Goal: Task Accomplishment & Management: Use online tool/utility

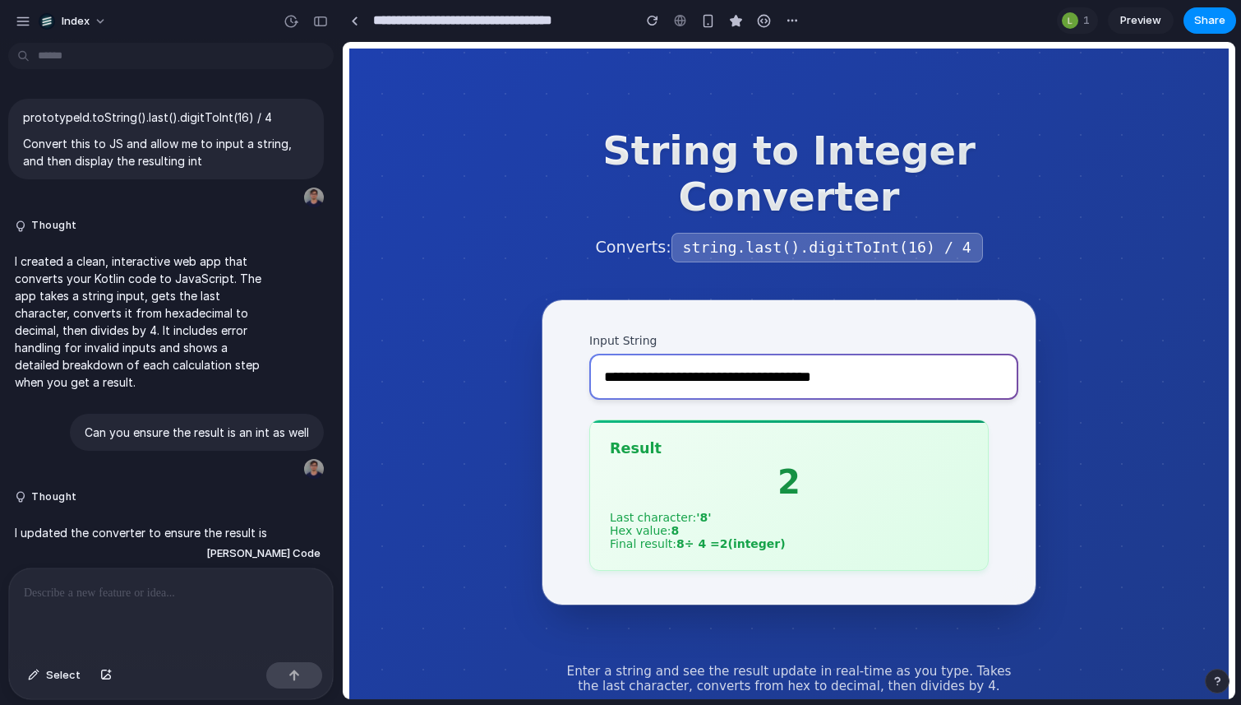
scroll to position [2075, 0]
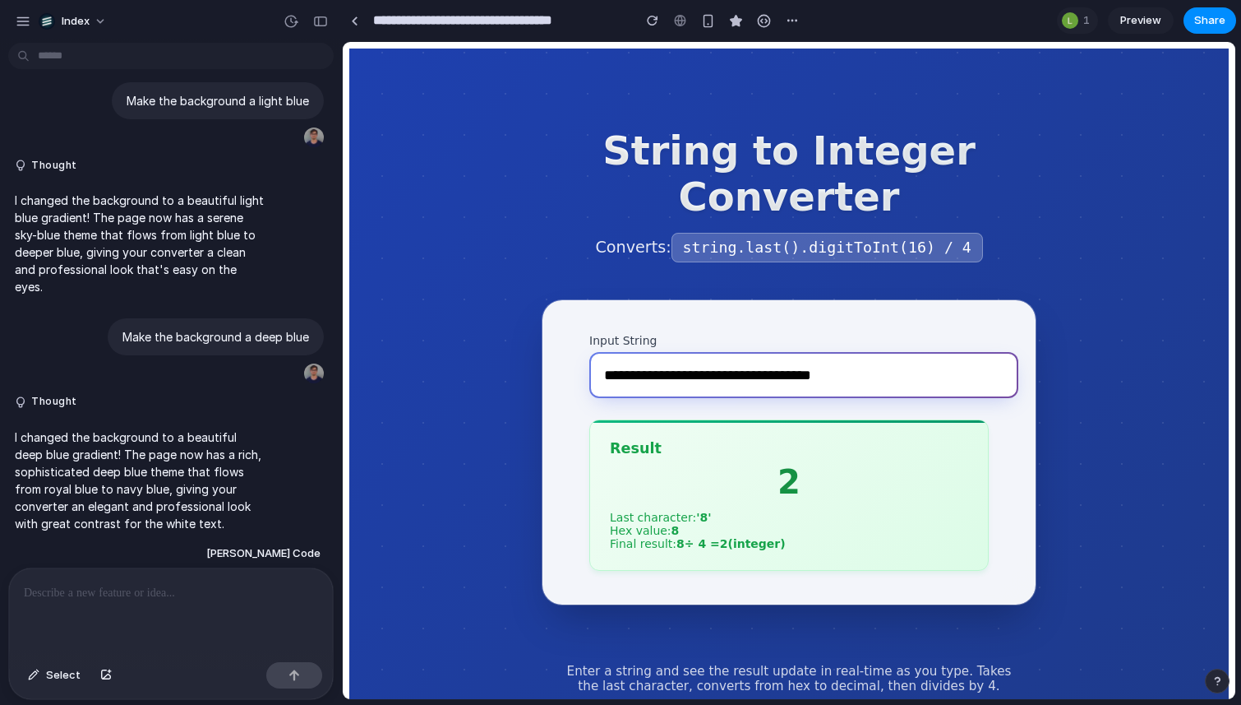
click at [661, 378] on input "**********" at bounding box center [803, 375] width 429 height 46
paste input "*******"
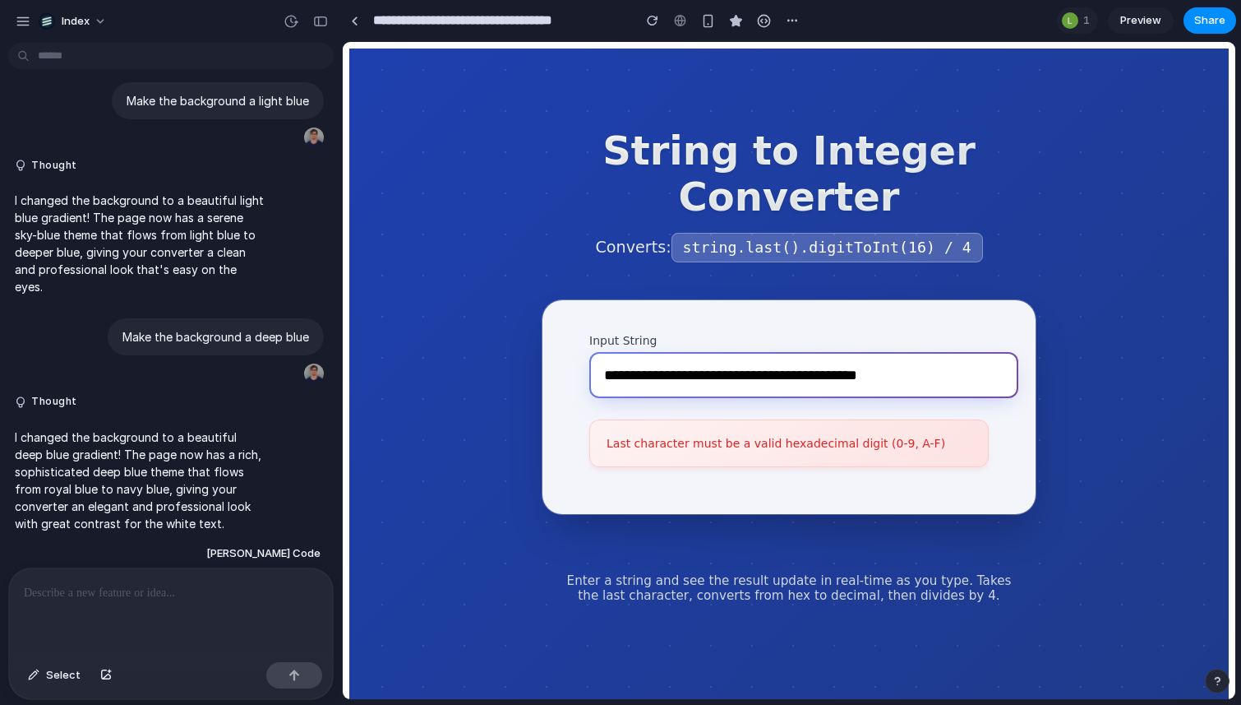
click at [880, 377] on input "**********" at bounding box center [803, 375] width 429 height 46
paste input "text"
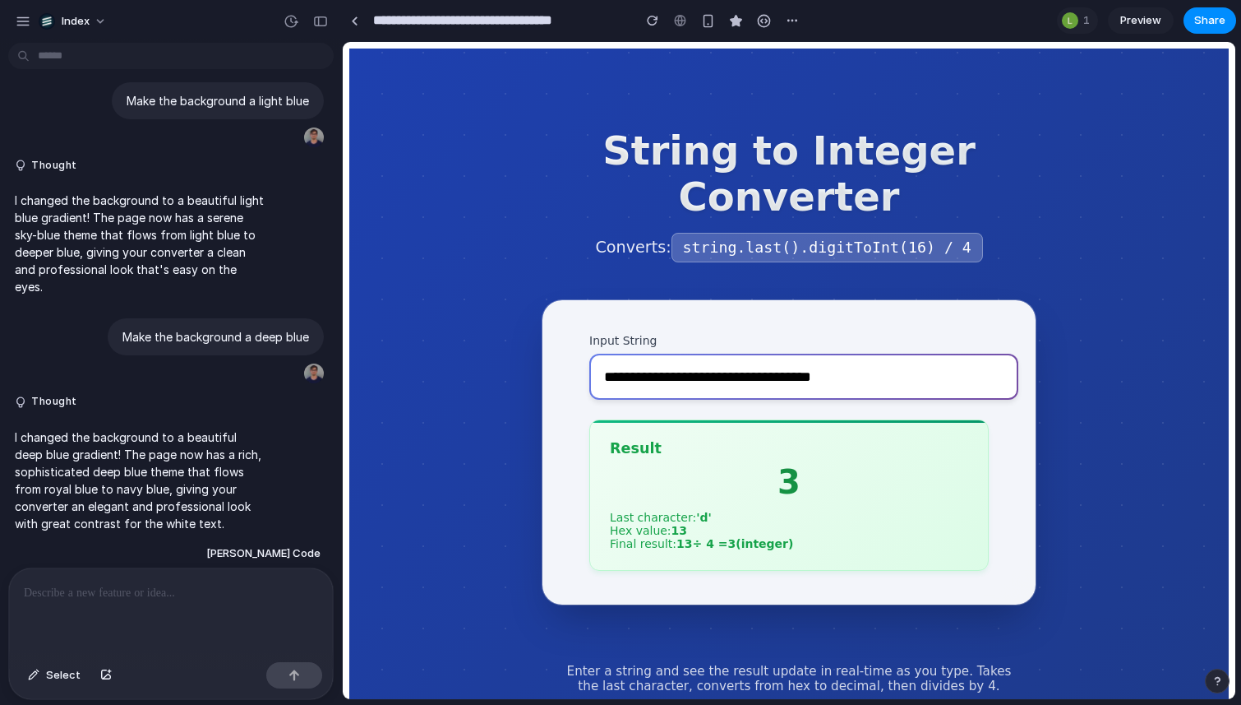
drag, startPoint x: 561, startPoint y: 201, endPoint x: 577, endPoint y: 177, distance: 29.2
click at [562, 201] on h1 "String to Integer Converter" at bounding box center [789, 173] width 493 height 92
click at [673, 372] on input "**********" at bounding box center [803, 376] width 429 height 46
click at [673, 372] on input "**********" at bounding box center [803, 375] width 429 height 46
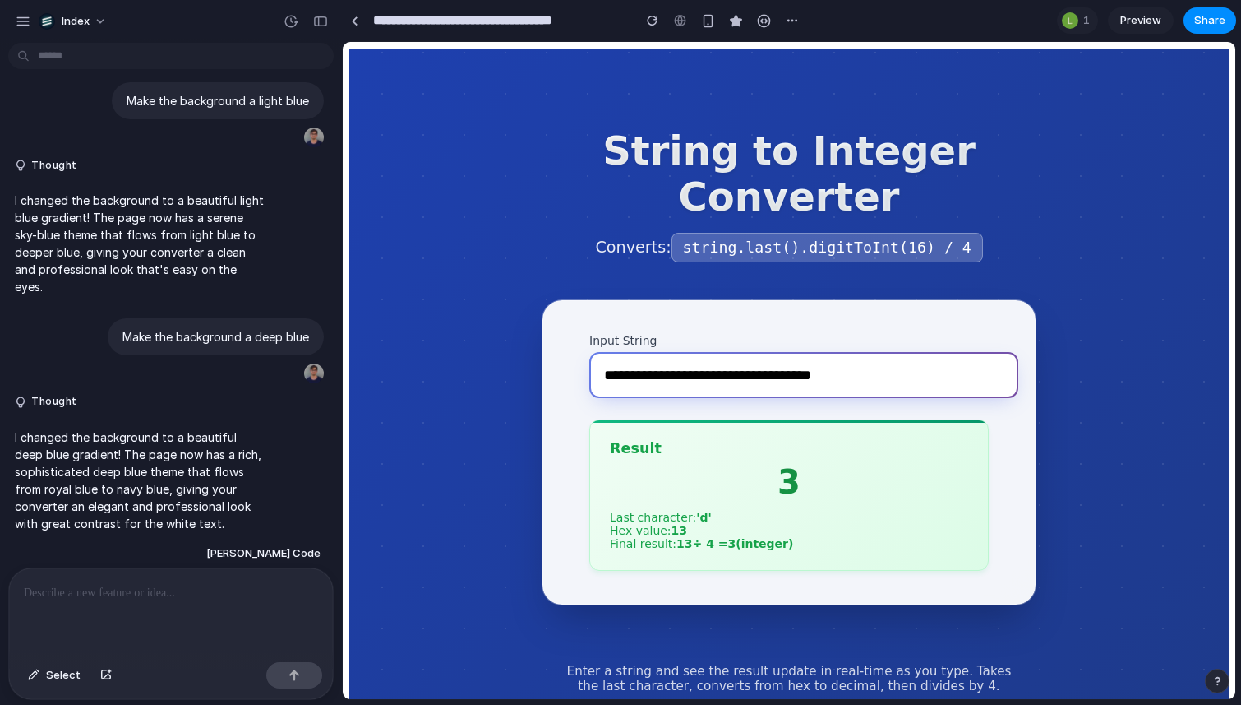
paste input "text"
type input "**********"
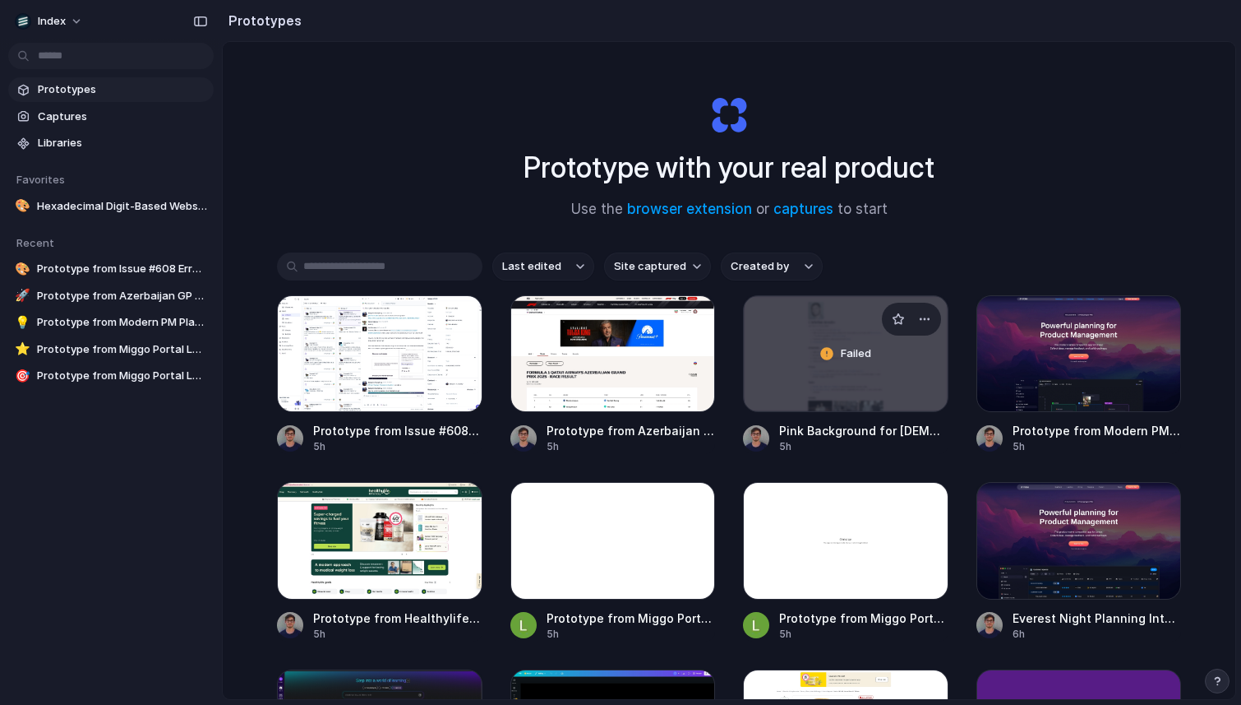
click at [802, 365] on div "Failed" at bounding box center [846, 353] width 204 height 115
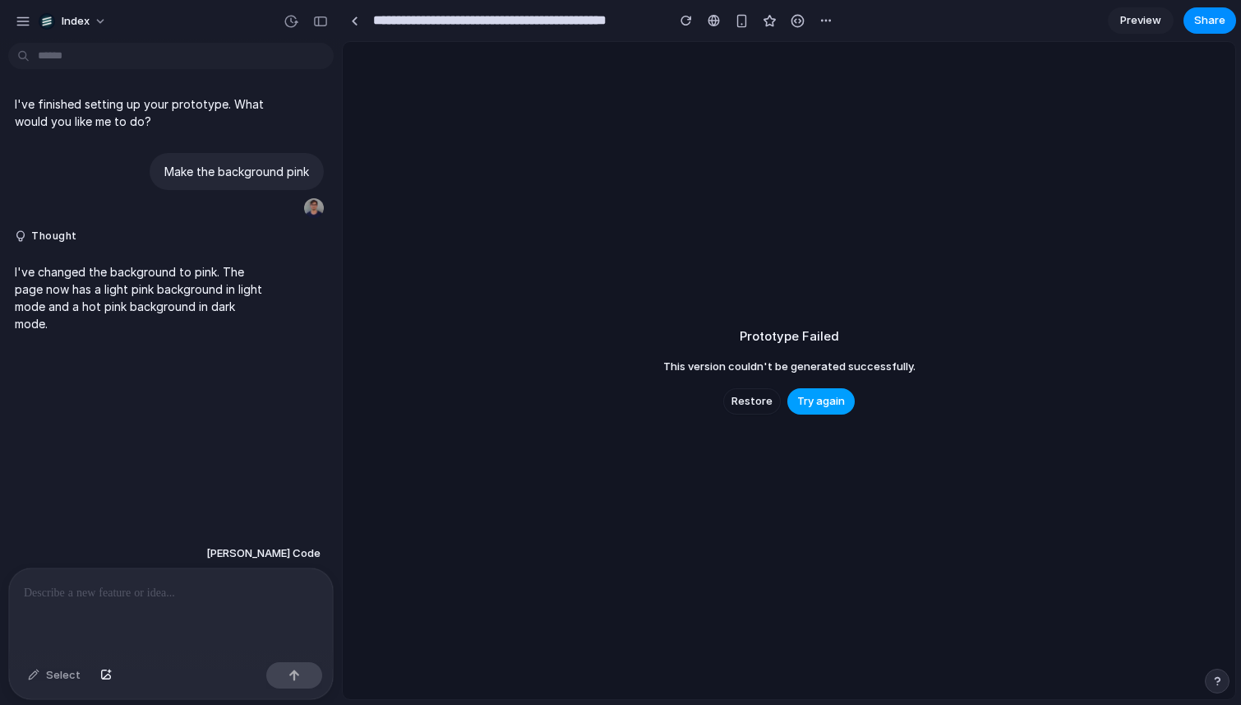
click at [848, 408] on button "Try again" at bounding box center [821, 401] width 67 height 26
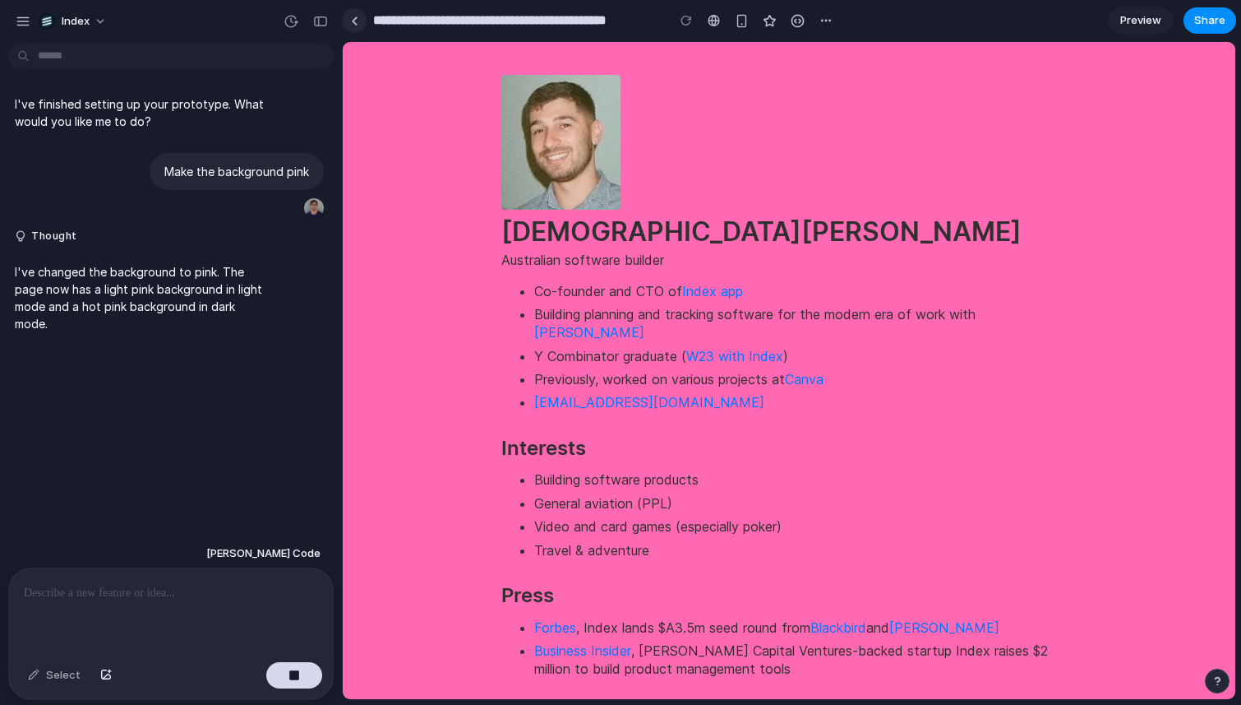
click at [346, 7] on div "**********" at bounding box center [590, 21] width 497 height 30
click at [364, 26] on link at bounding box center [354, 20] width 25 height 25
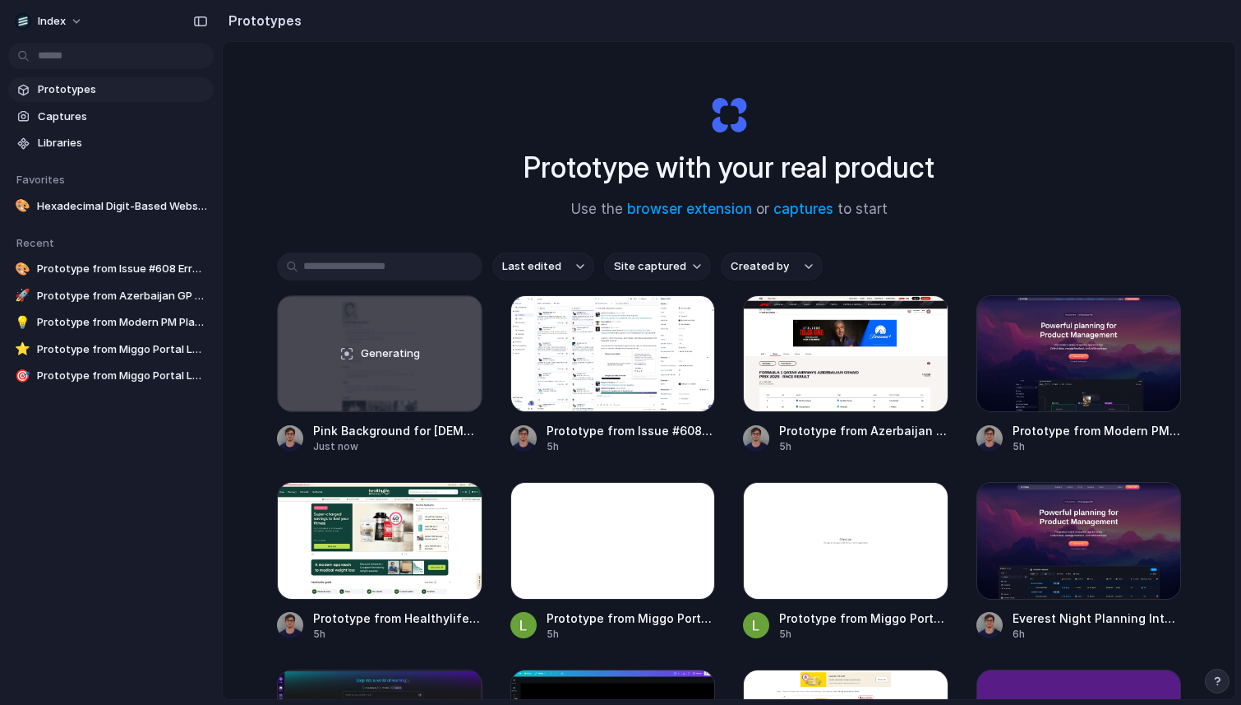
scroll to position [156, 0]
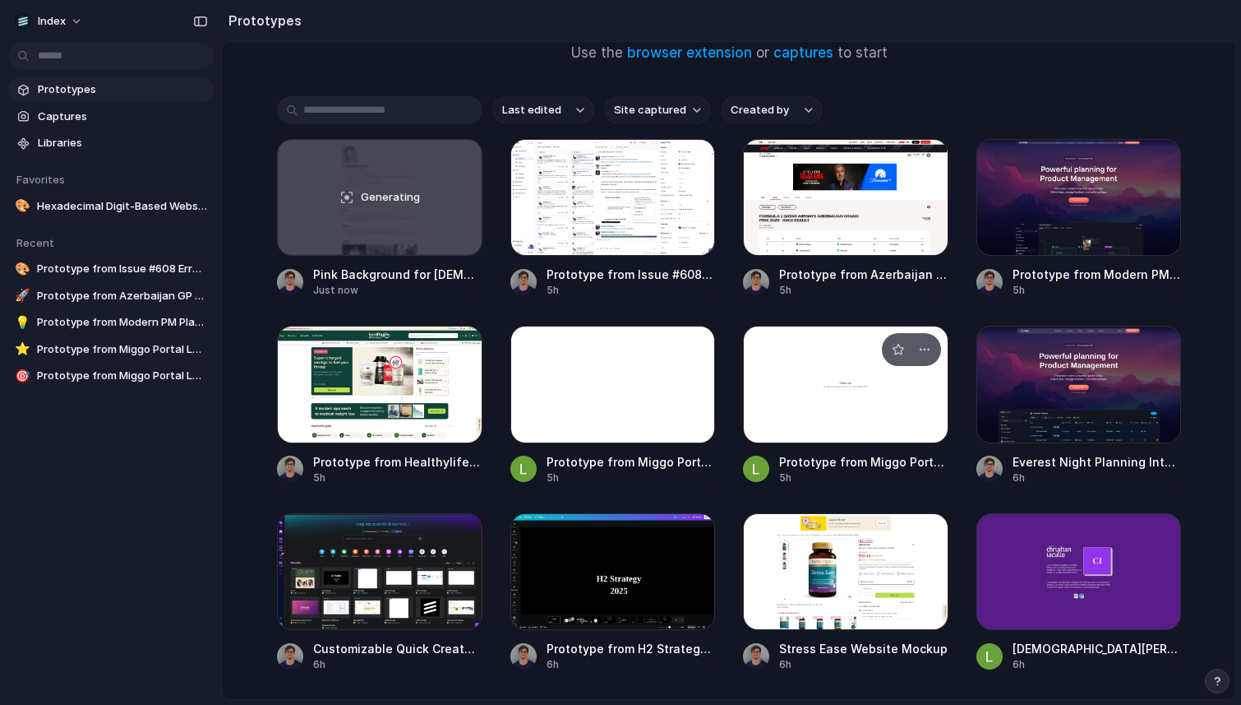
click at [785, 394] on div at bounding box center [846, 384] width 206 height 117
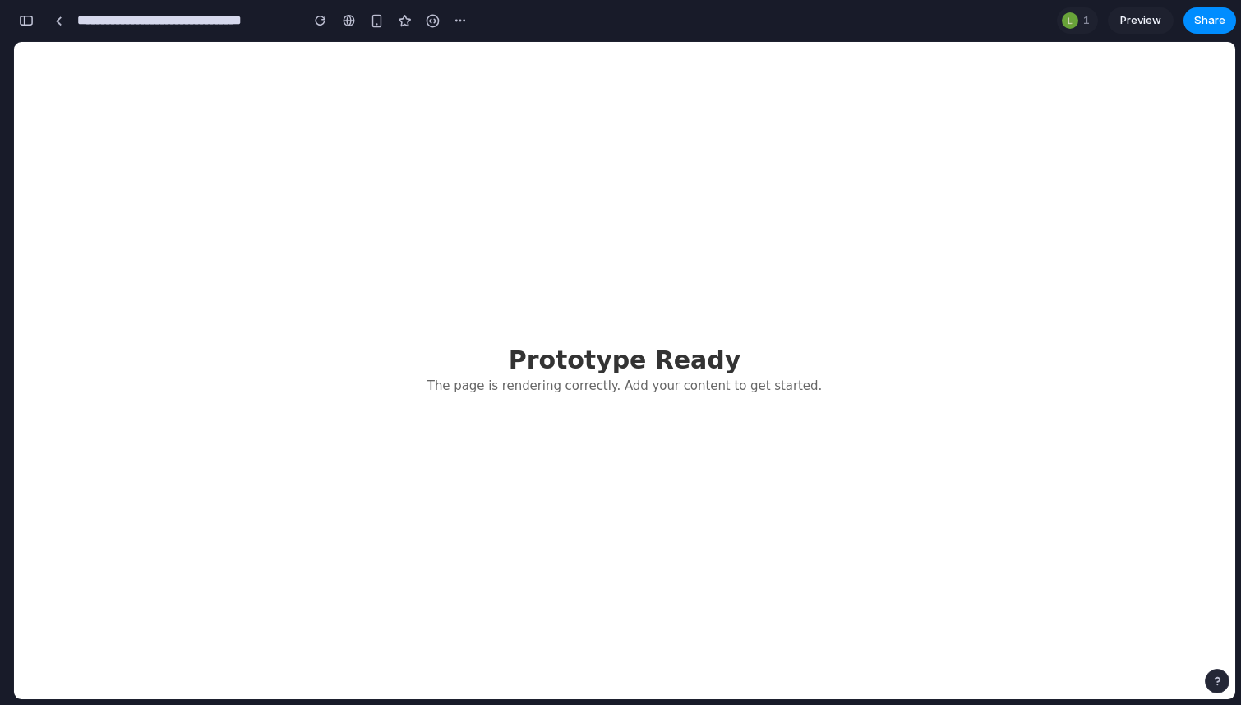
click at [71, 21] on div "**********" at bounding box center [259, 21] width 427 height 30
click at [24, 14] on button "button" at bounding box center [26, 20] width 26 height 26
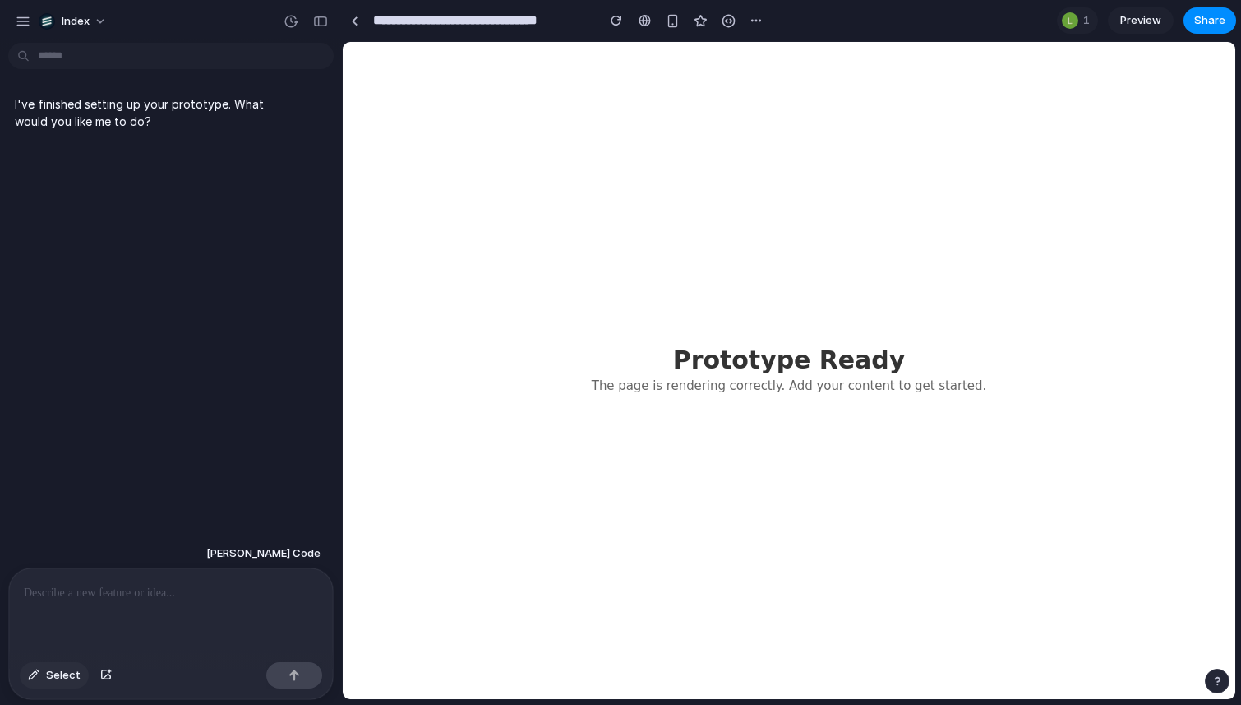
click at [52, 682] on button "Select" at bounding box center [54, 675] width 69 height 26
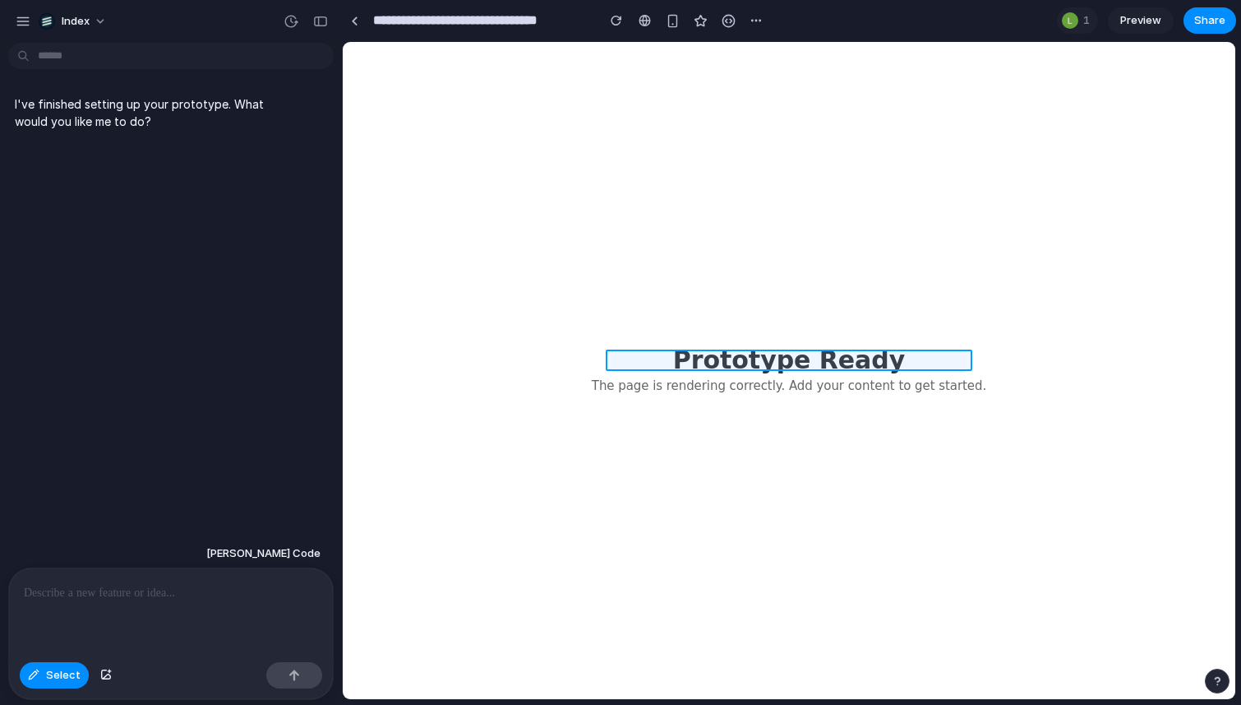
click at [818, 349] on div at bounding box center [790, 371] width 892 height 656
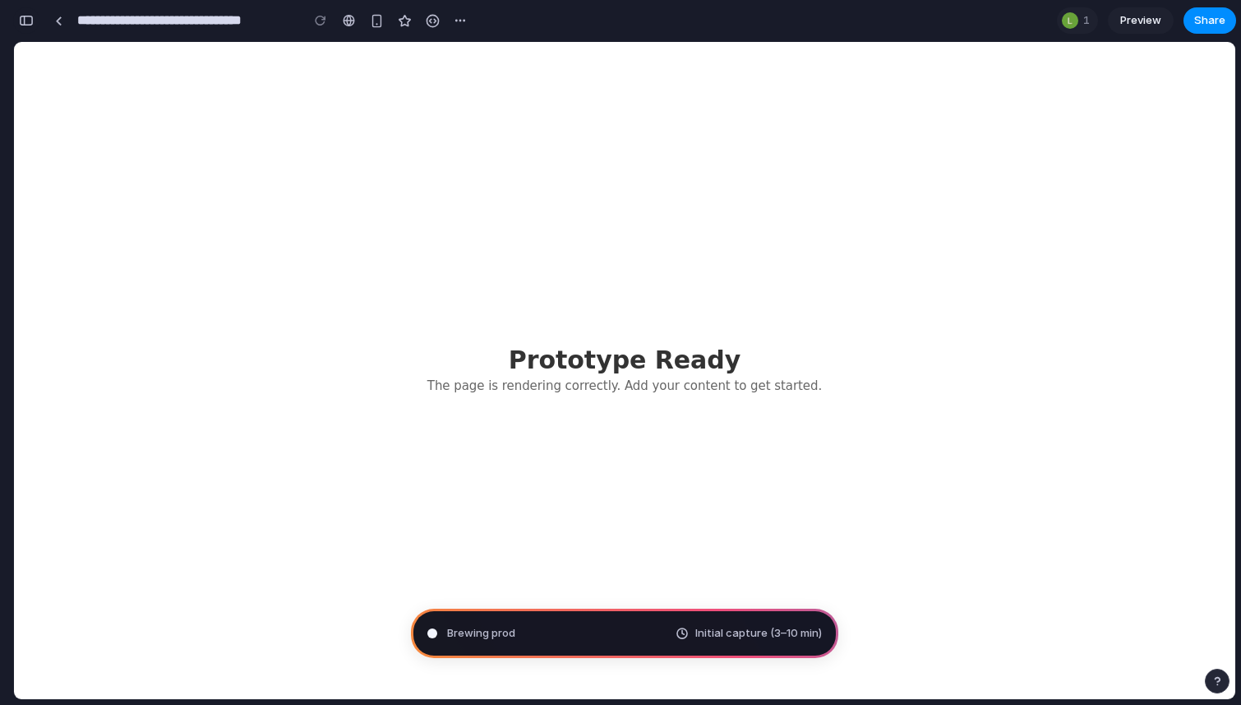
click at [22, 23] on div "button" at bounding box center [26, 21] width 15 height 12
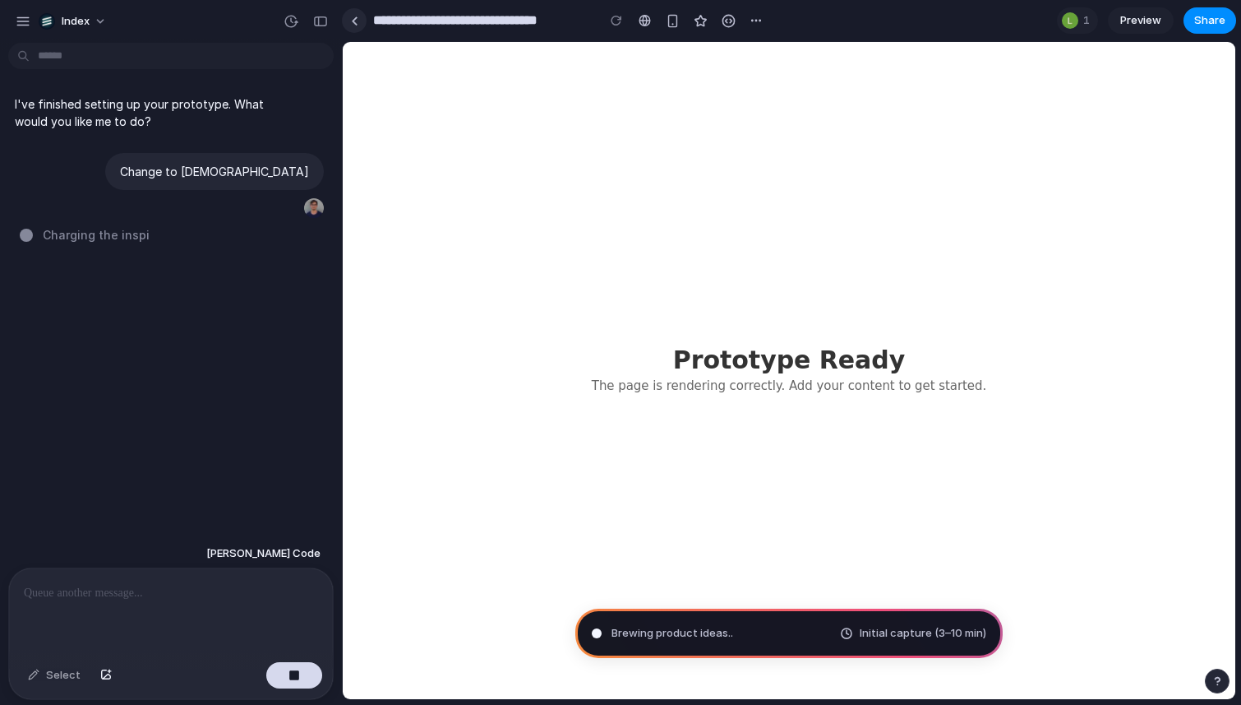
type input "**********"
click at [356, 16] on div at bounding box center [354, 20] width 7 height 9
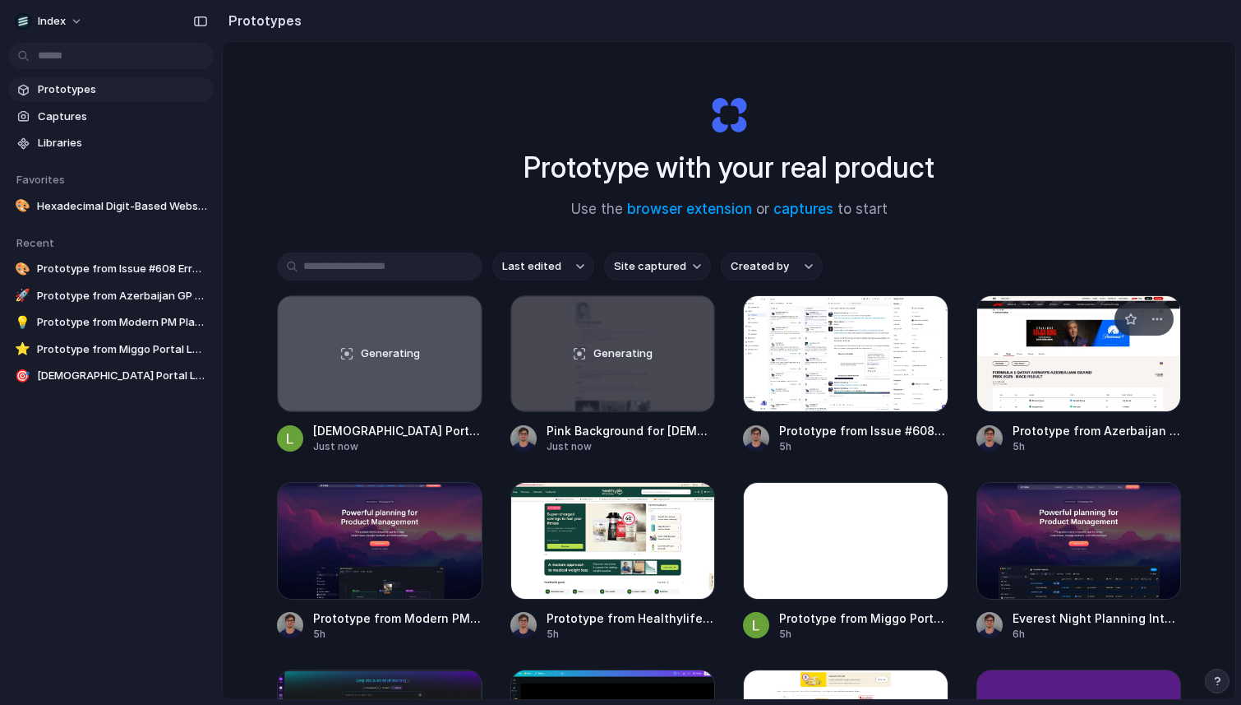
click at [992, 369] on div at bounding box center [1080, 353] width 206 height 117
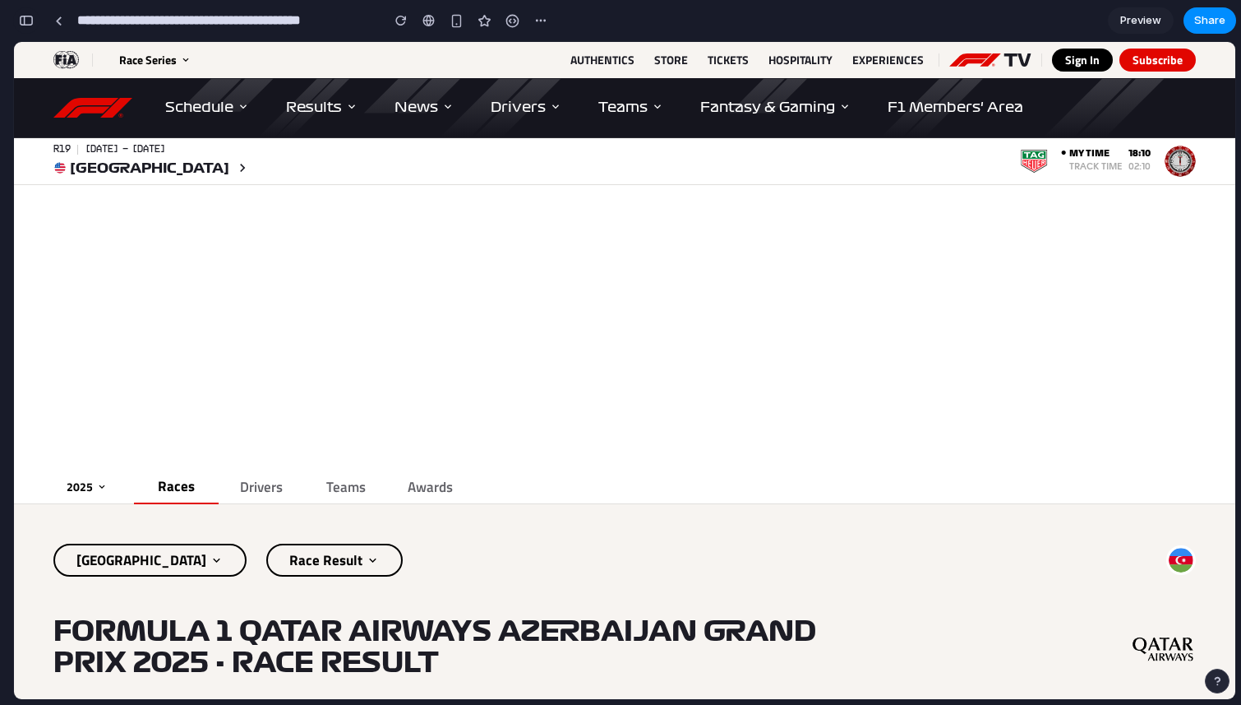
click at [28, 18] on div "button" at bounding box center [26, 21] width 15 height 12
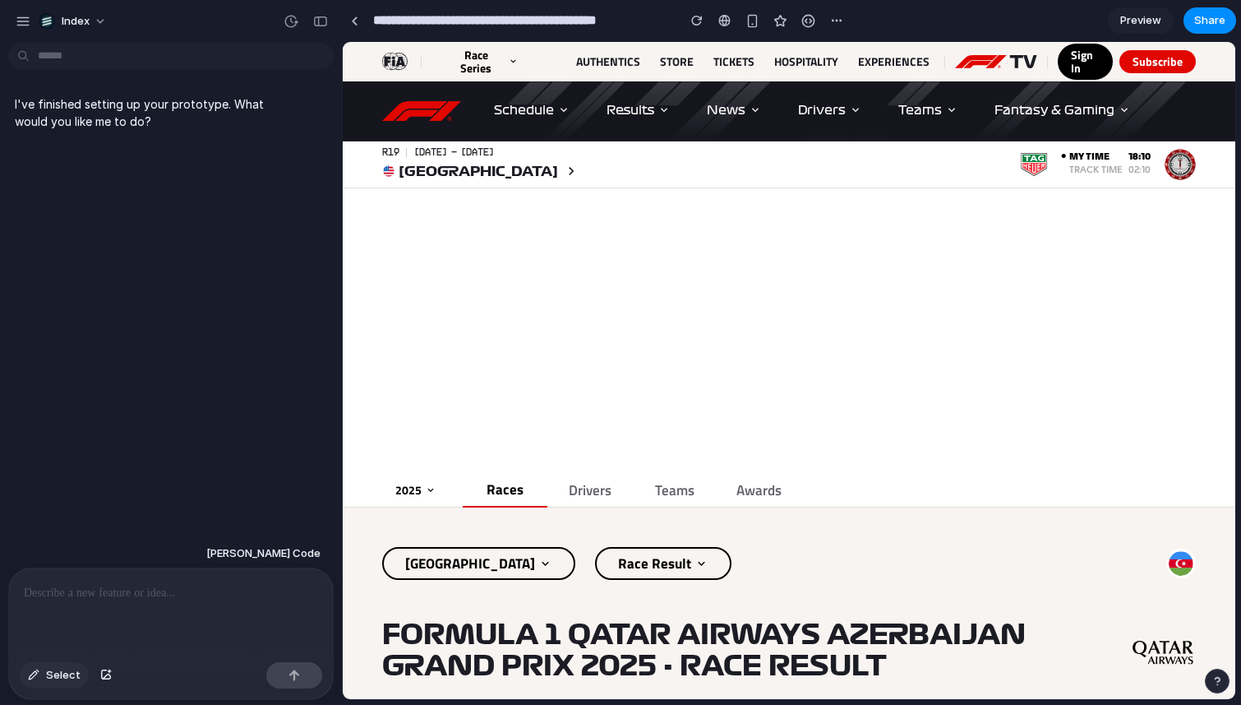
click at [42, 674] on button "Select" at bounding box center [54, 675] width 69 height 26
click at [1165, 566] on div at bounding box center [790, 371] width 892 height 656
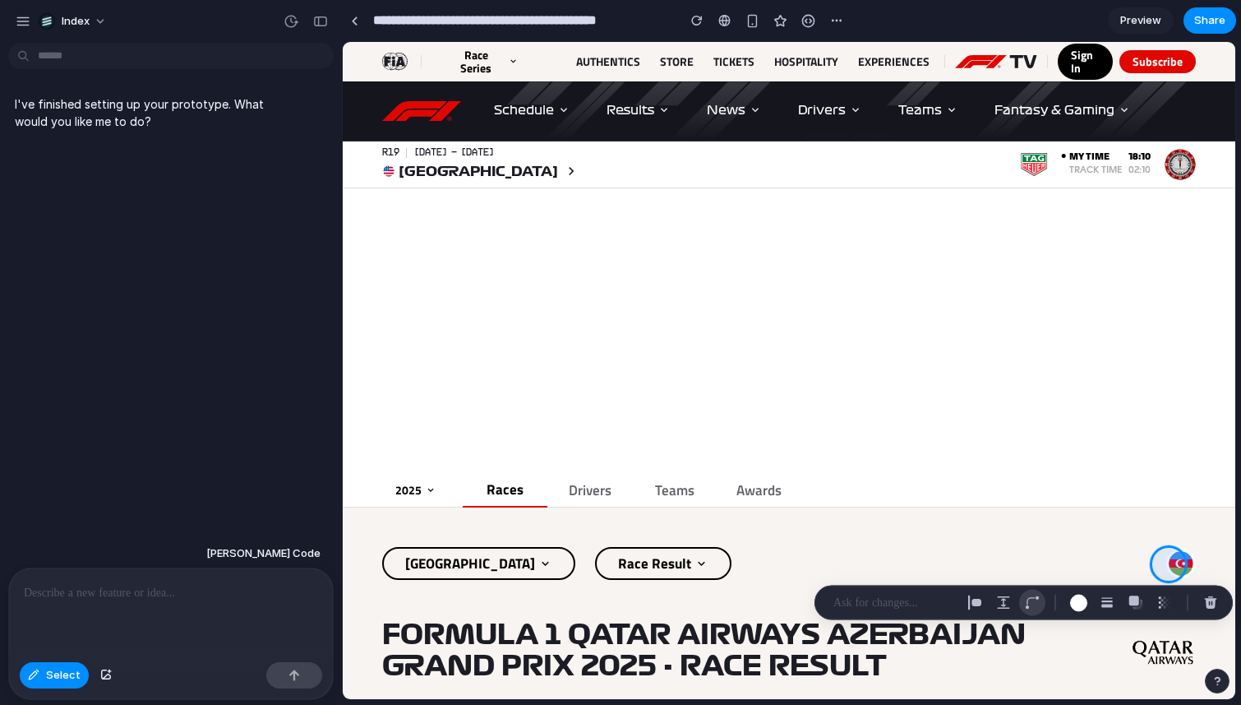
click at [1023, 606] on button "button" at bounding box center [1032, 602] width 26 height 26
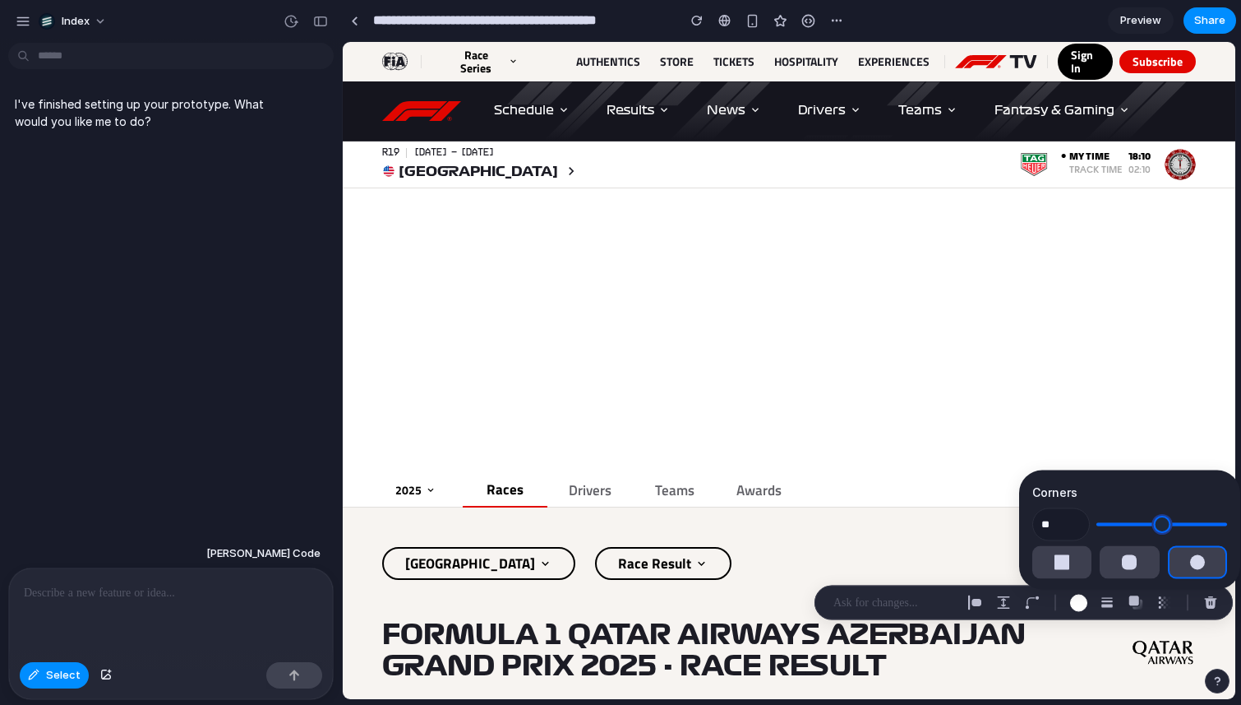
type input "**"
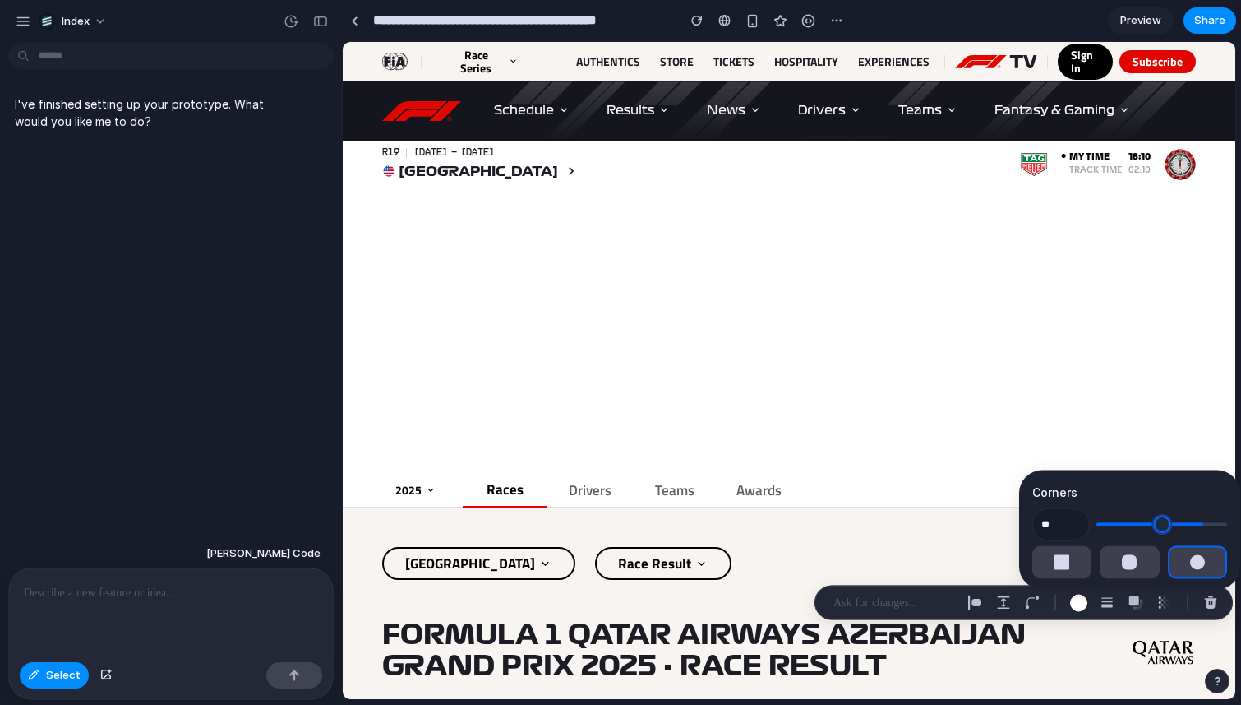
type input "**"
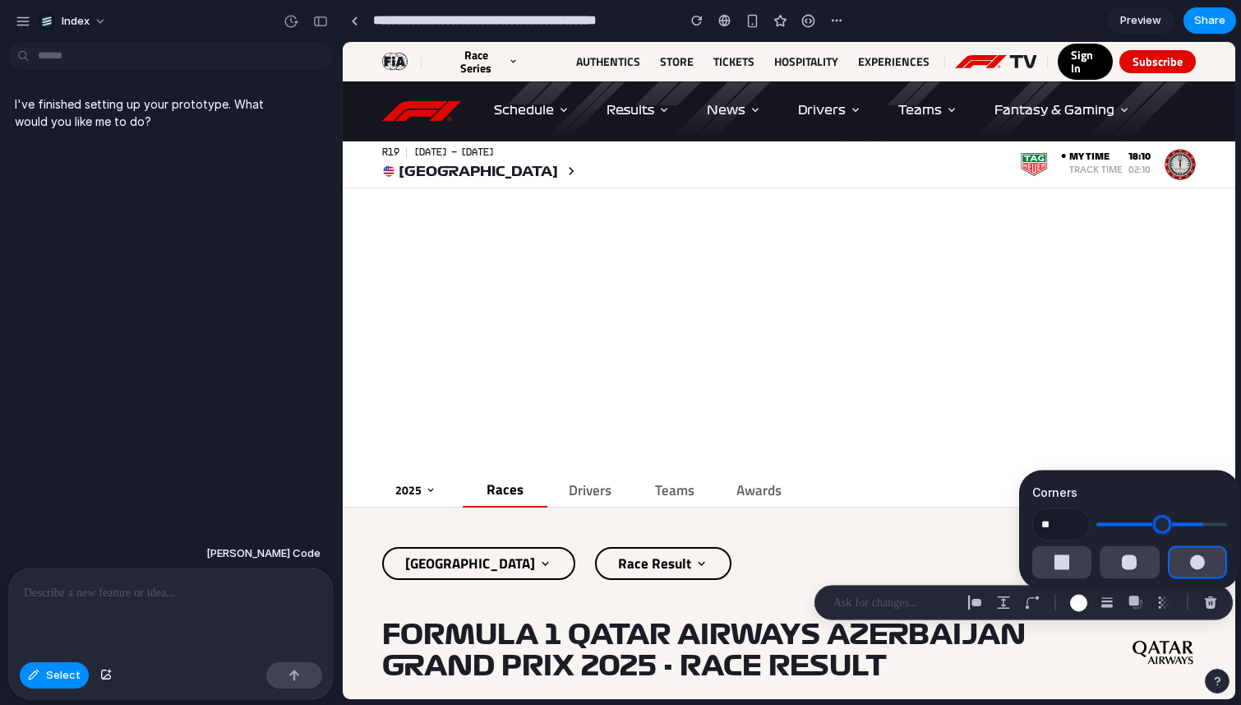
type input "**"
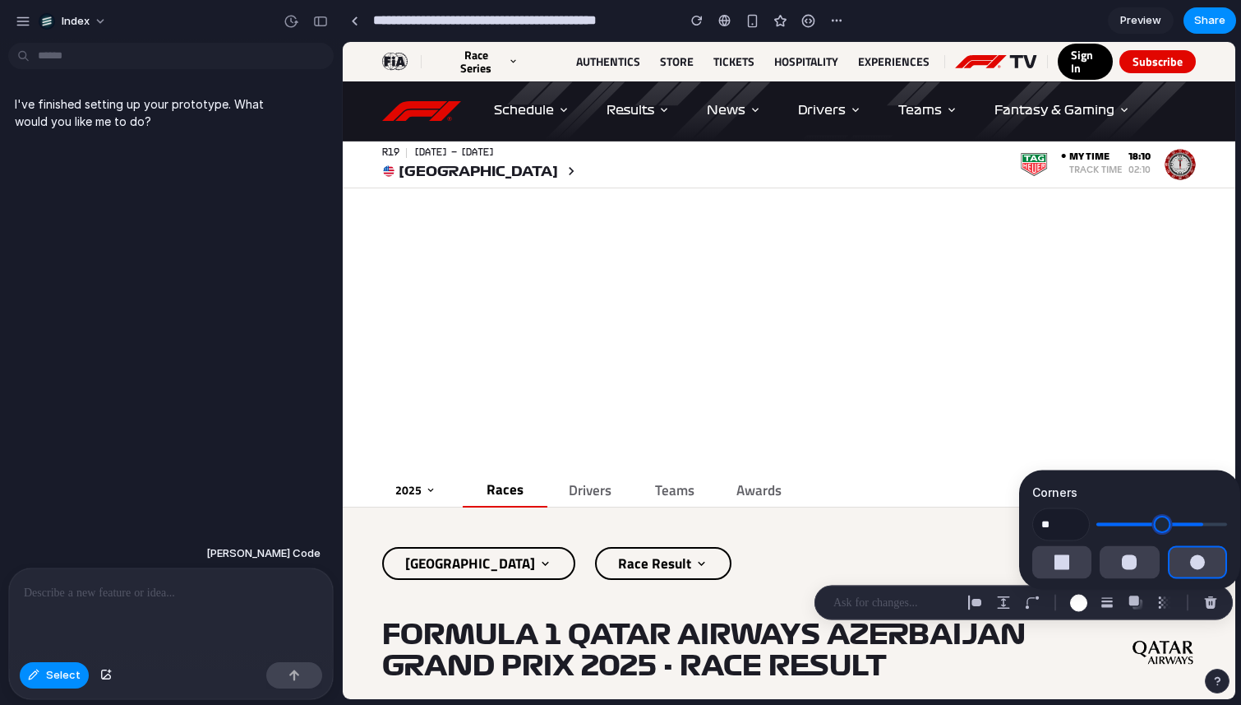
type input "**"
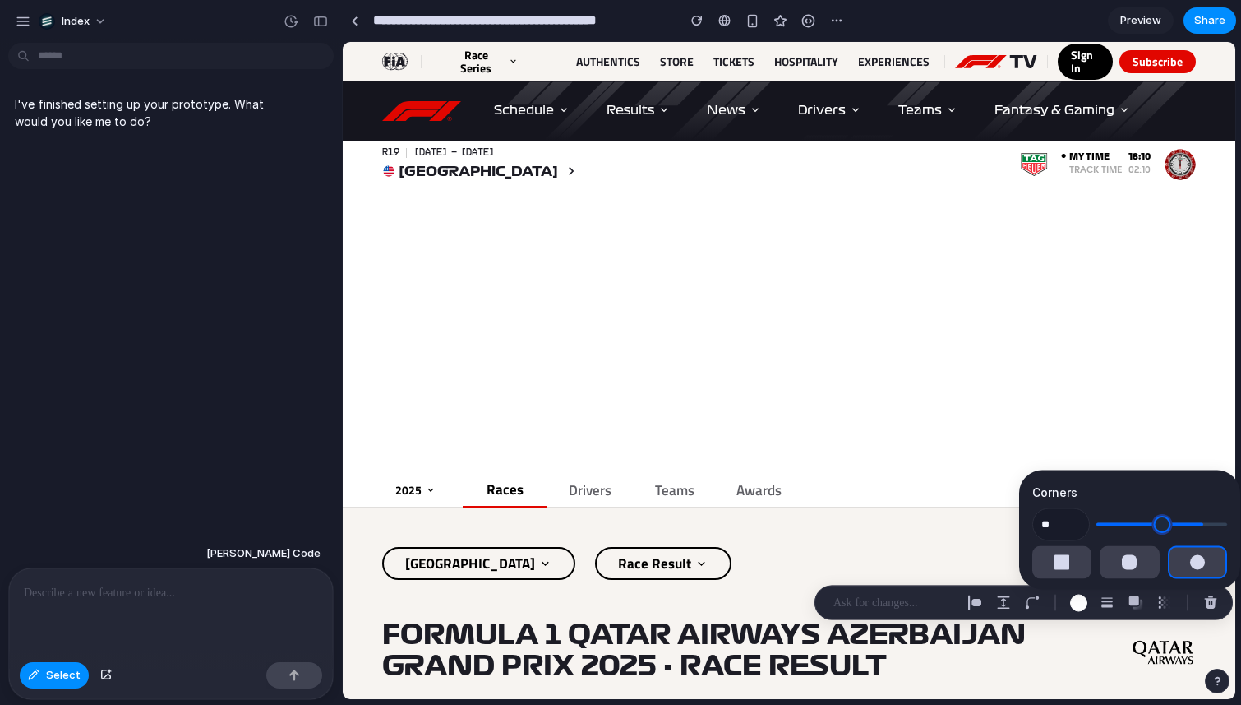
type input "**"
drag, startPoint x: 1177, startPoint y: 526, endPoint x: 1124, endPoint y: 532, distance: 53.7
type input "**"
click at [1124, 532] on input "range" at bounding box center [1162, 524] width 131 height 16
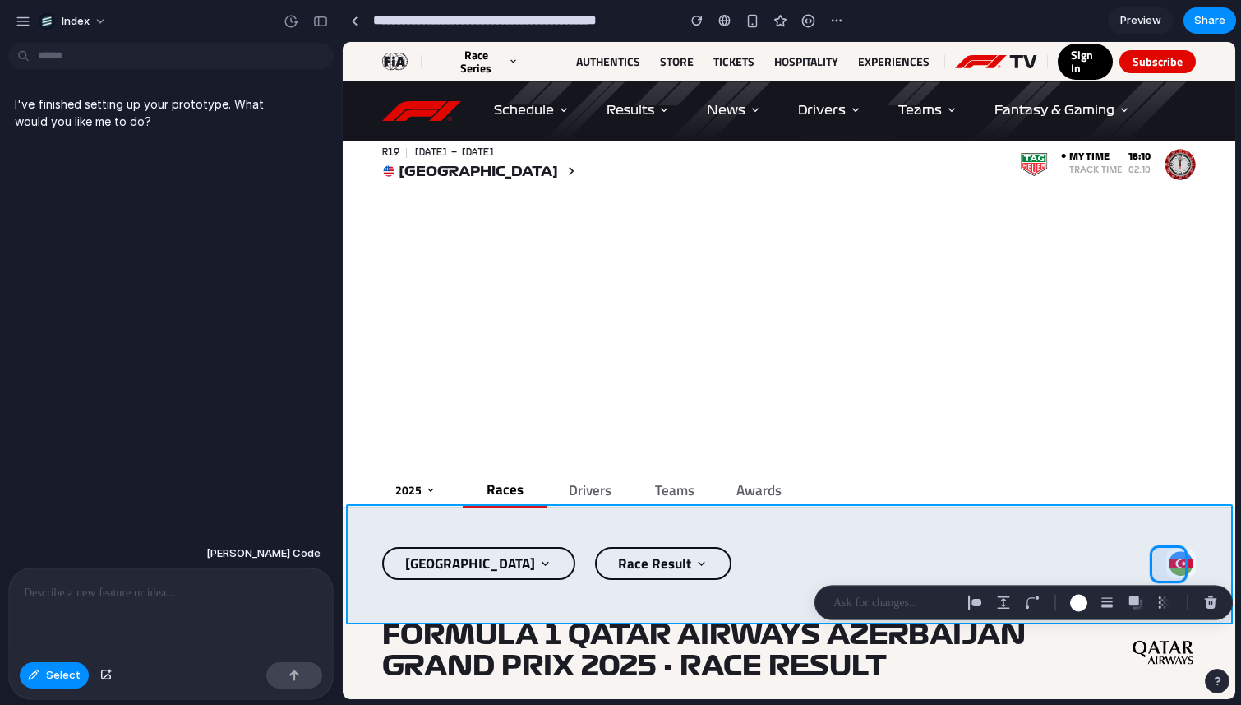
click at [972, 526] on div at bounding box center [790, 371] width 892 height 656
type input "*"
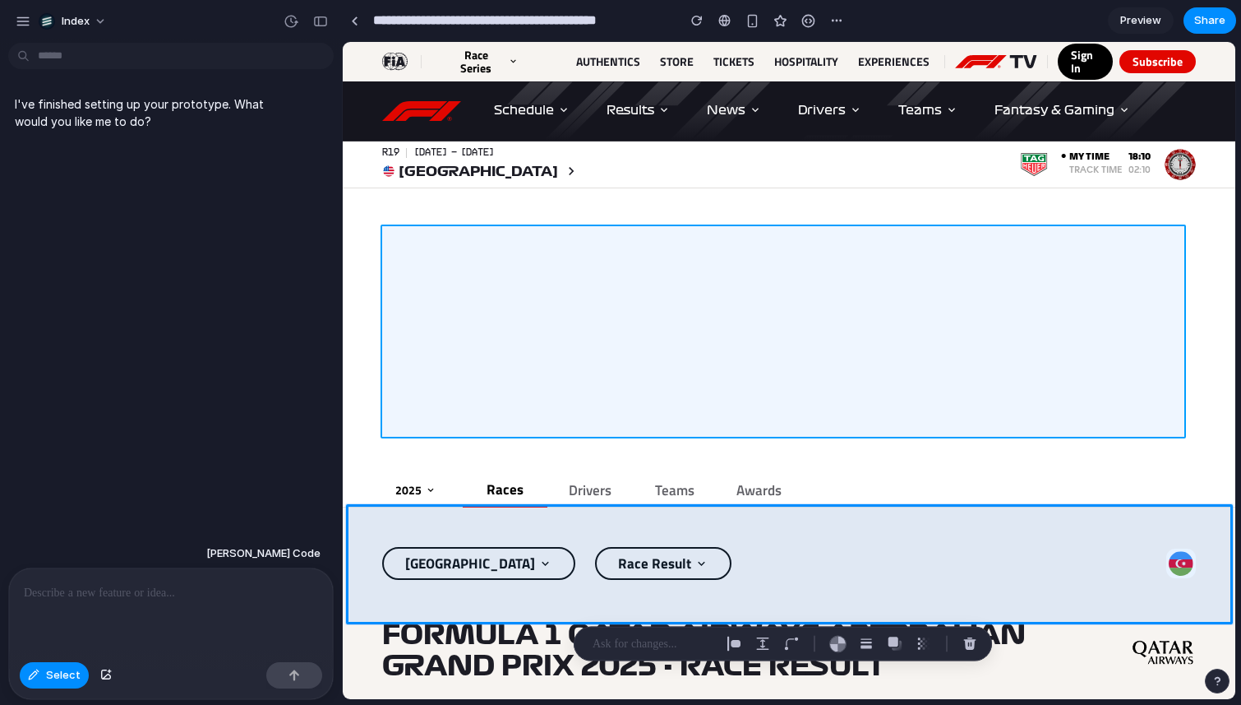
click at [936, 381] on div at bounding box center [790, 371] width 892 height 656
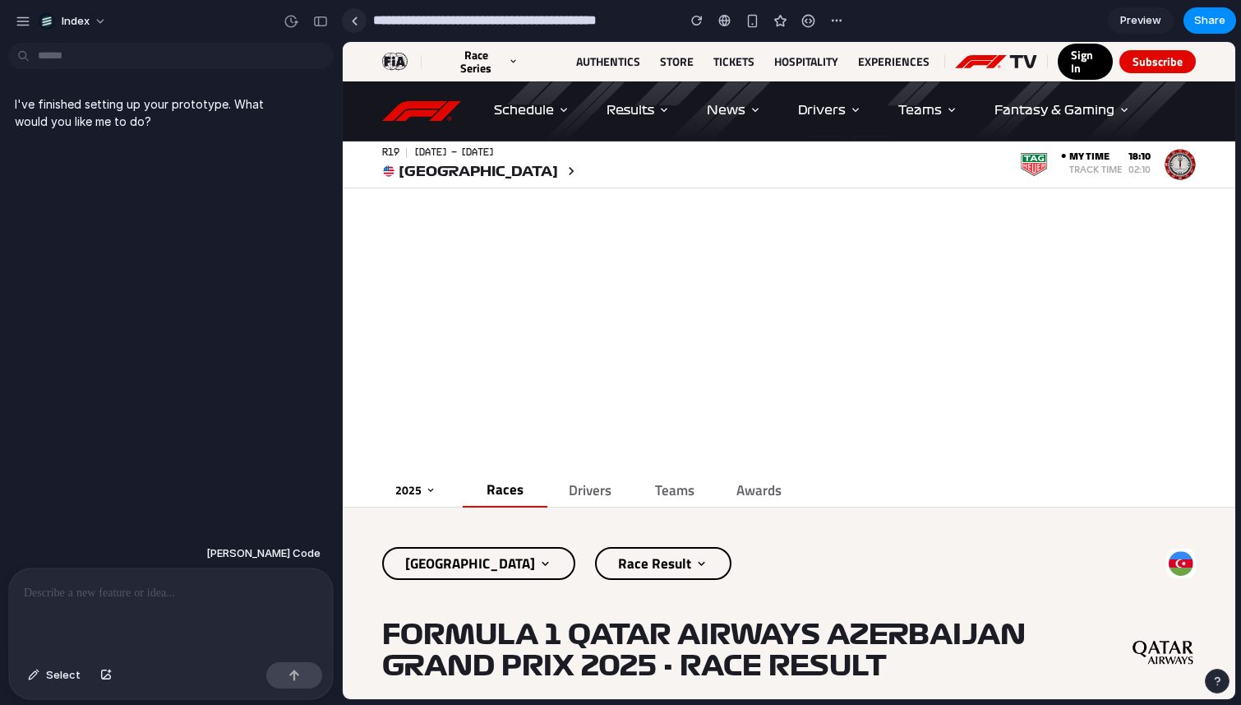
click at [356, 23] on div at bounding box center [354, 20] width 7 height 9
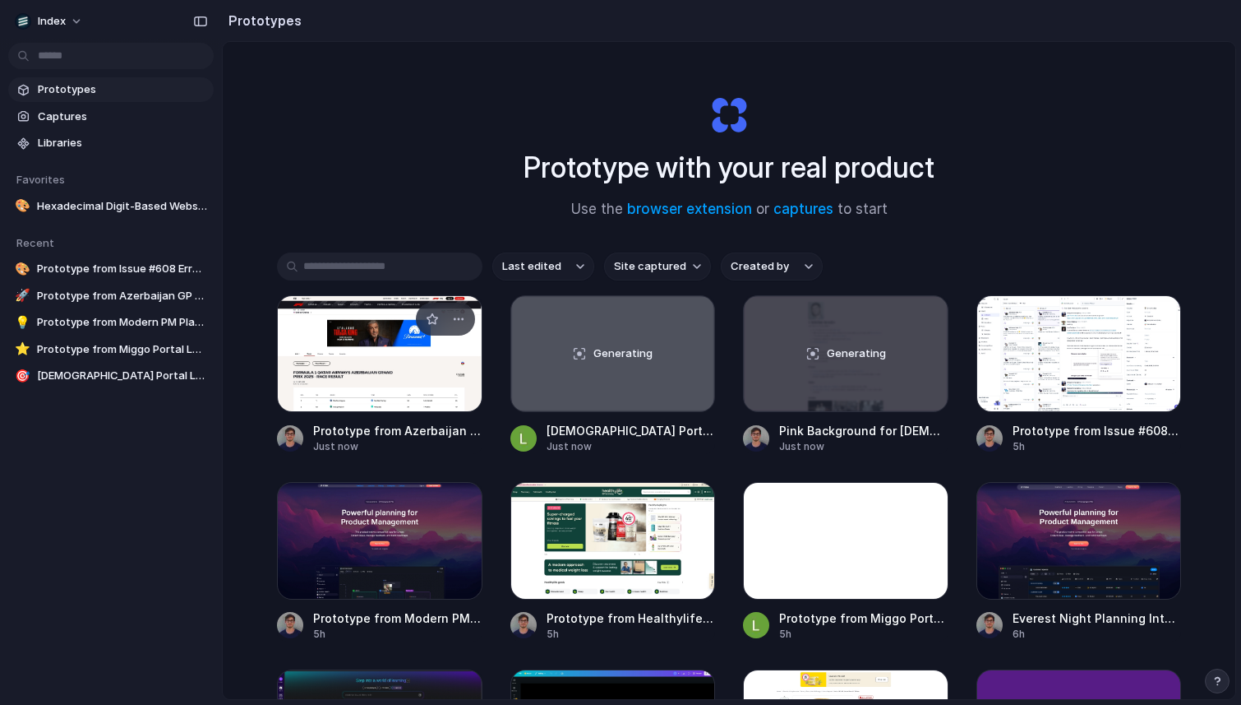
click at [307, 404] on div at bounding box center [380, 353] width 206 height 117
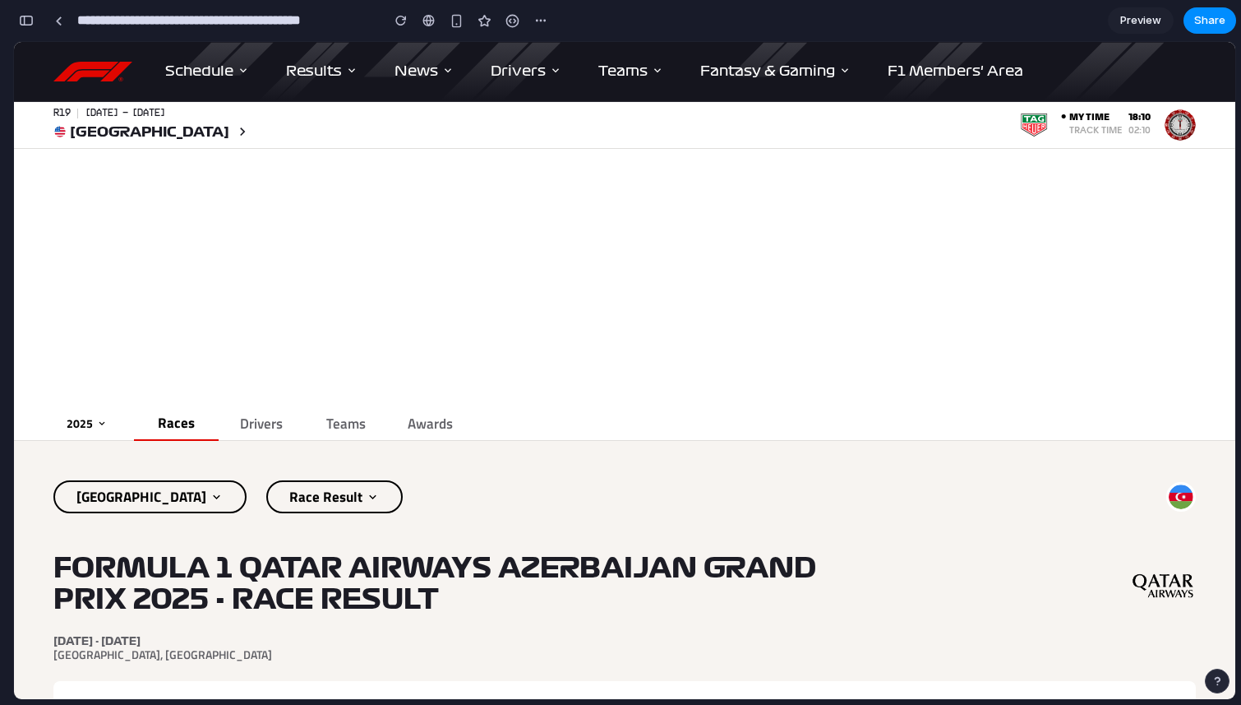
scroll to position [289, 0]
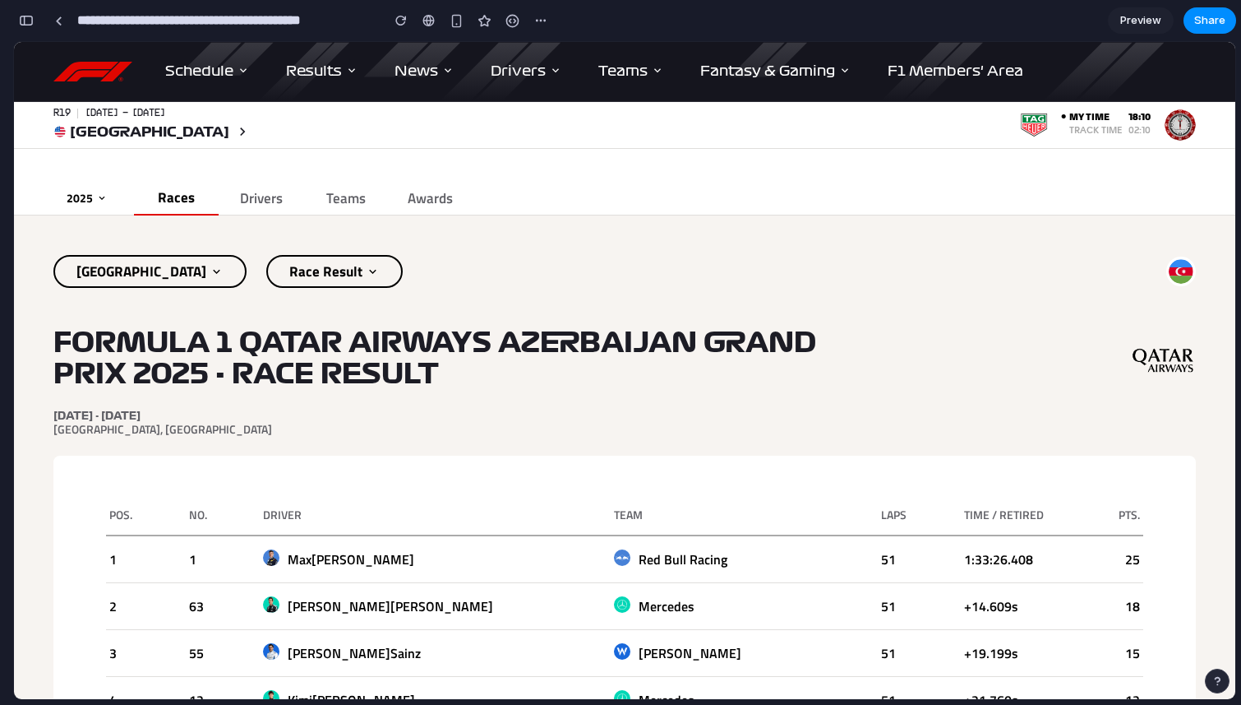
click at [27, 23] on div "button" at bounding box center [26, 21] width 15 height 12
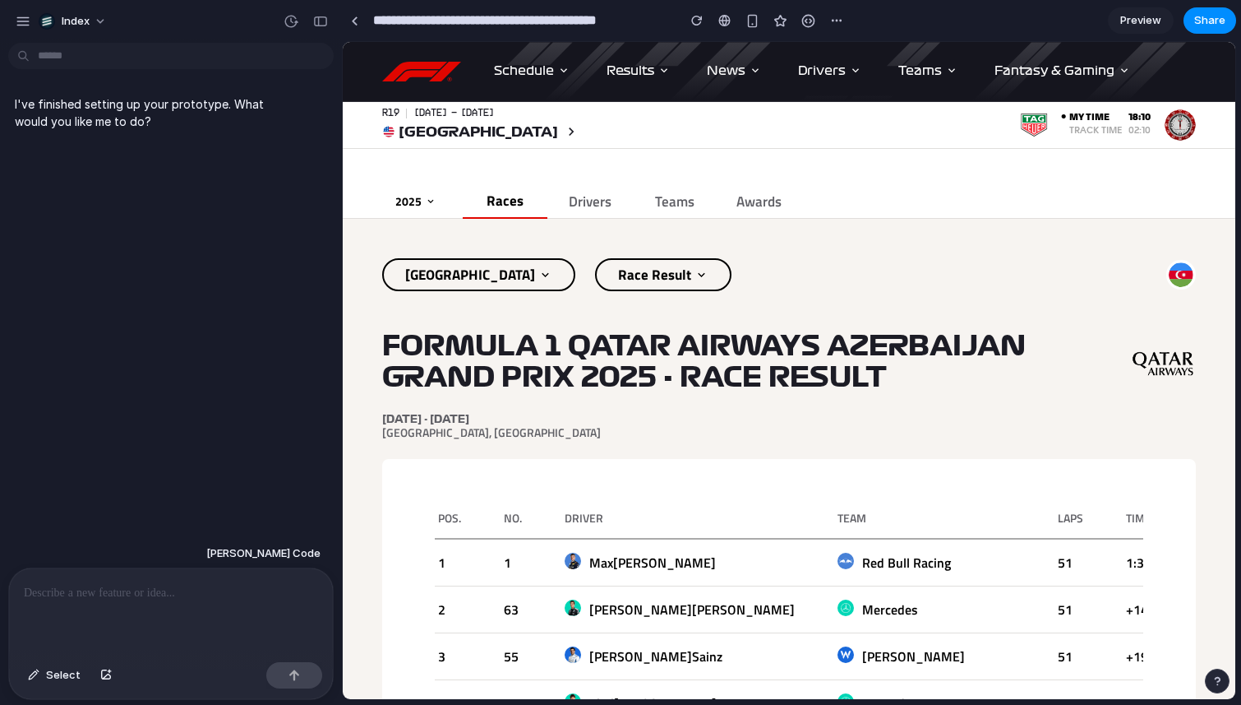
scroll to position [292, 0]
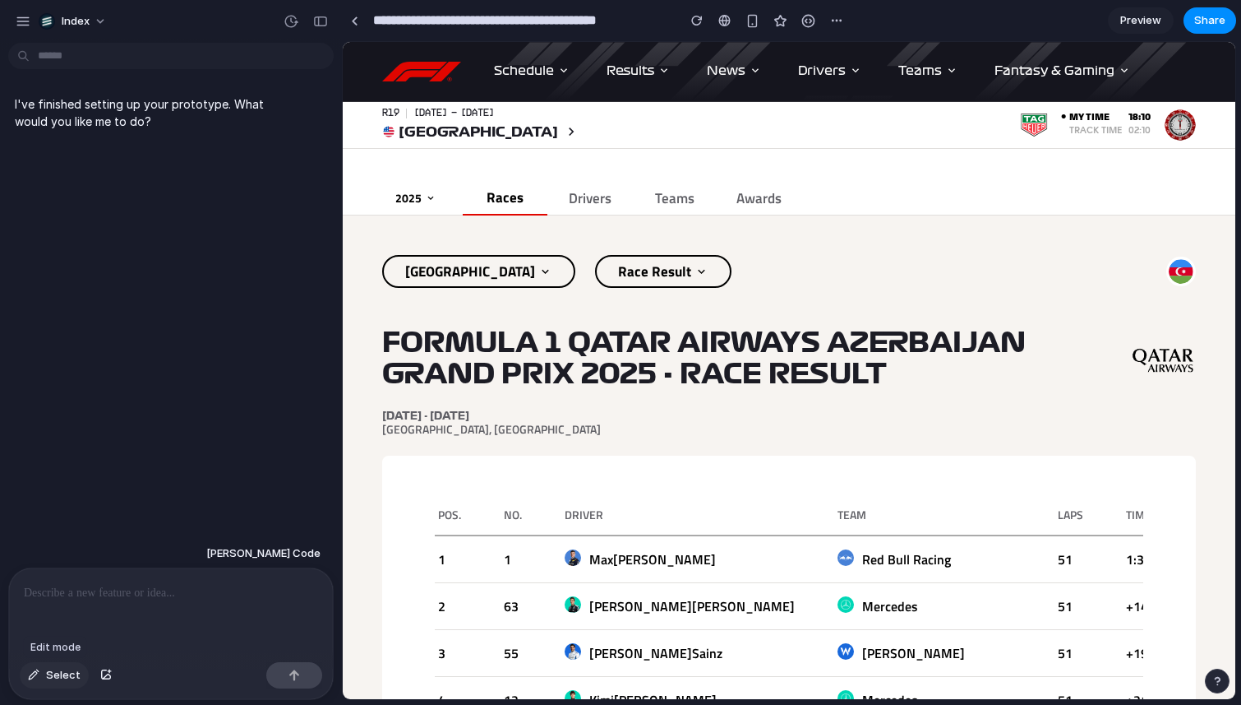
click at [65, 673] on span "Select" at bounding box center [63, 675] width 35 height 16
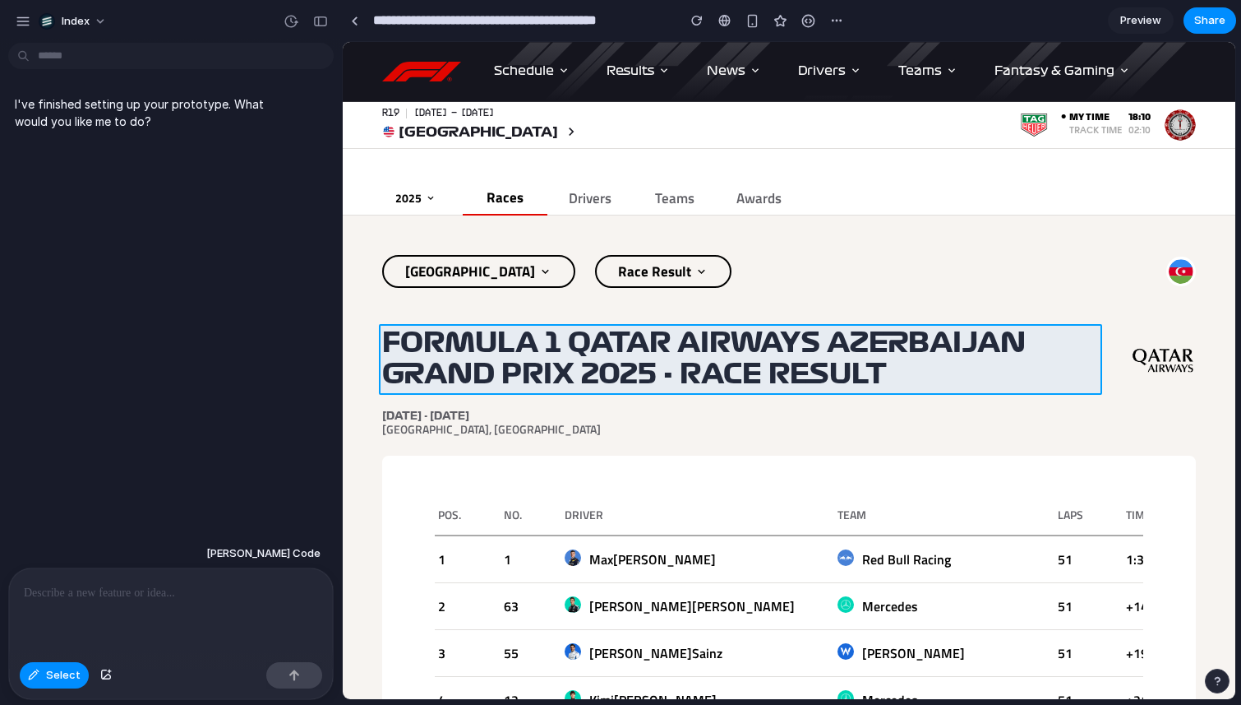
click at [555, 361] on div at bounding box center [790, 371] width 892 height 656
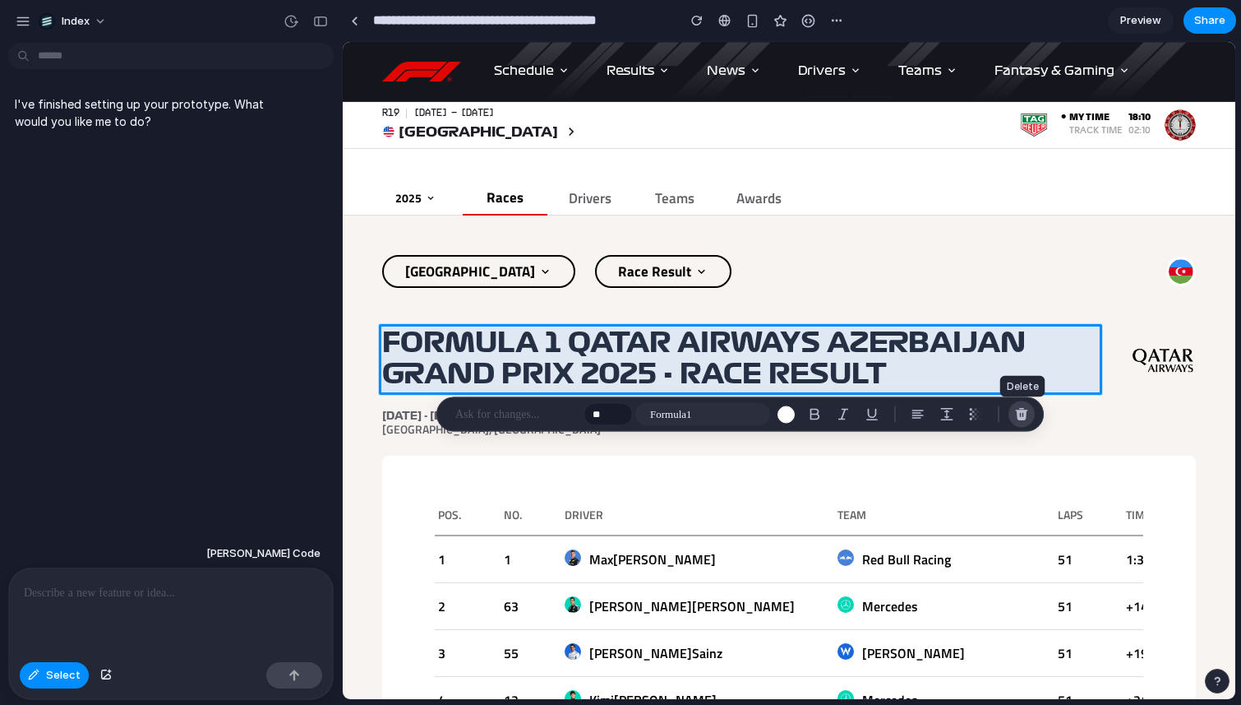
click at [1030, 416] on button "button" at bounding box center [1022, 414] width 26 height 26
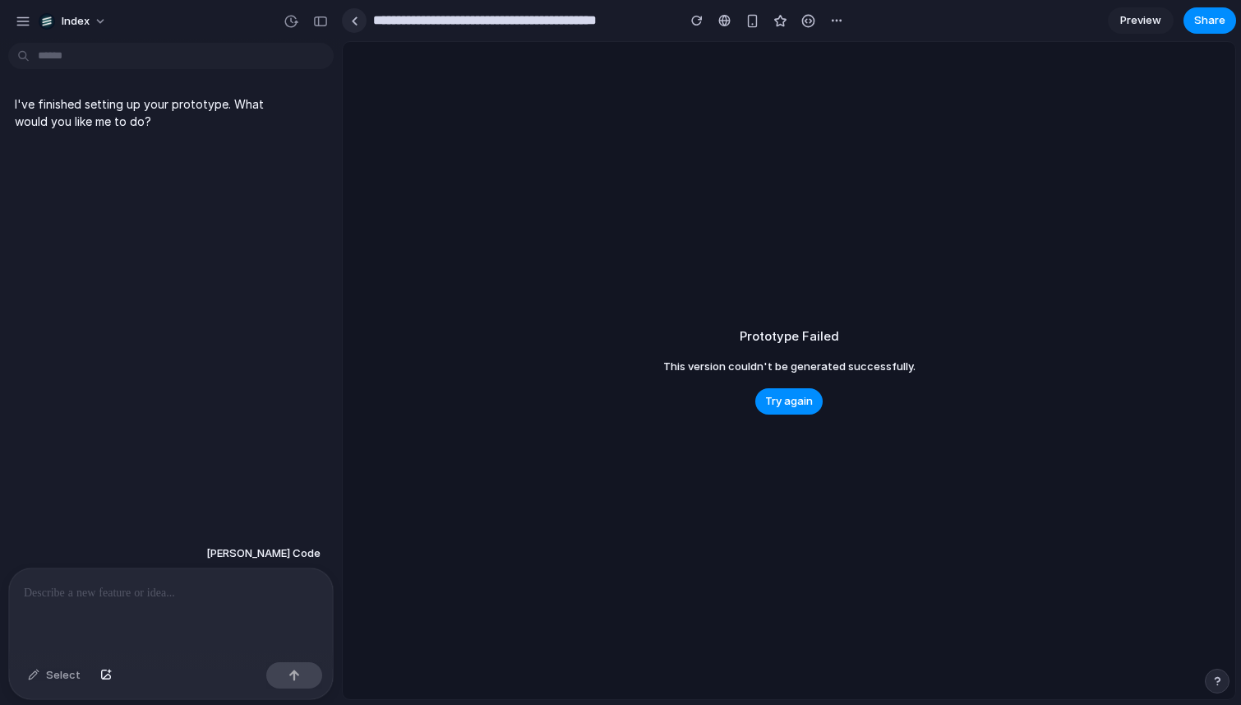
click at [348, 20] on link at bounding box center [354, 20] width 25 height 25
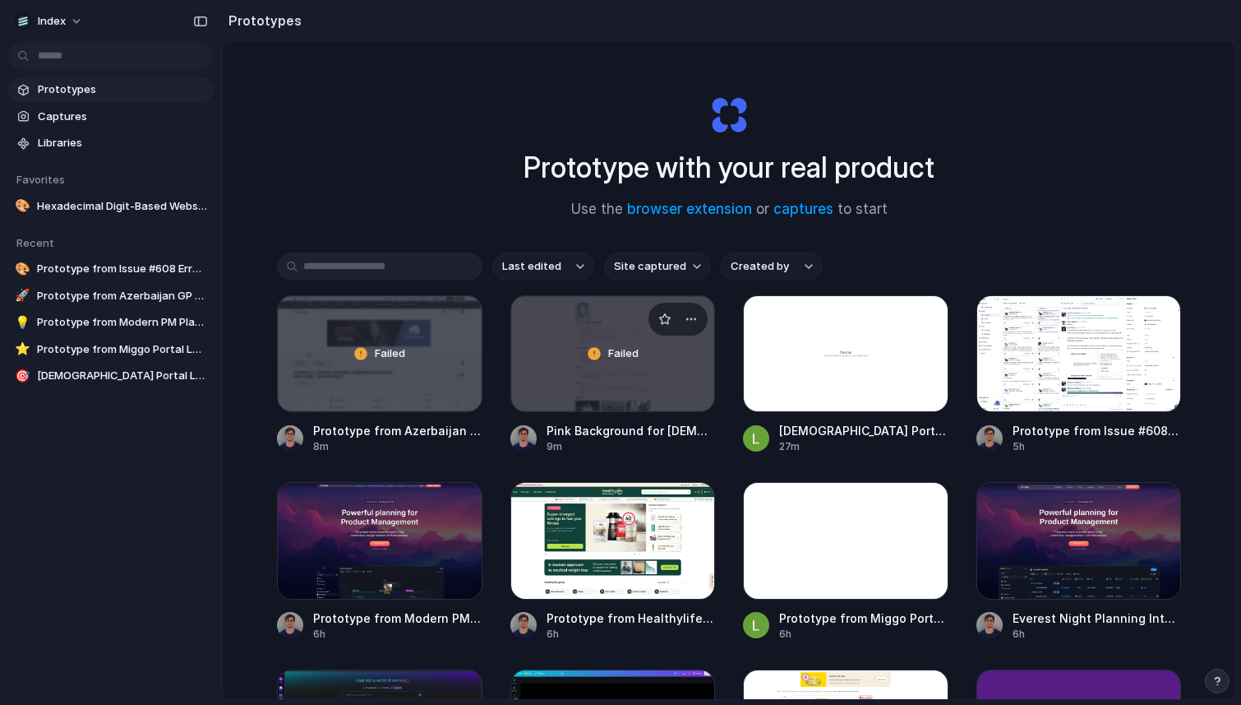
click at [643, 388] on div "Failed" at bounding box center [613, 353] width 204 height 115
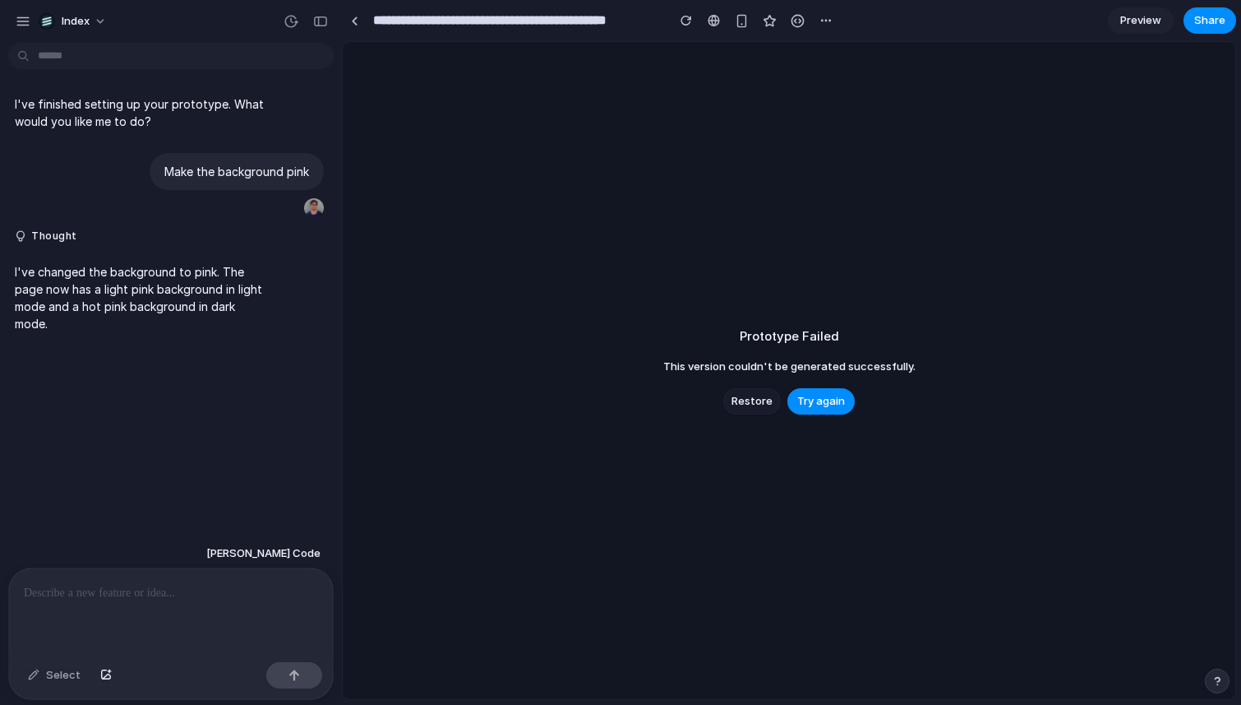
click at [744, 400] on span "Restore" at bounding box center [752, 401] width 41 height 16
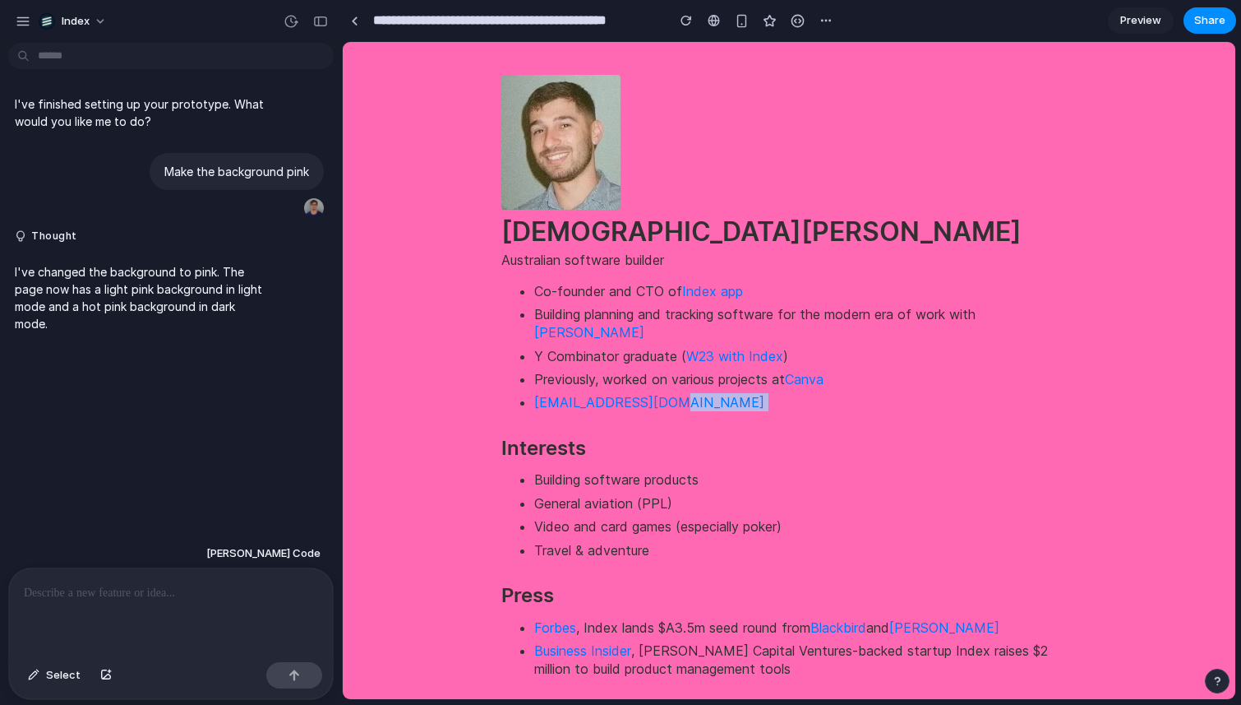
click at [353, 24] on div at bounding box center [354, 20] width 7 height 9
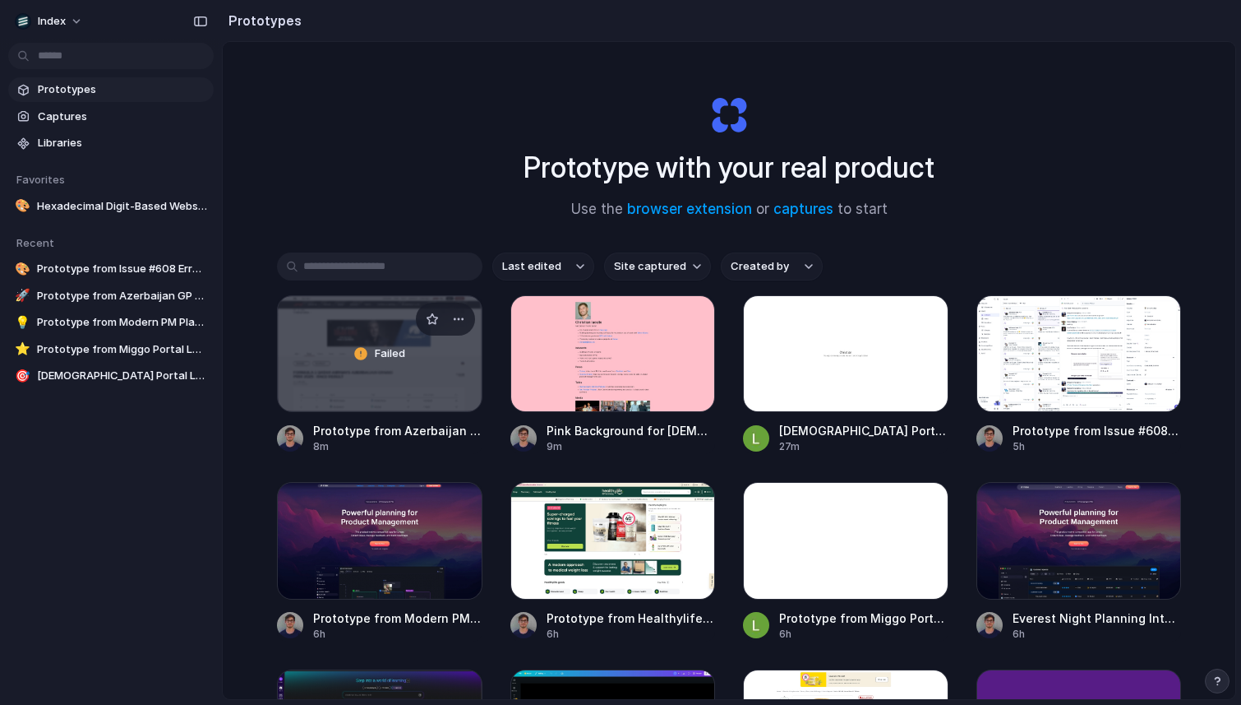
click at [398, 386] on div "Failed" at bounding box center [380, 353] width 204 height 115
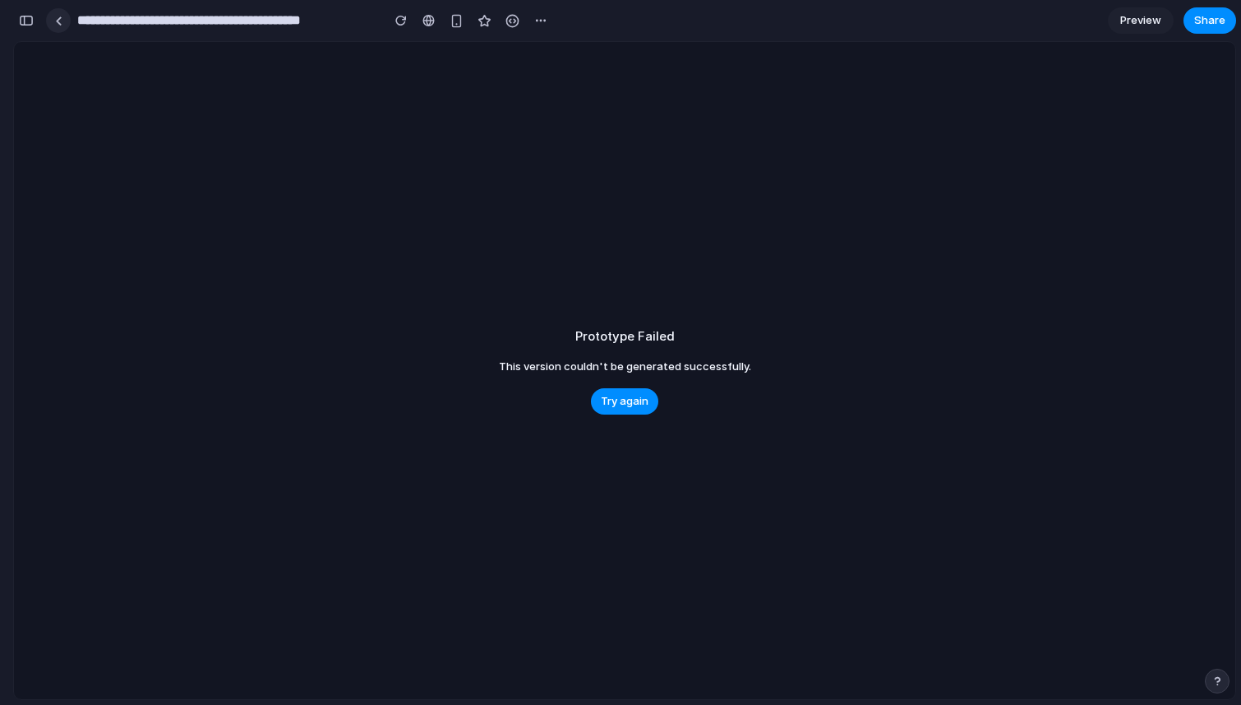
click at [63, 23] on link at bounding box center [58, 20] width 25 height 25
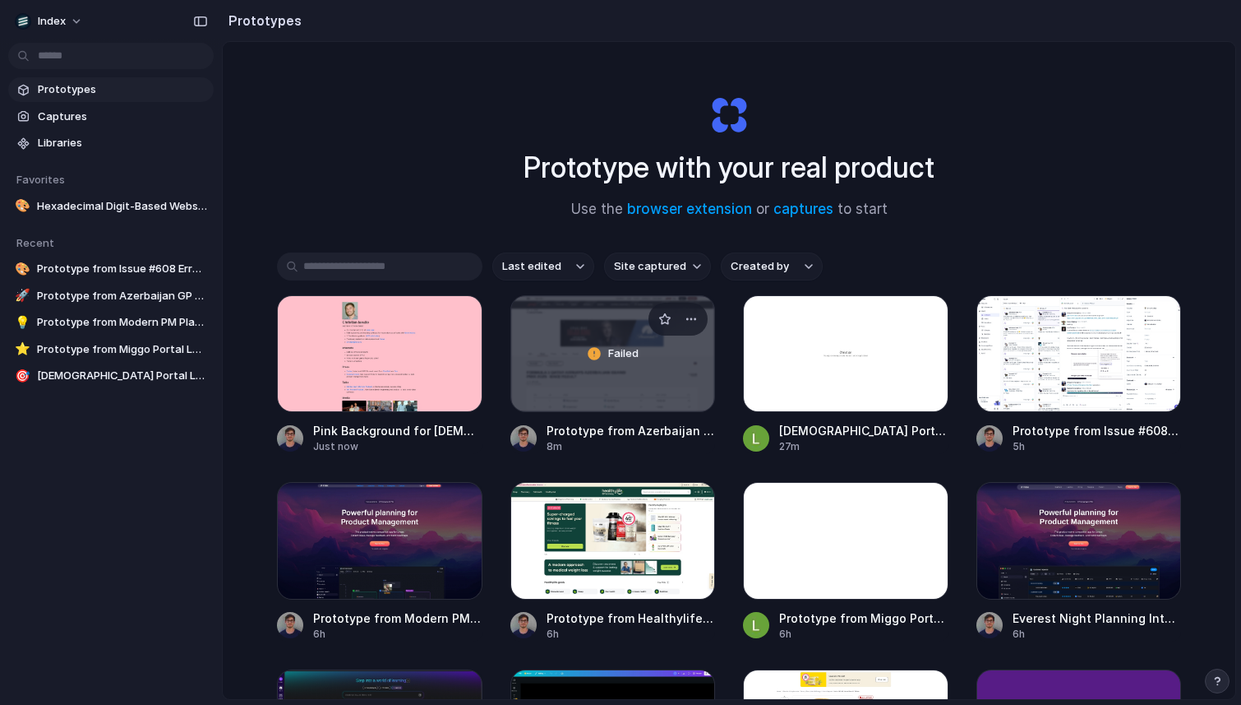
click at [524, 369] on div "Failed" at bounding box center [613, 353] width 204 height 115
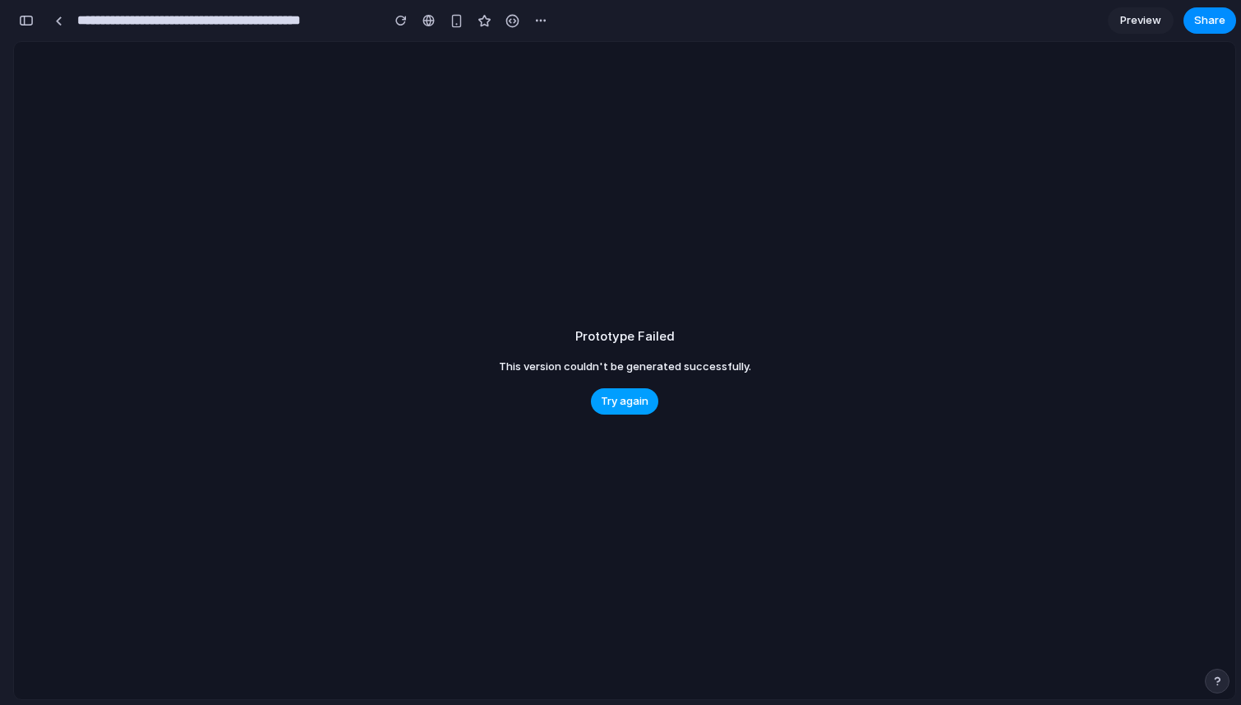
drag, startPoint x: 639, startPoint y: 395, endPoint x: 624, endPoint y: 393, distance: 14.9
click at [639, 395] on span "Try again" at bounding box center [625, 401] width 48 height 16
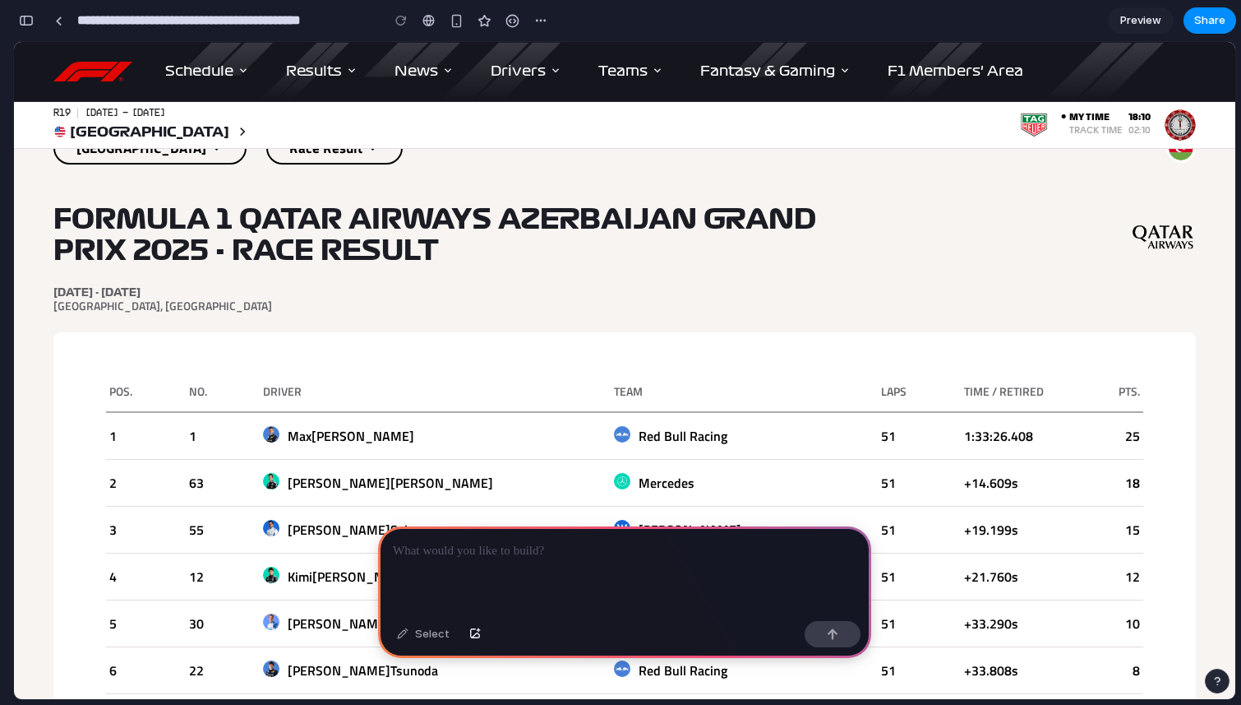
scroll to position [550, 0]
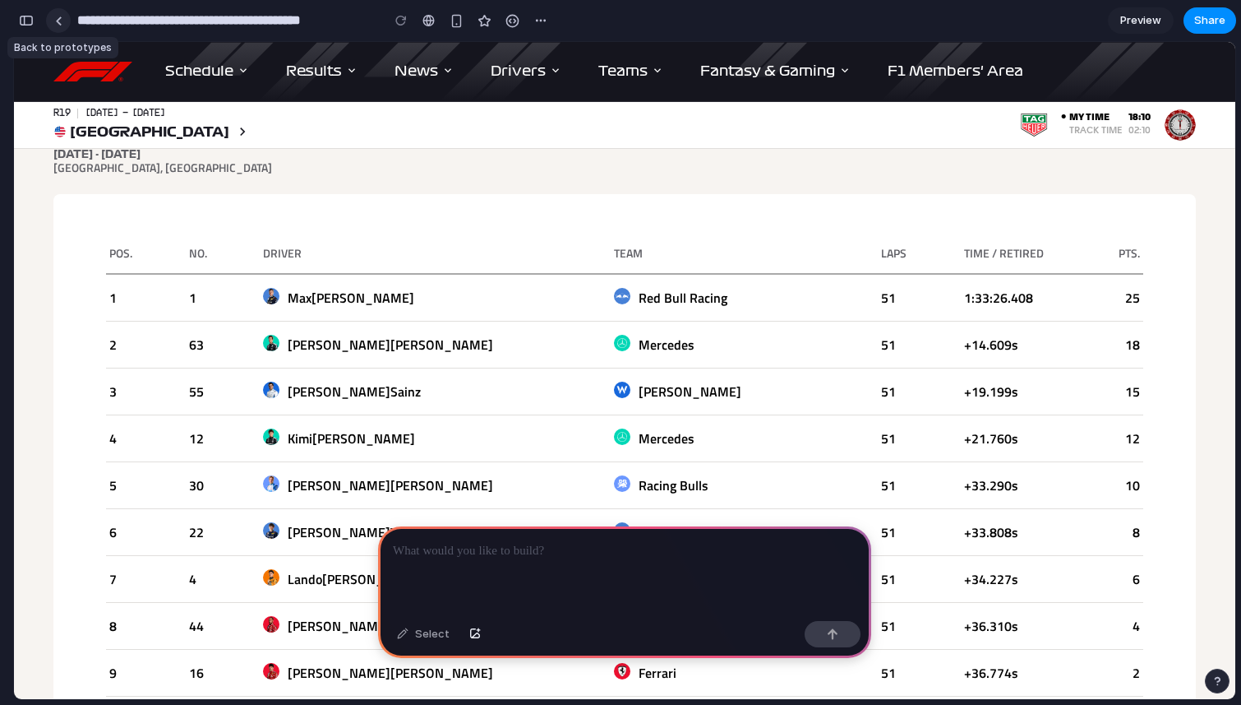
click at [62, 17] on link at bounding box center [58, 20] width 25 height 25
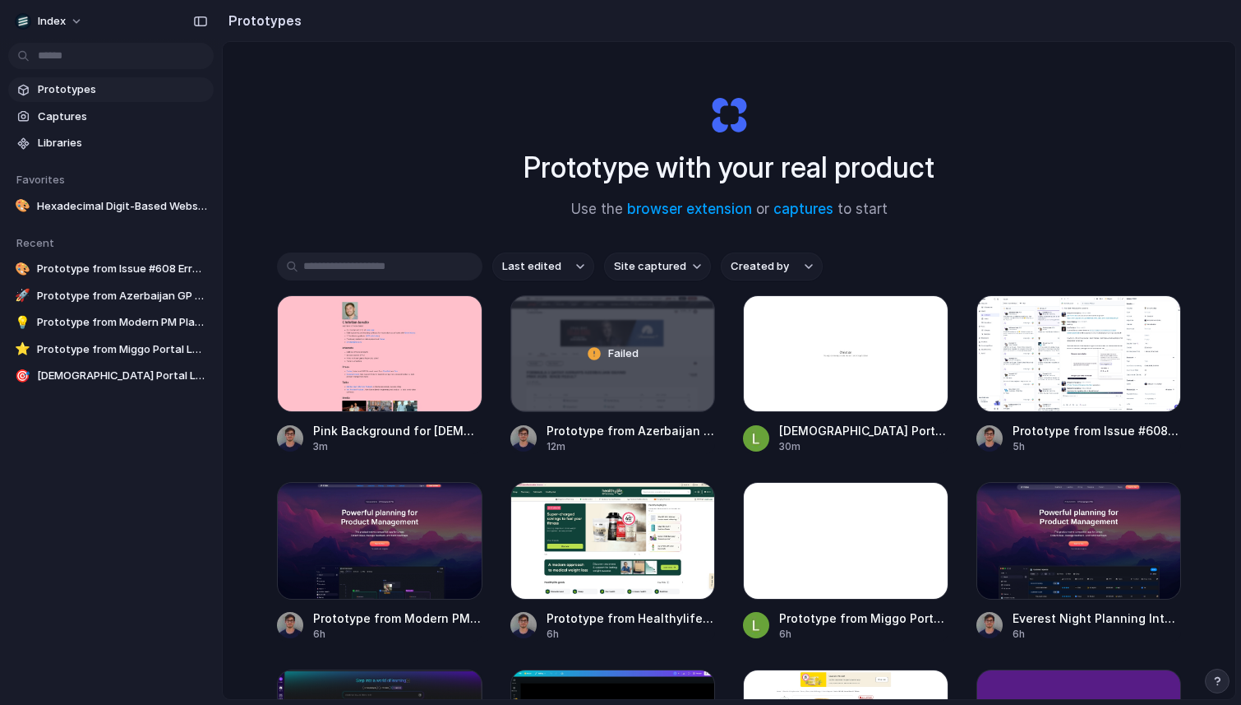
click at [319, 140] on div "Prototype with your real product Use the browser extension or captures to start…" at bounding box center [729, 414] width 1013 height 744
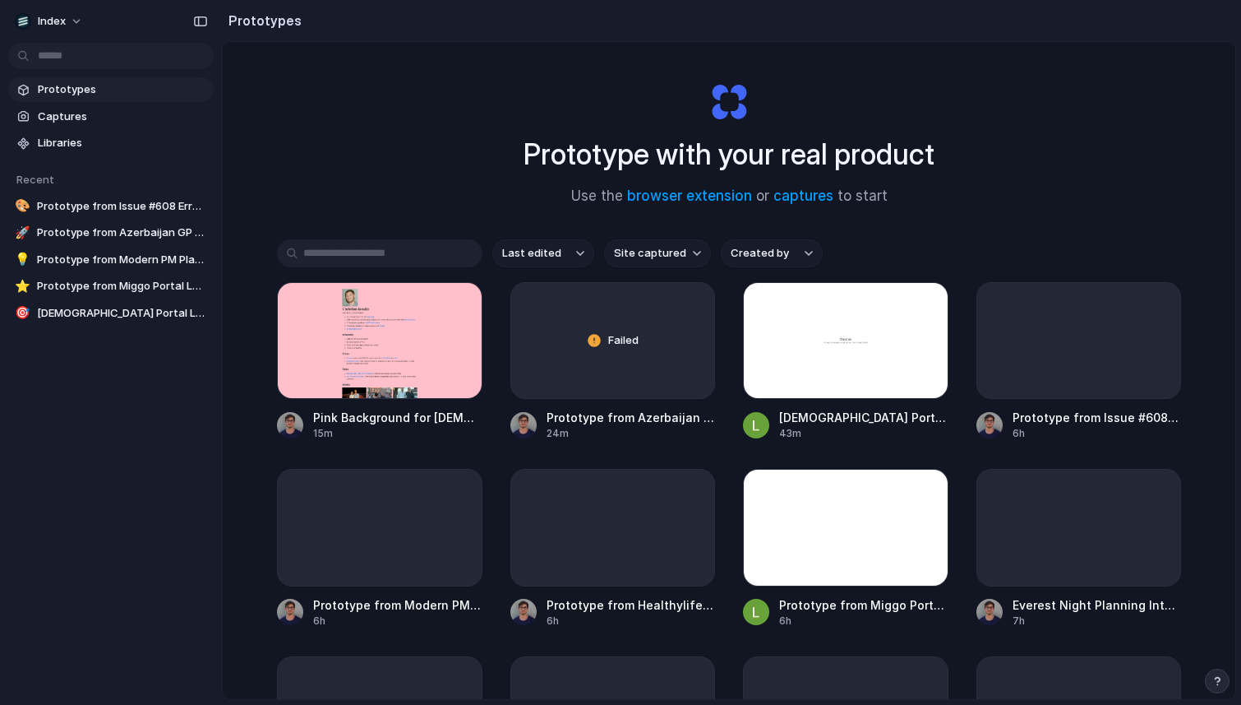
scroll to position [27, 0]
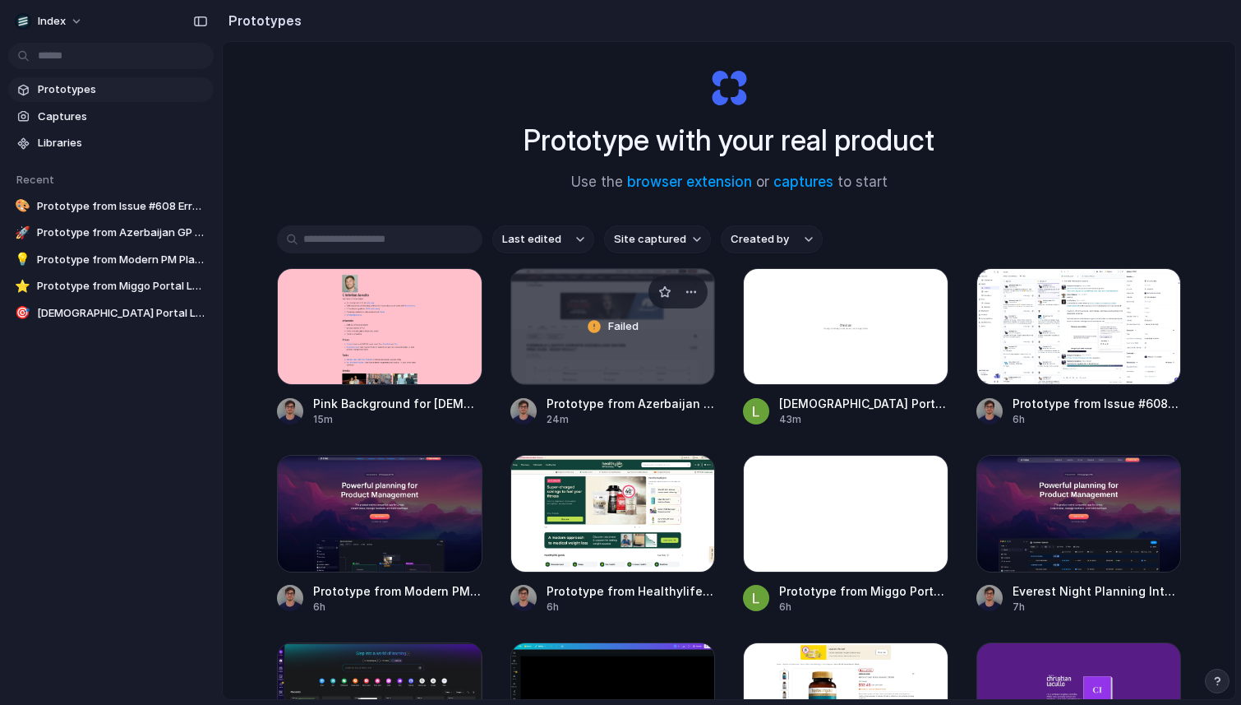
click at [571, 351] on div "Failed" at bounding box center [613, 326] width 204 height 115
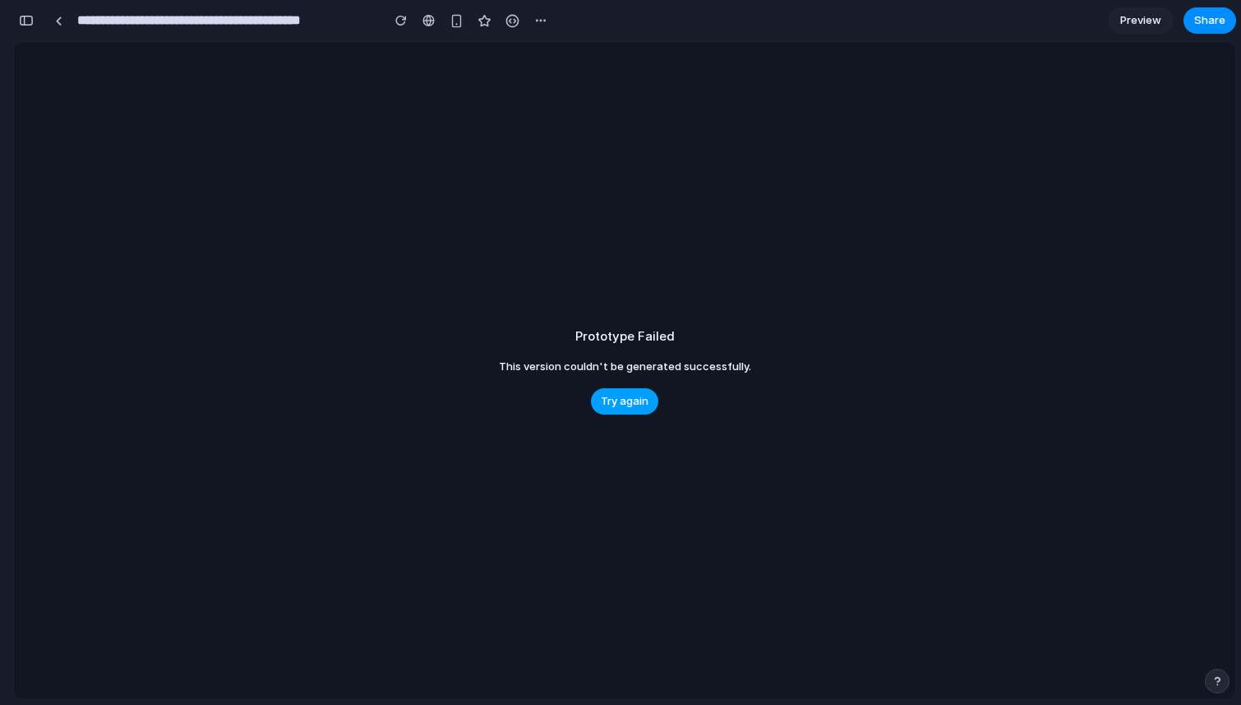
click at [649, 409] on button "Try again" at bounding box center [624, 401] width 67 height 26
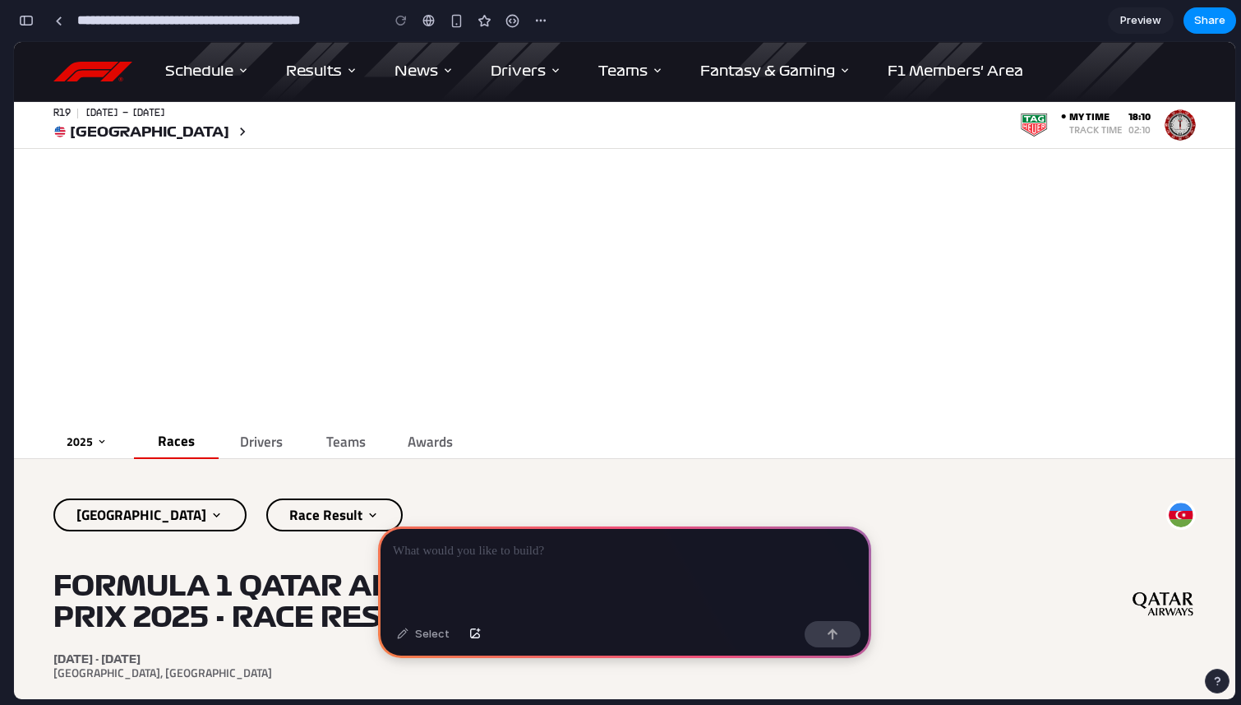
scroll to position [266, 0]
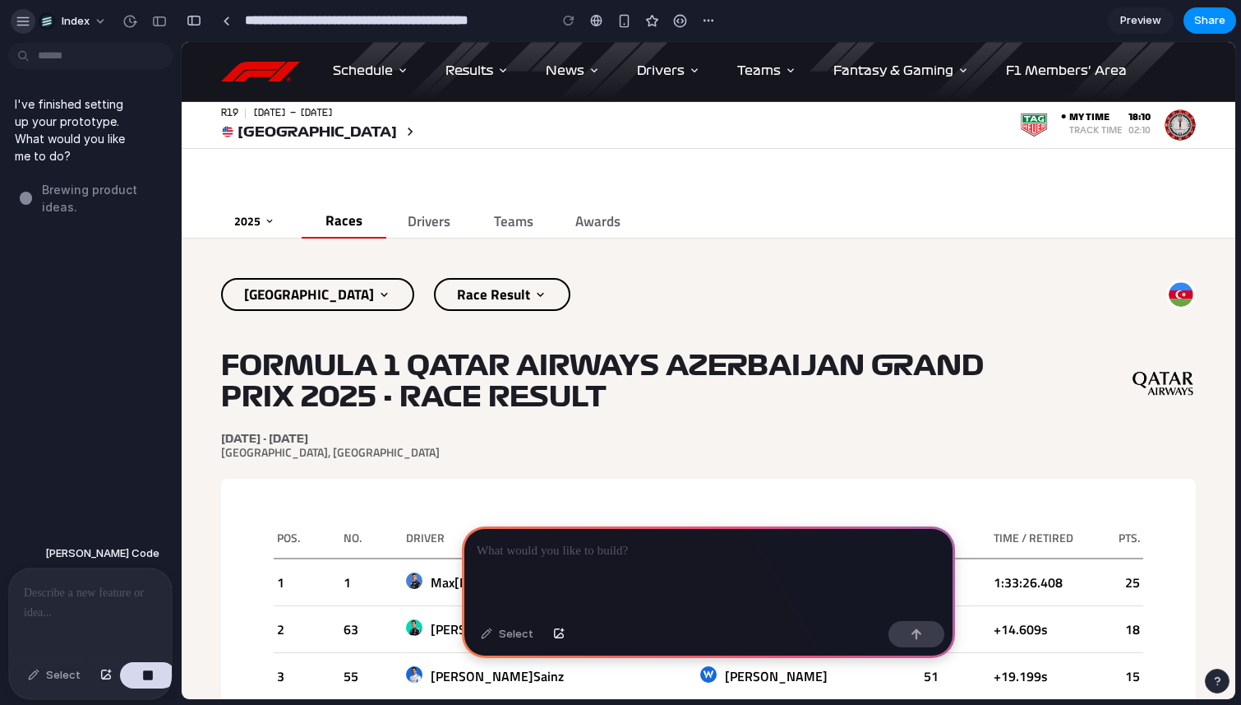
click at [30, 20] on button "button" at bounding box center [23, 21] width 25 height 25
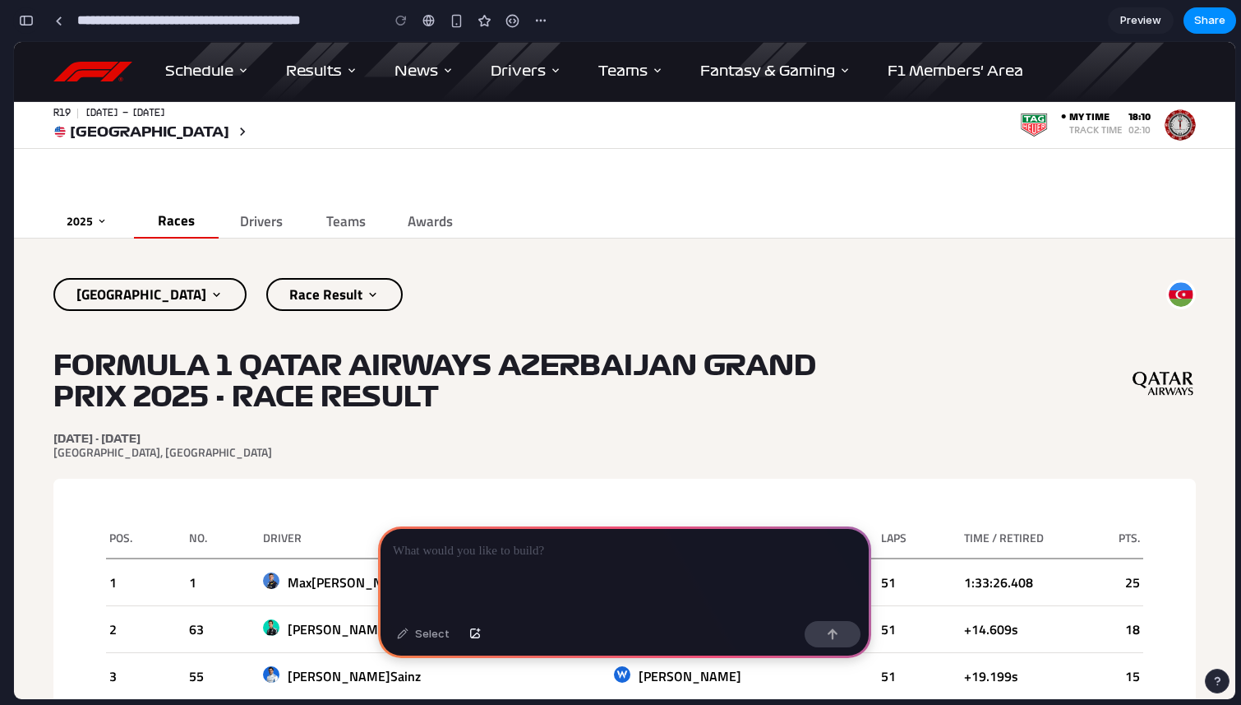
click at [19, 15] on div "button" at bounding box center [26, 21] width 15 height 12
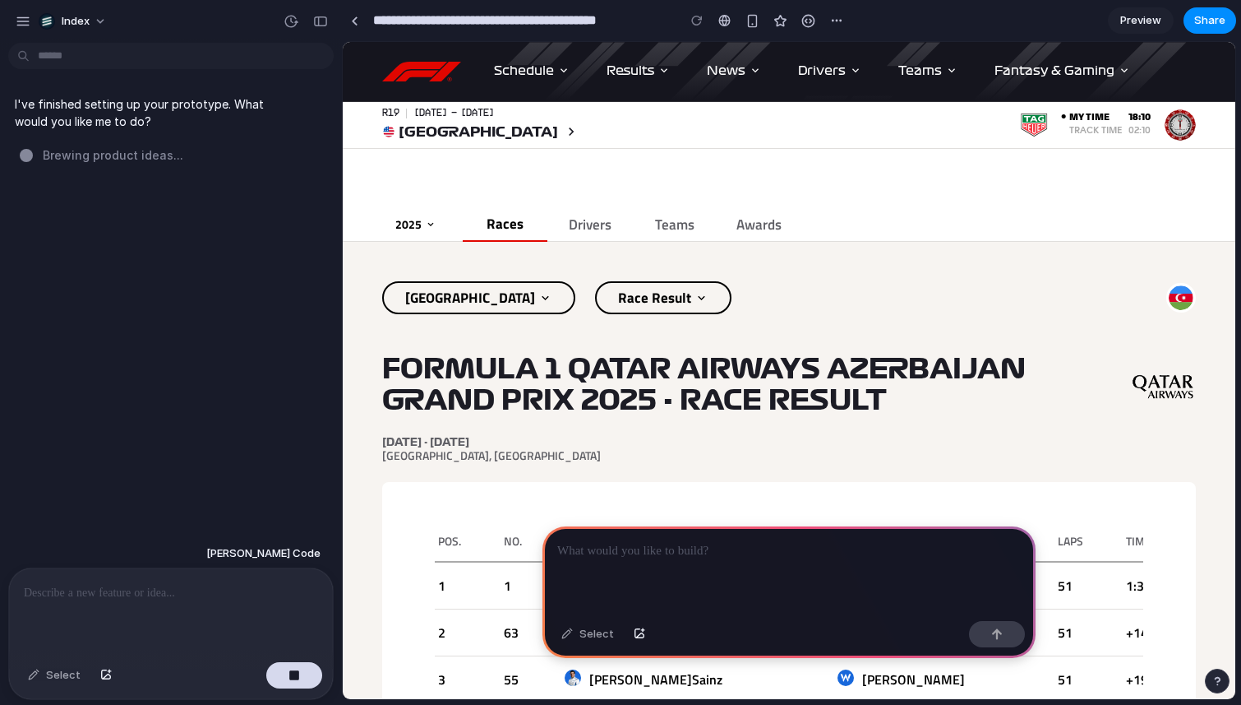
scroll to position [269, 0]
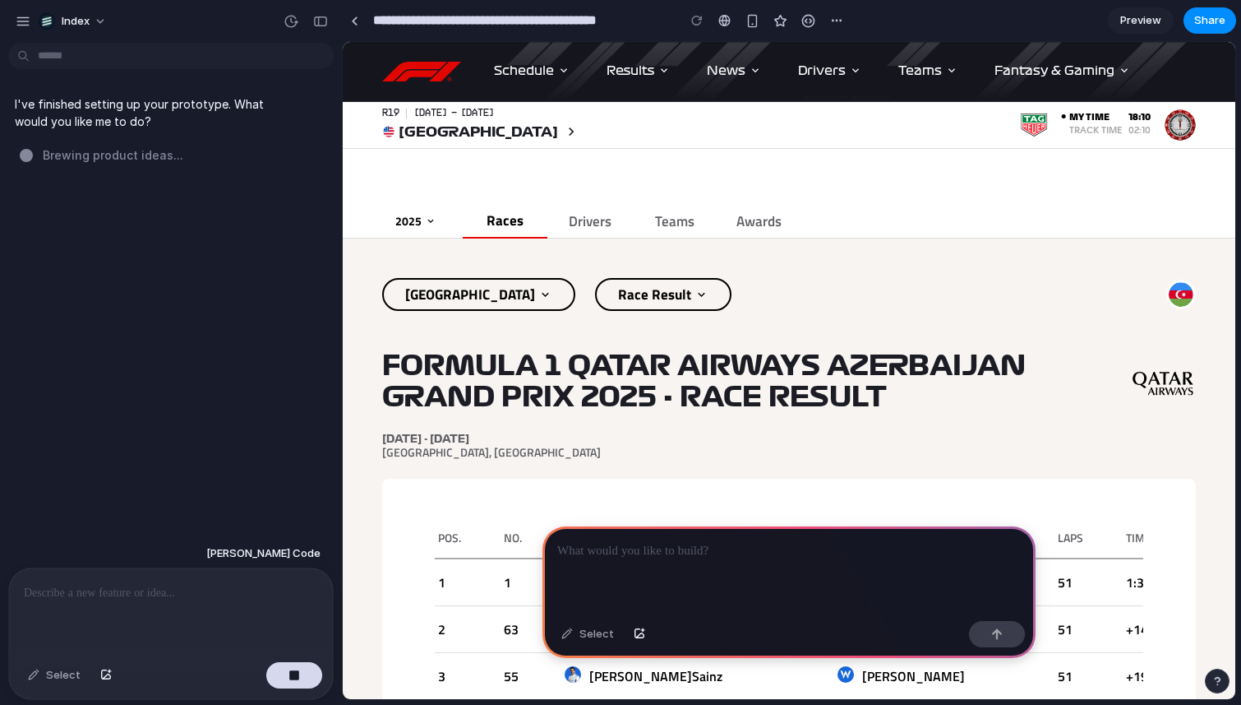
click at [39, 672] on div "Select" at bounding box center [54, 675] width 69 height 26
click at [303, 672] on button "button" at bounding box center [294, 675] width 56 height 26
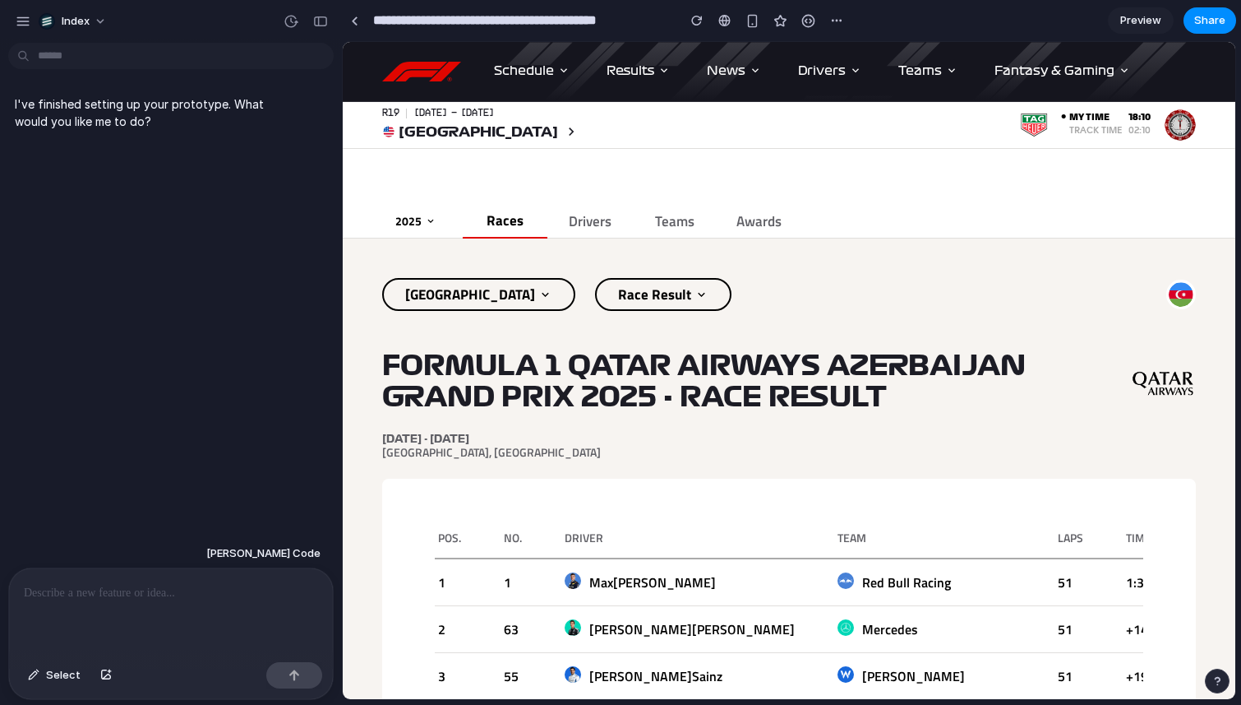
drag, startPoint x: 59, startPoint y: 676, endPoint x: 183, endPoint y: 583, distance: 154.4
click at [59, 676] on span "Select" at bounding box center [63, 675] width 35 height 16
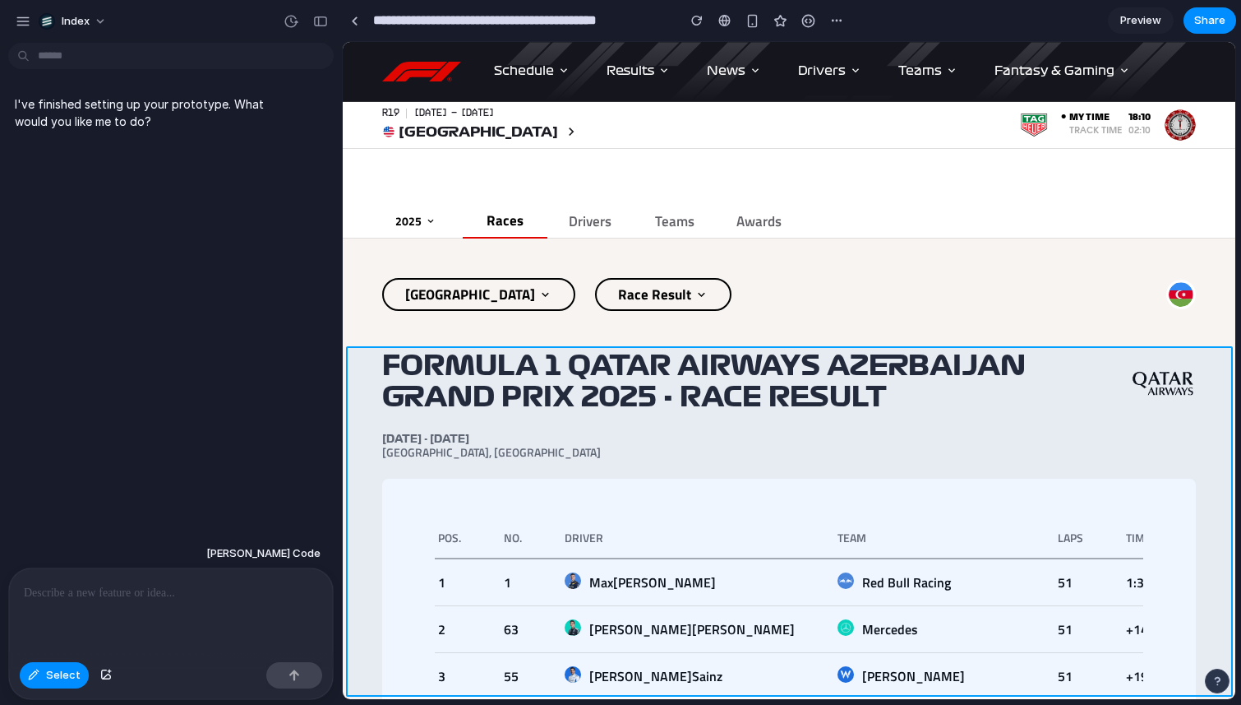
scroll to position [266, 0]
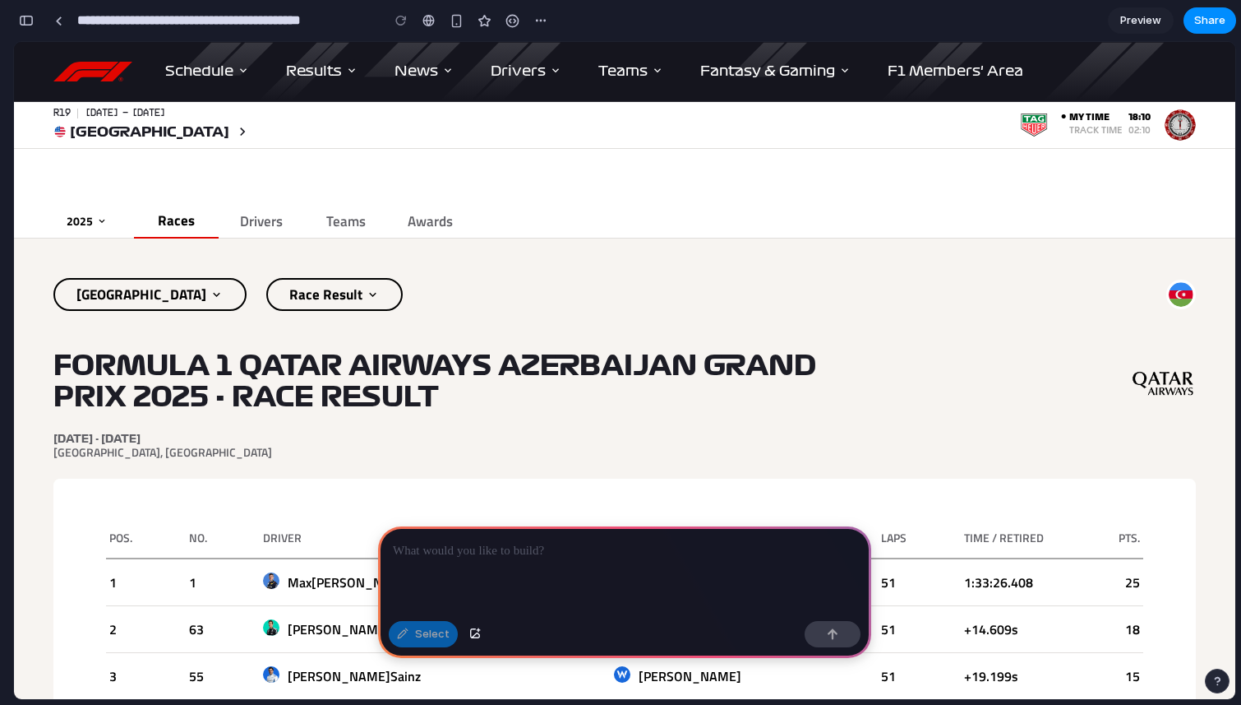
click at [491, 381] on h1 "FORMULA 1 QATAR AIRWAYS AZERBAIJAN GRAND PRIX 2025 - RACE RESULT" at bounding box center [453, 381] width 800 height 62
click at [35, 19] on button "button" at bounding box center [26, 20] width 26 height 26
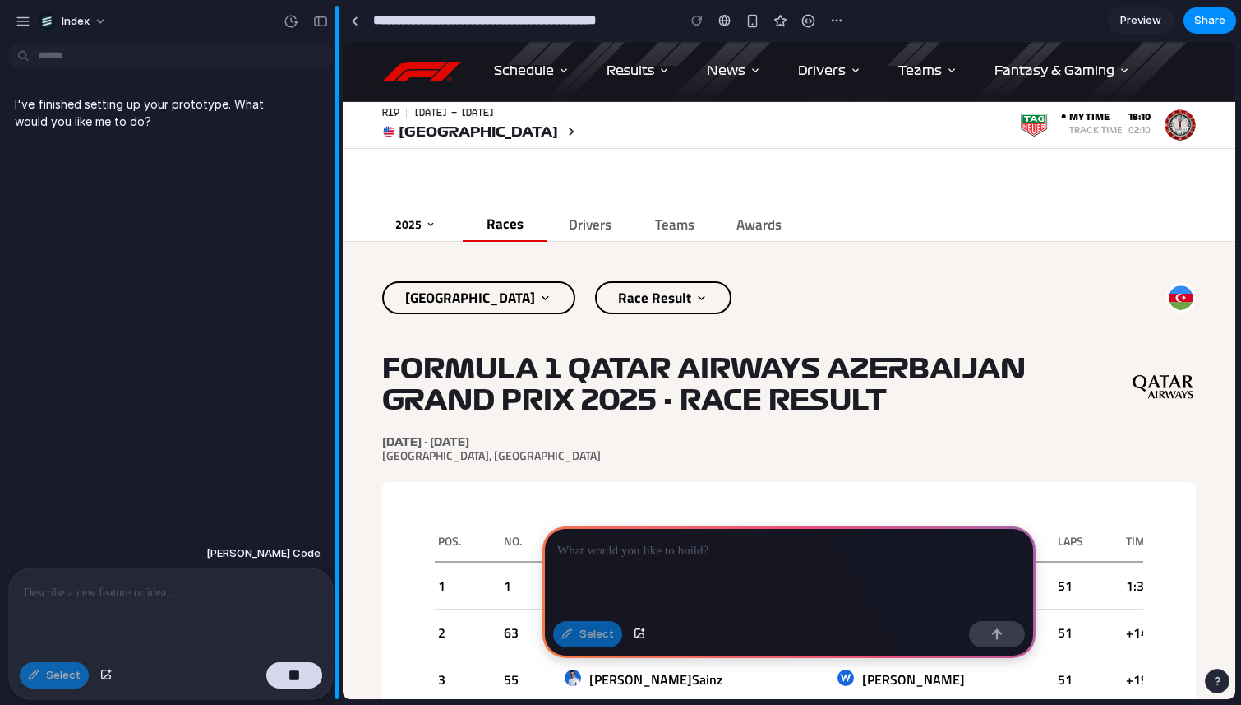
scroll to position [269, 0]
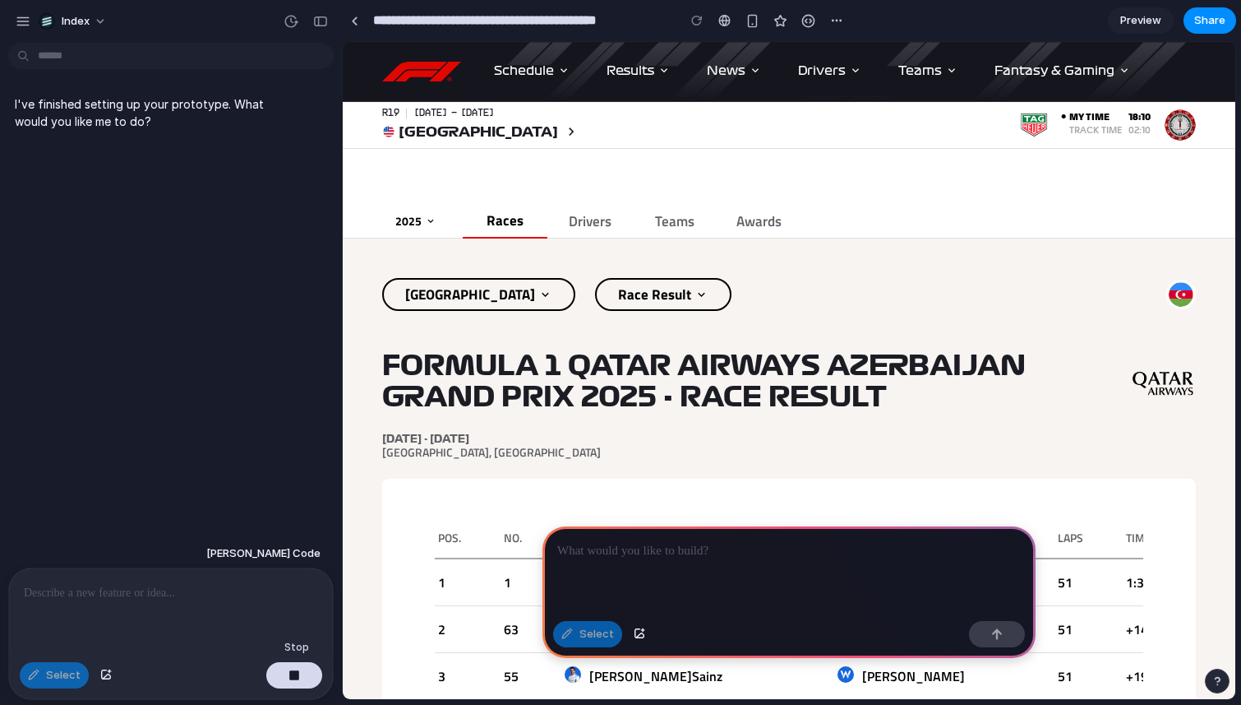
click at [270, 674] on button "button" at bounding box center [294, 675] width 56 height 26
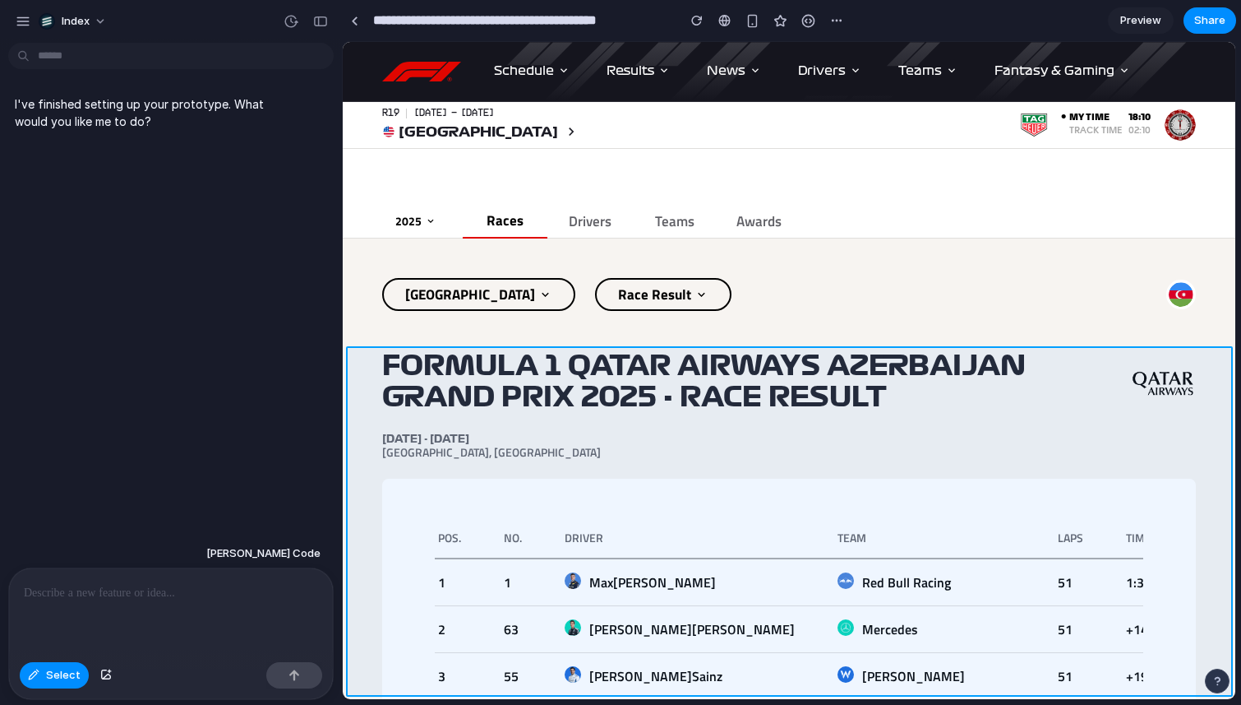
click at [216, 351] on div "I've finished setting up your prototype. What would you like me to do?" at bounding box center [166, 293] width 332 height 489
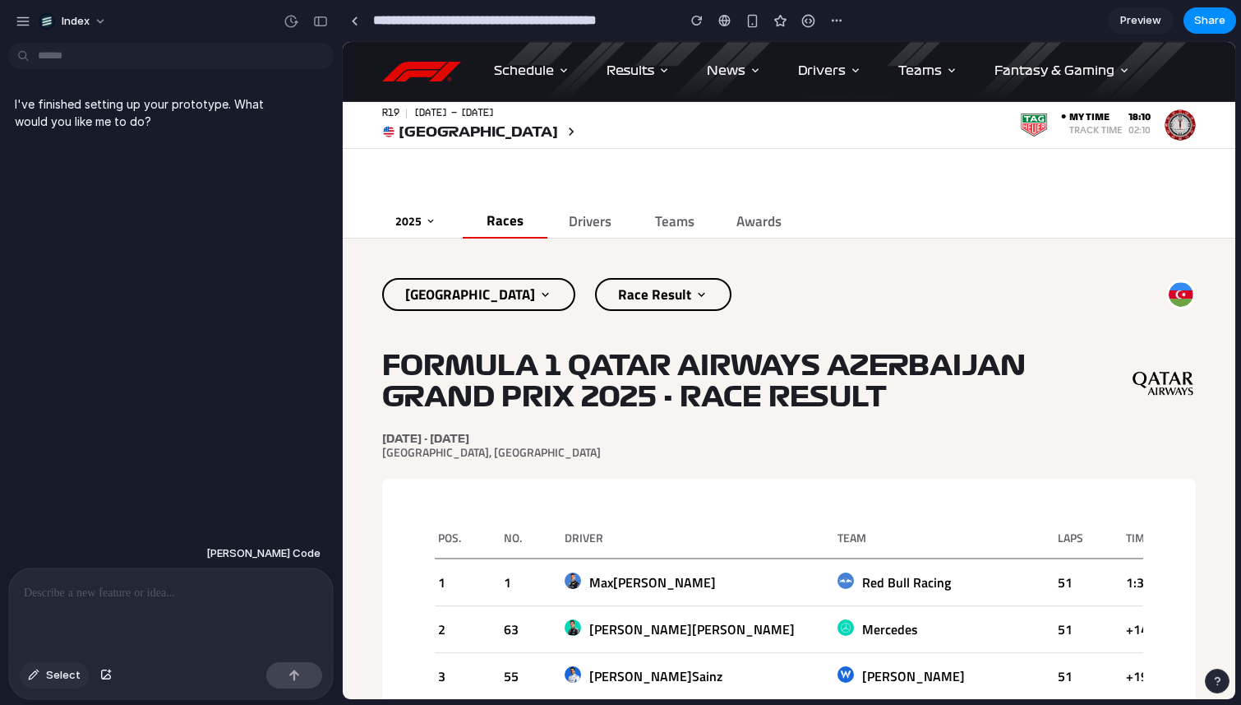
click at [35, 680] on button "Select" at bounding box center [54, 675] width 69 height 26
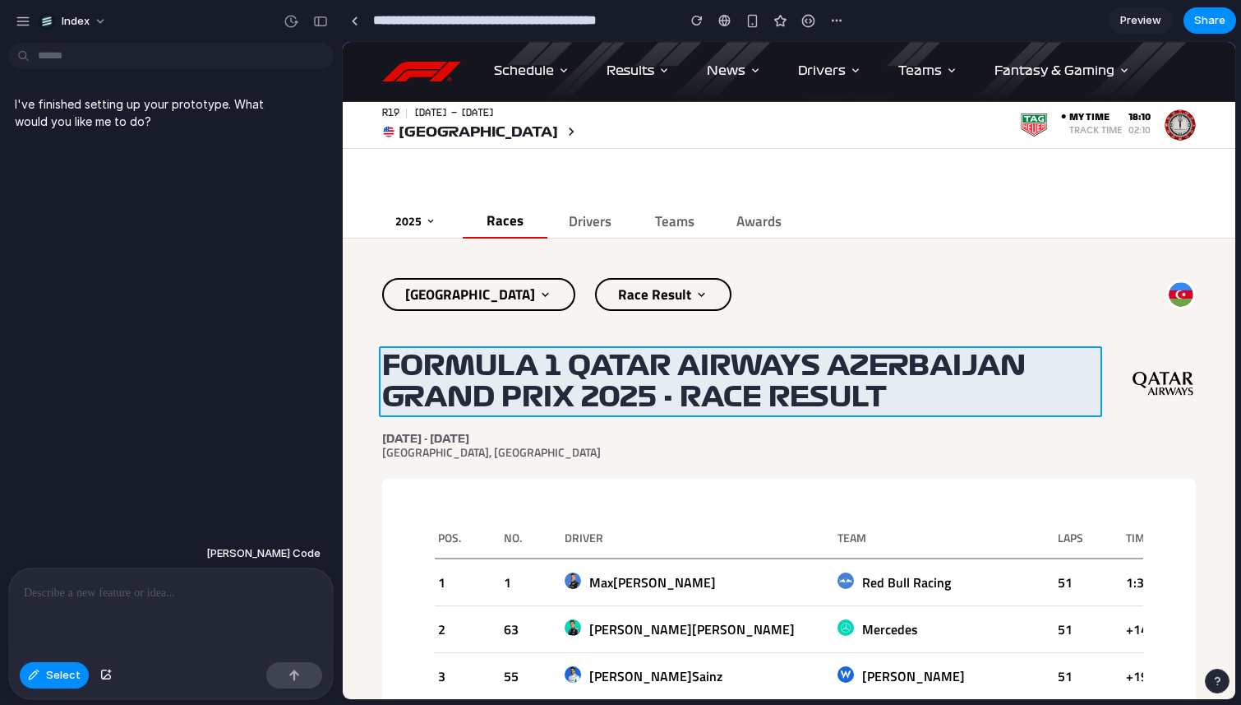
click at [497, 368] on div at bounding box center [790, 371] width 892 height 656
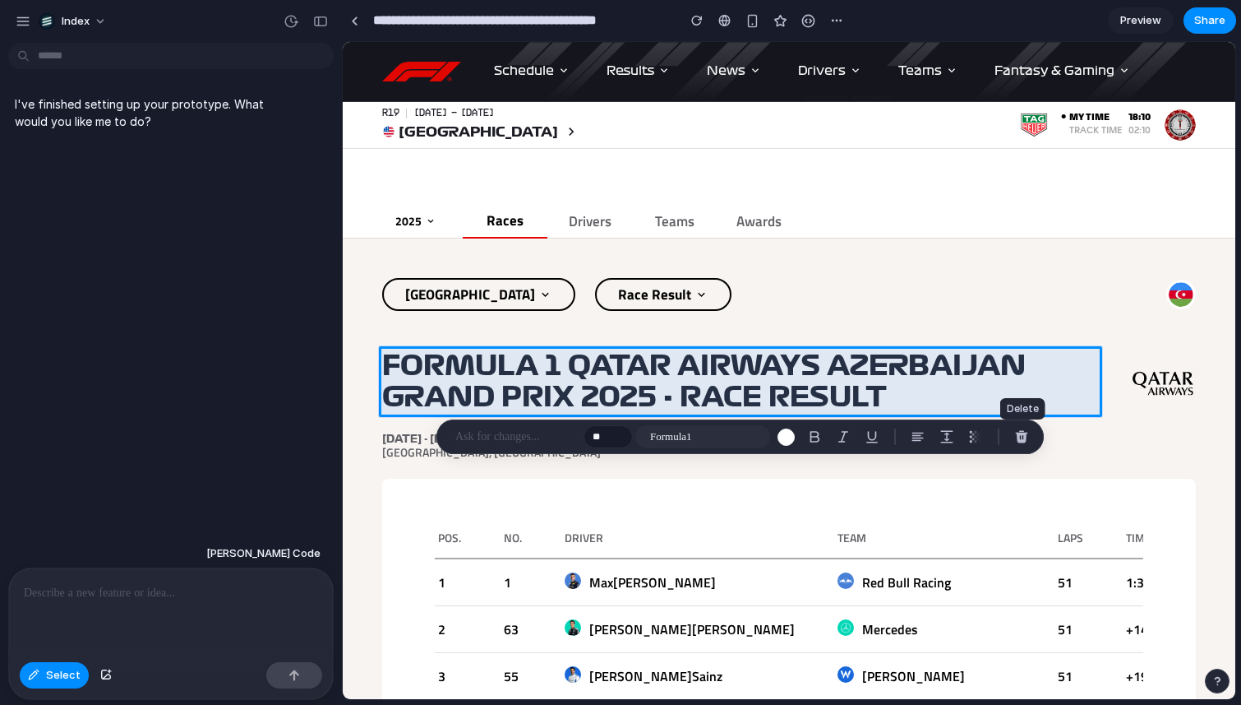
click at [1029, 435] on button "button" at bounding box center [1022, 436] width 26 height 26
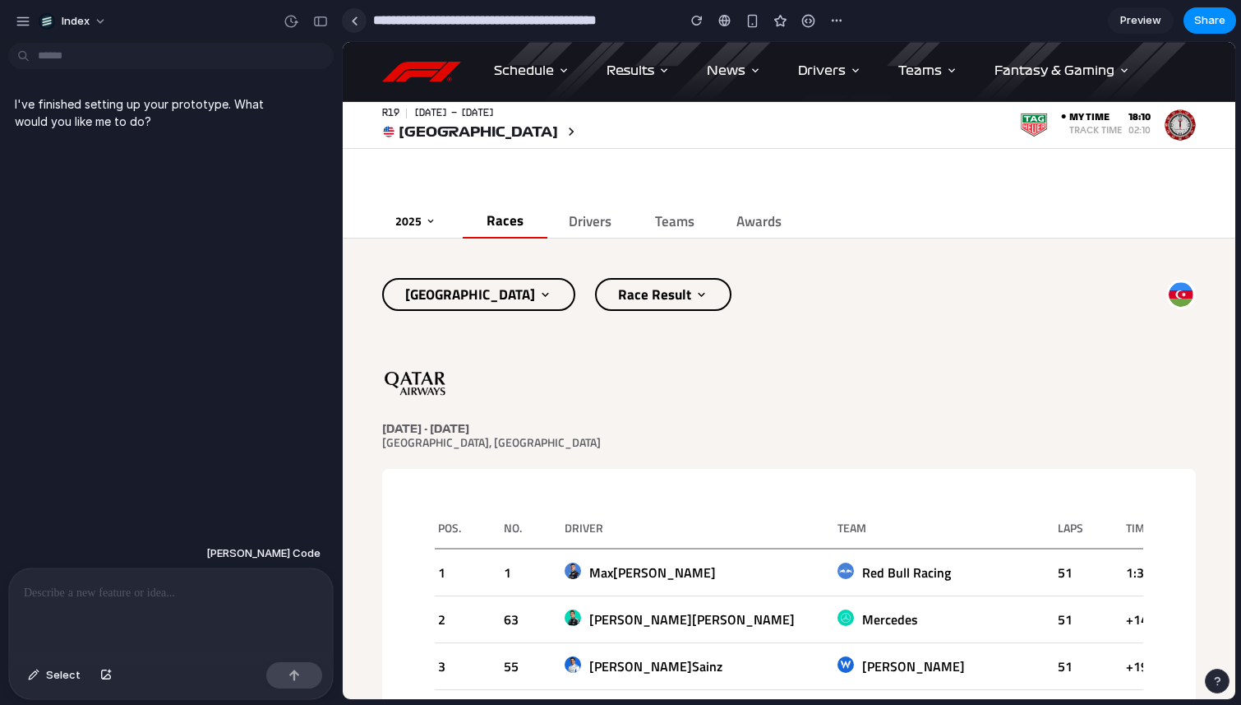
click at [360, 21] on link at bounding box center [354, 20] width 25 height 25
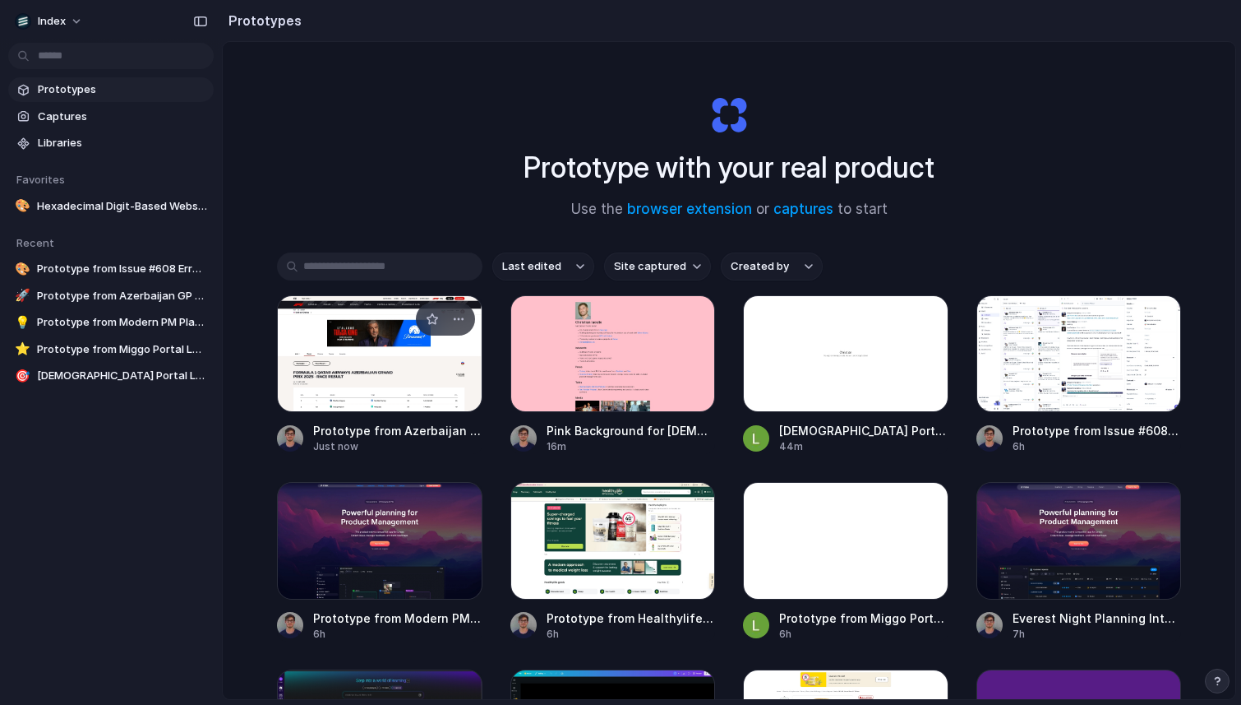
click at [339, 334] on div at bounding box center [380, 353] width 206 height 117
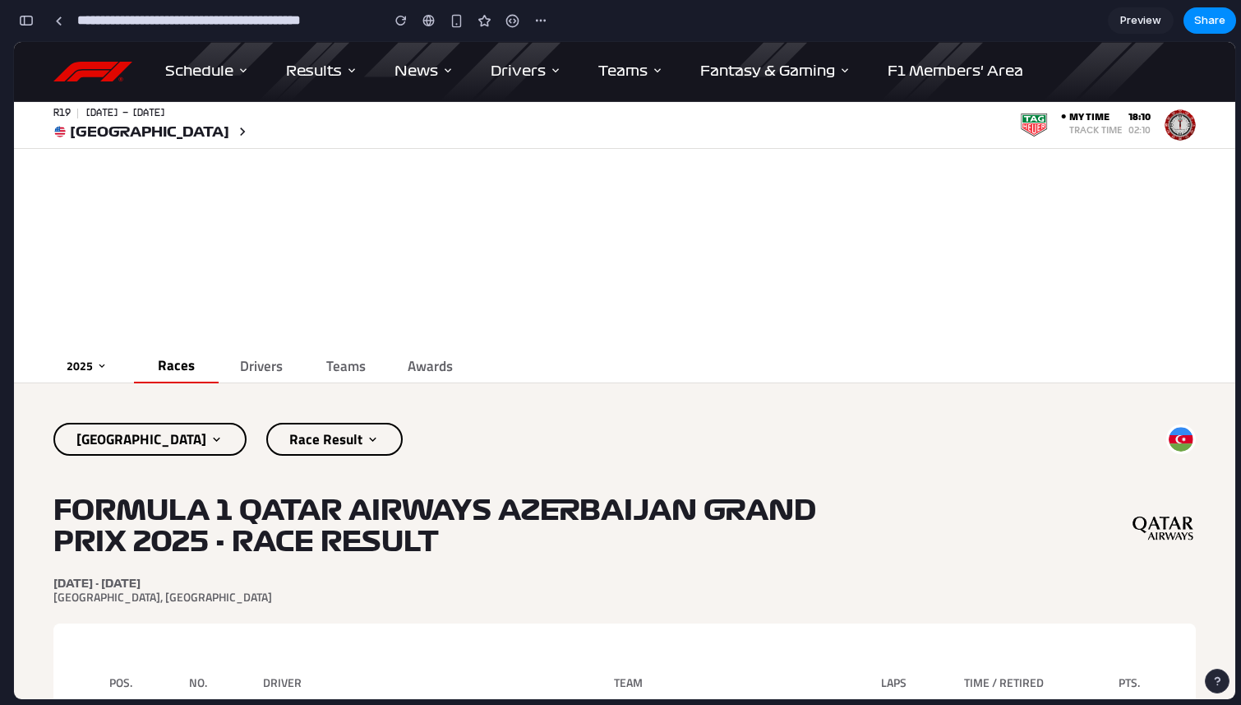
scroll to position [141, 0]
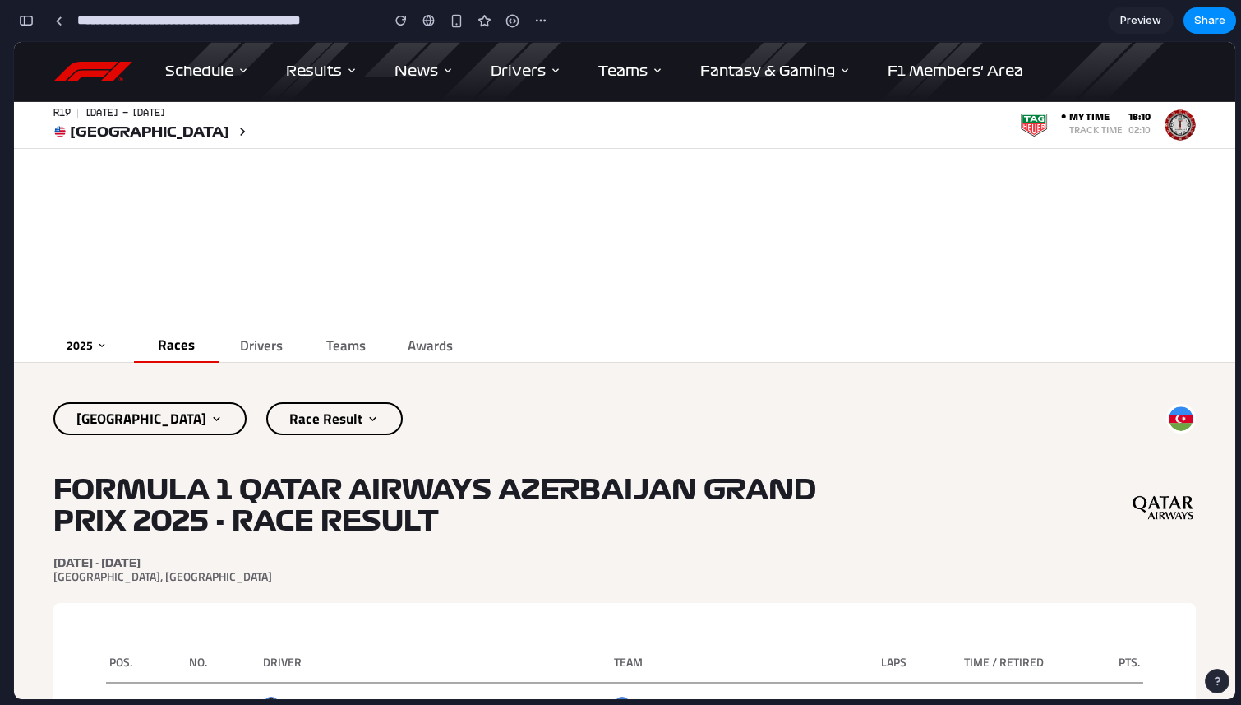
click at [27, 23] on div "button" at bounding box center [26, 21] width 15 height 12
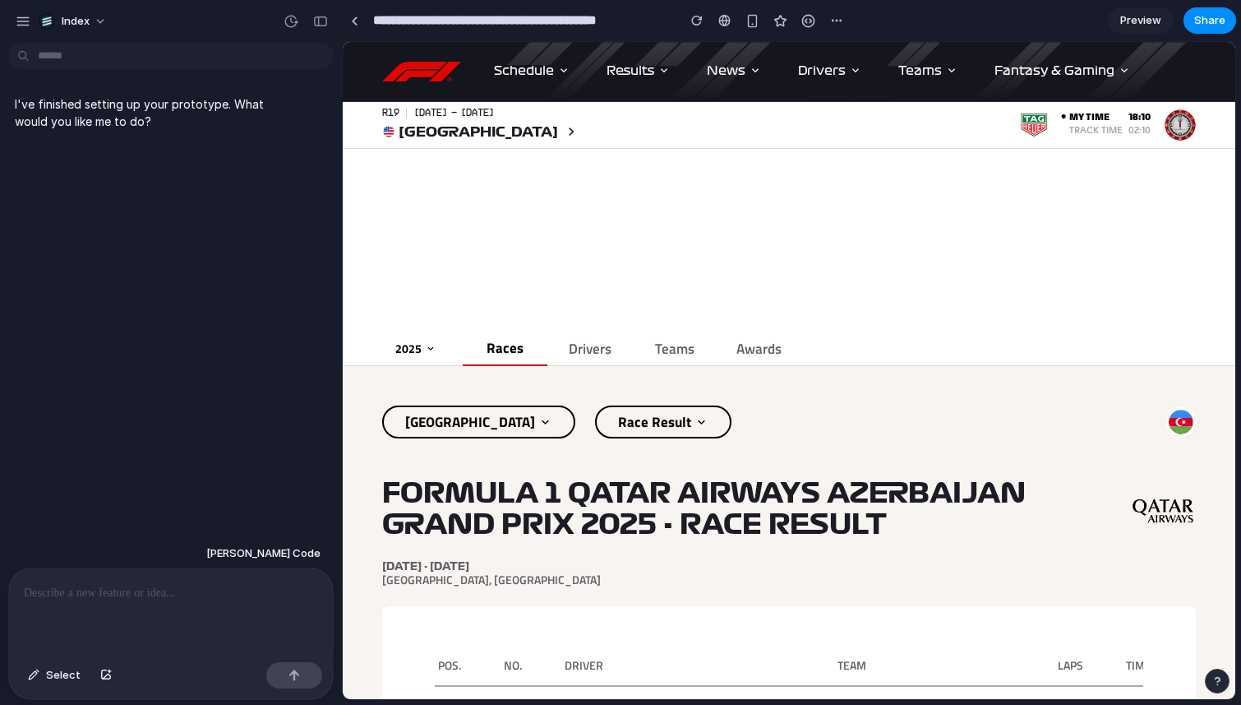
scroll to position [145, 0]
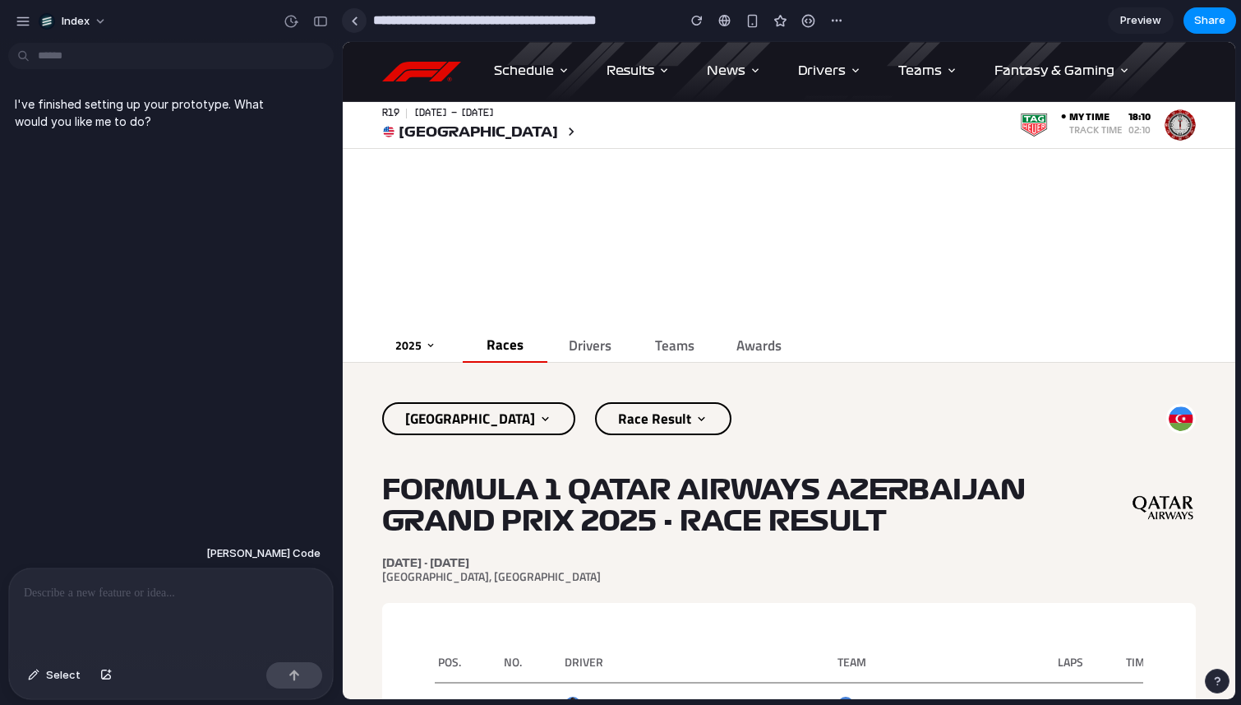
click at [360, 15] on link at bounding box center [354, 20] width 25 height 25
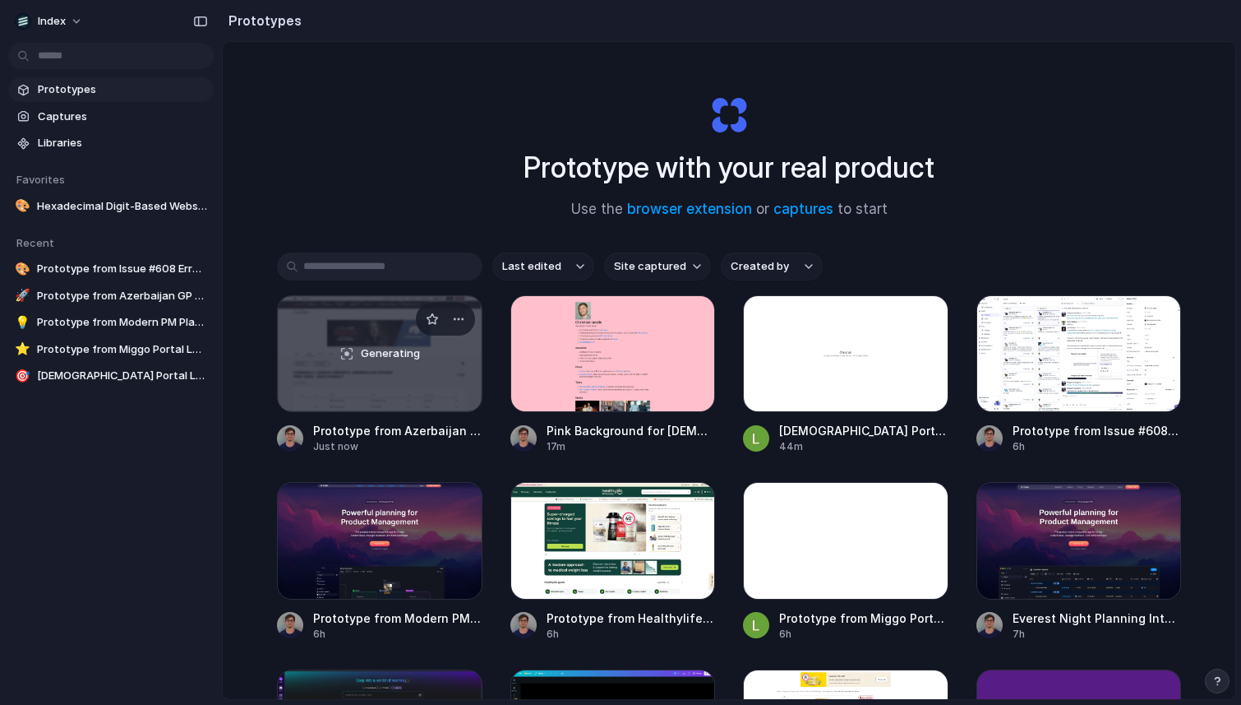
click at [355, 338] on div "Generating" at bounding box center [380, 353] width 204 height 115
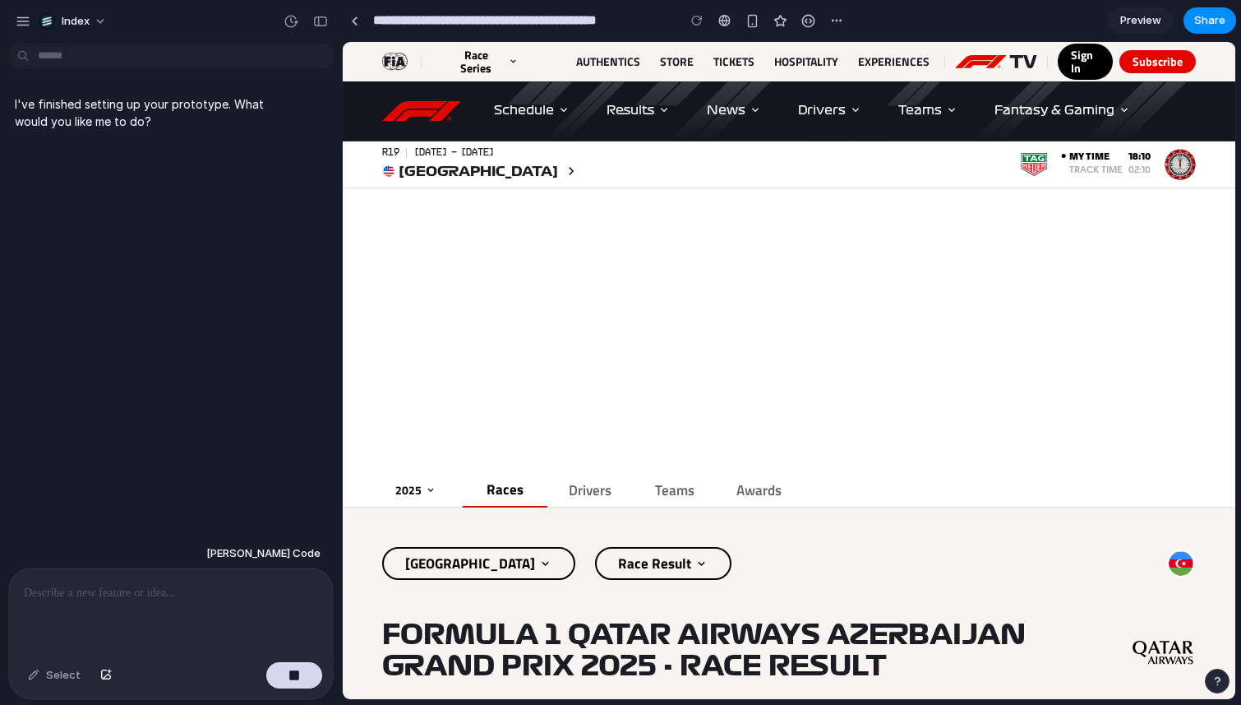
scroll to position [3, 0]
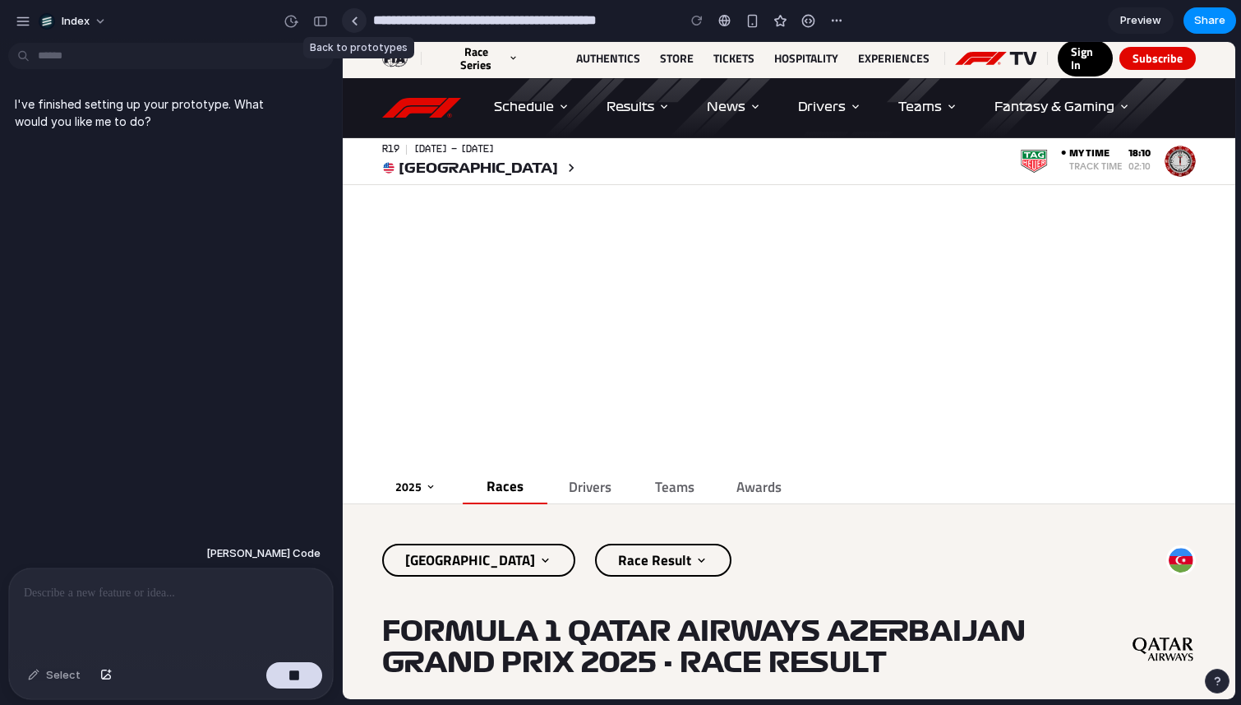
click at [354, 17] on div at bounding box center [354, 20] width 7 height 9
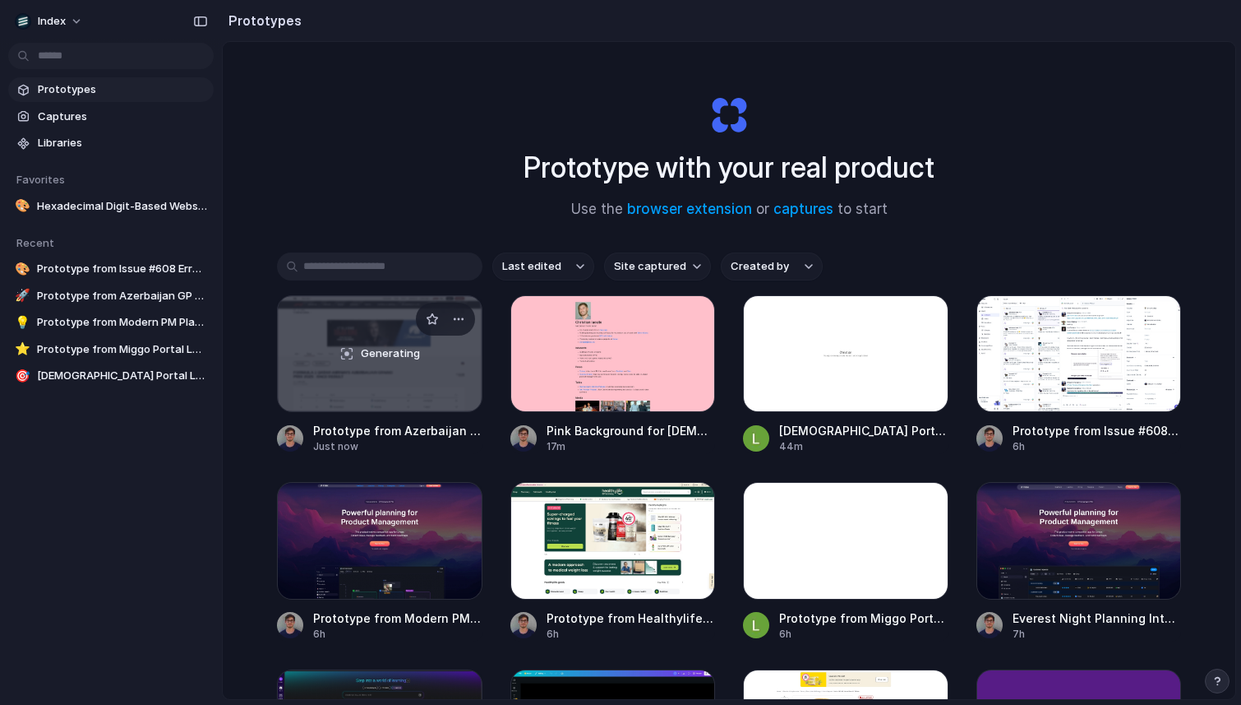
click at [374, 367] on div "Generating" at bounding box center [380, 353] width 204 height 115
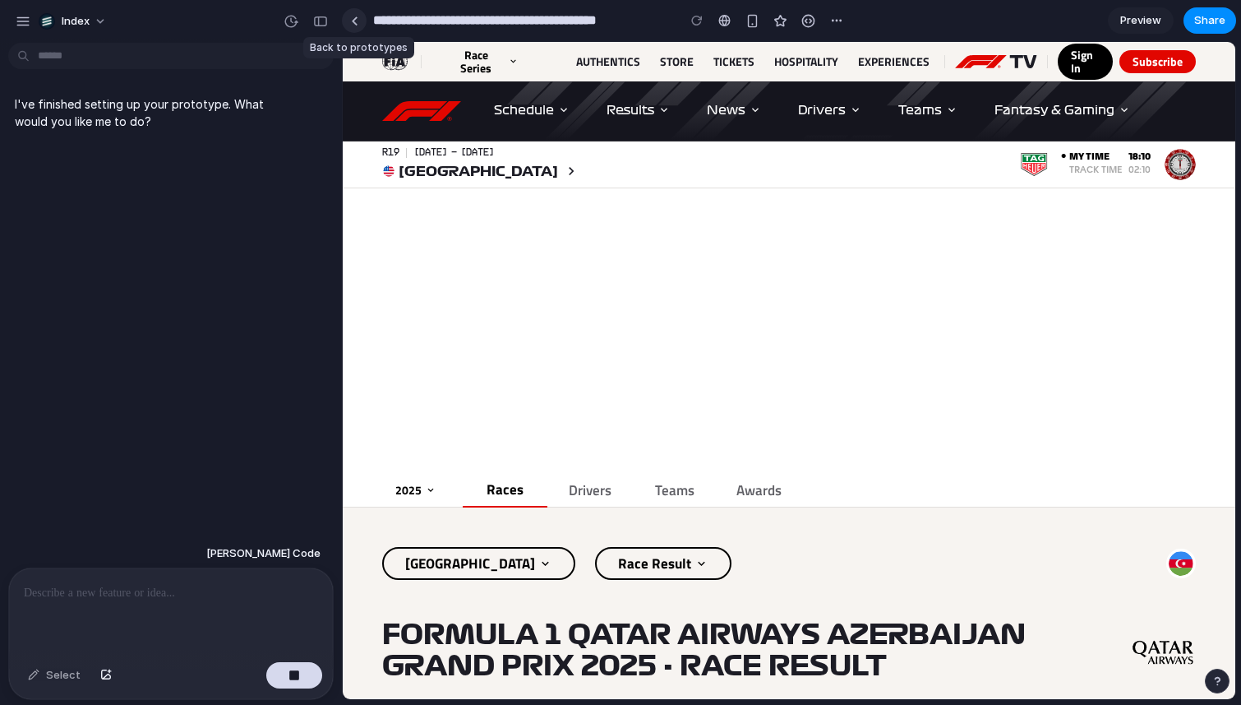
click at [350, 17] on link at bounding box center [354, 20] width 25 height 25
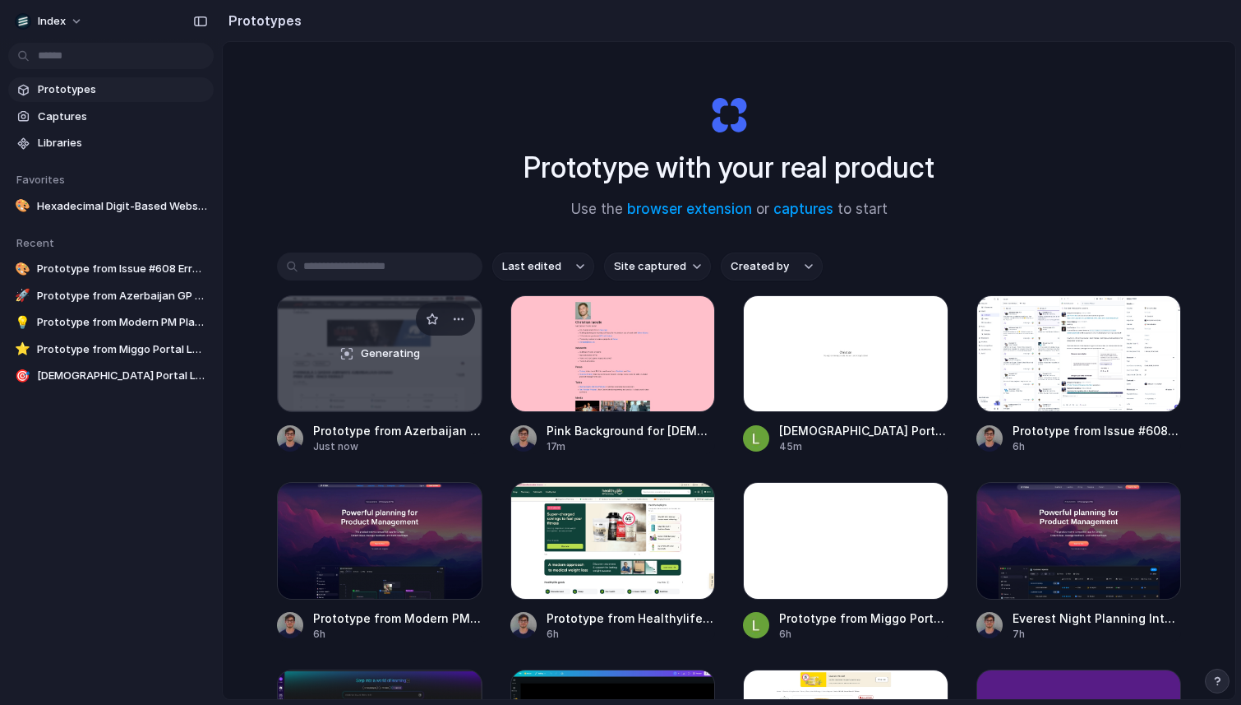
click at [356, 357] on div "Generating" at bounding box center [380, 353] width 204 height 115
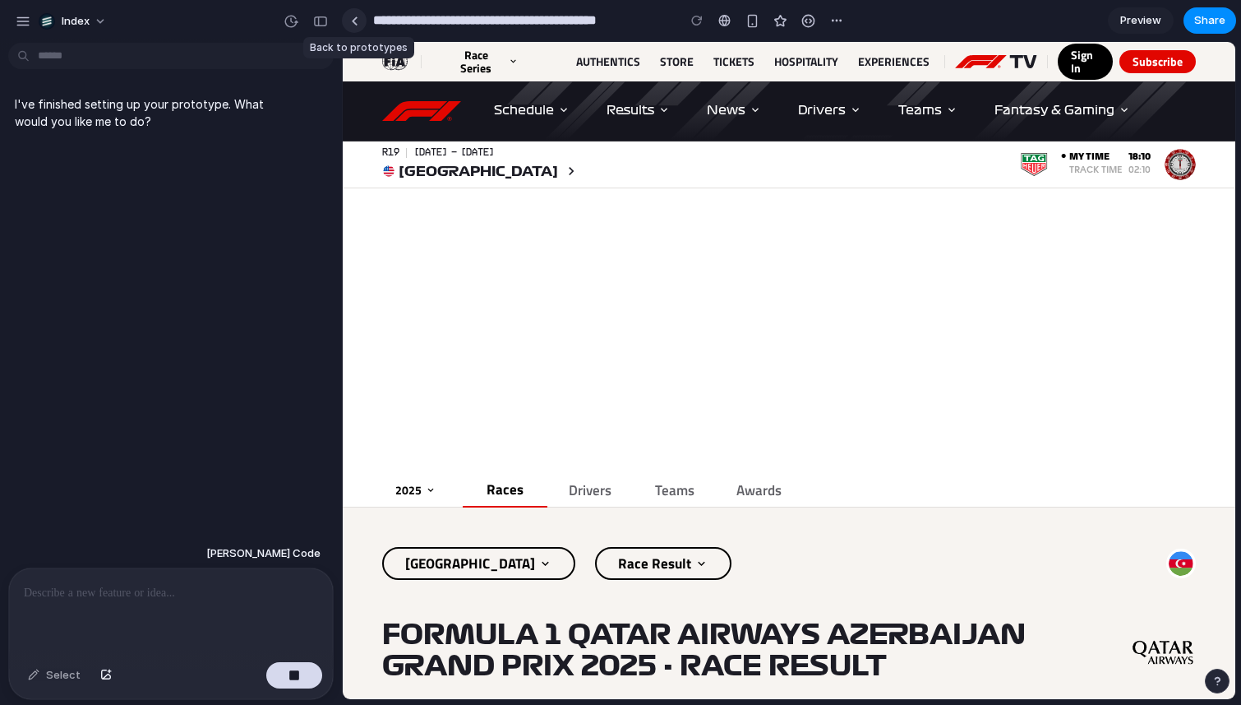
click at [358, 12] on link at bounding box center [354, 20] width 25 height 25
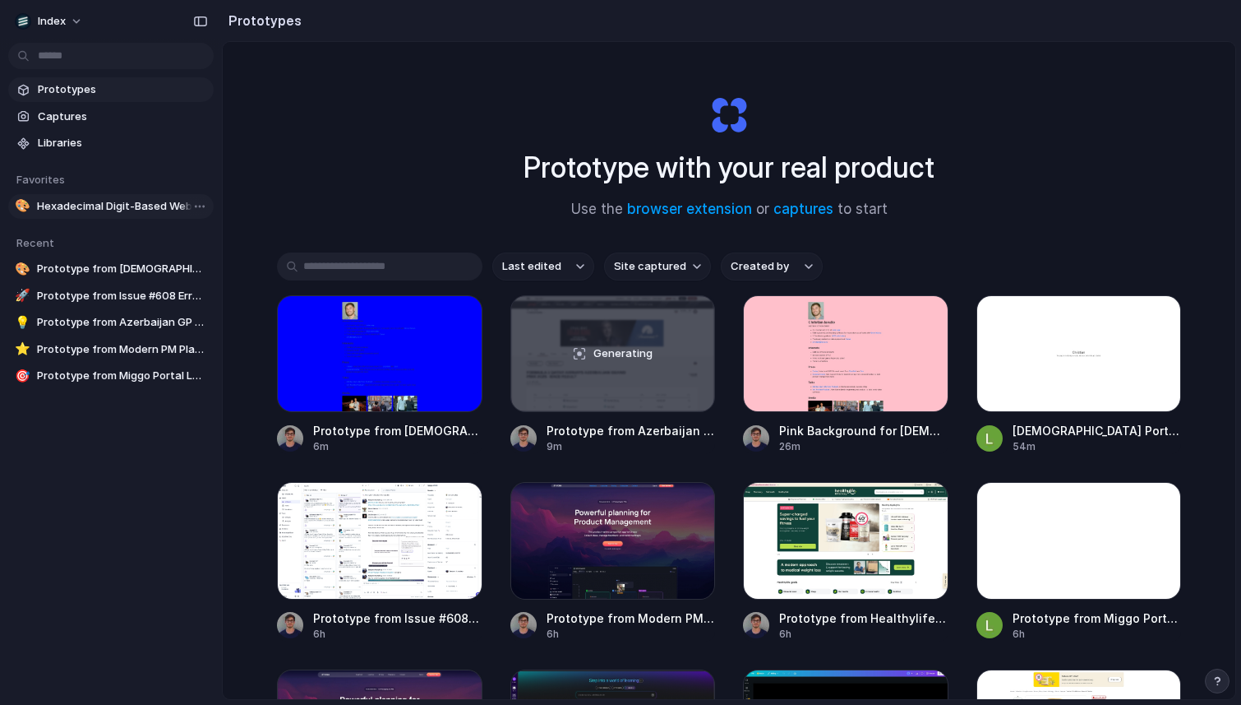
click at [95, 199] on span "Hexadecimal Digit-Based Website Demo" at bounding box center [122, 206] width 170 height 16
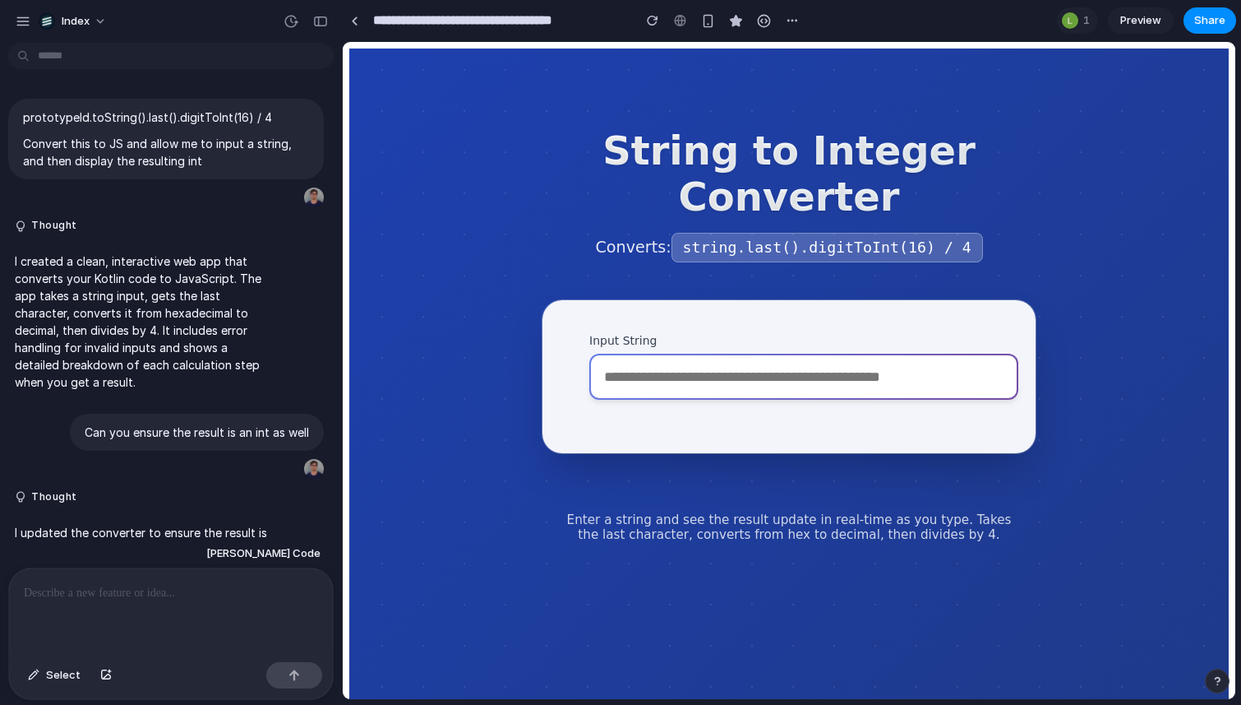
scroll to position [2075, 0]
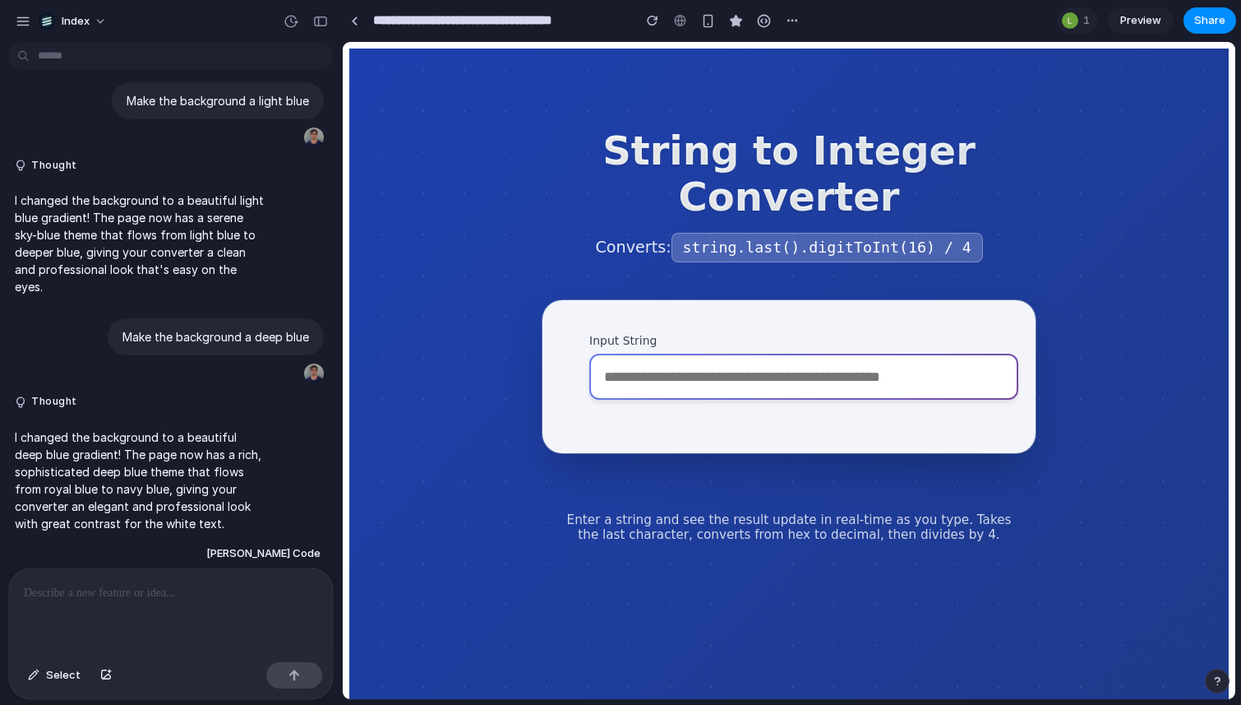
click at [699, 395] on input "Input String" at bounding box center [803, 376] width 429 height 46
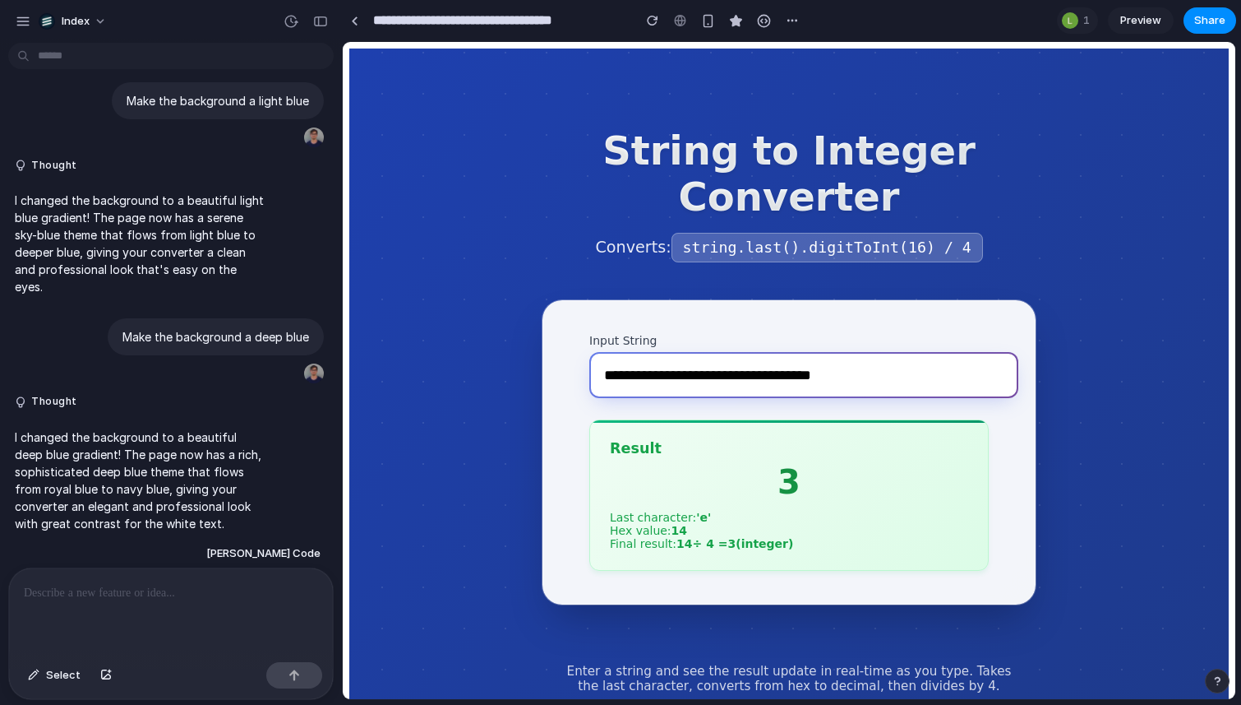
type input "**********"
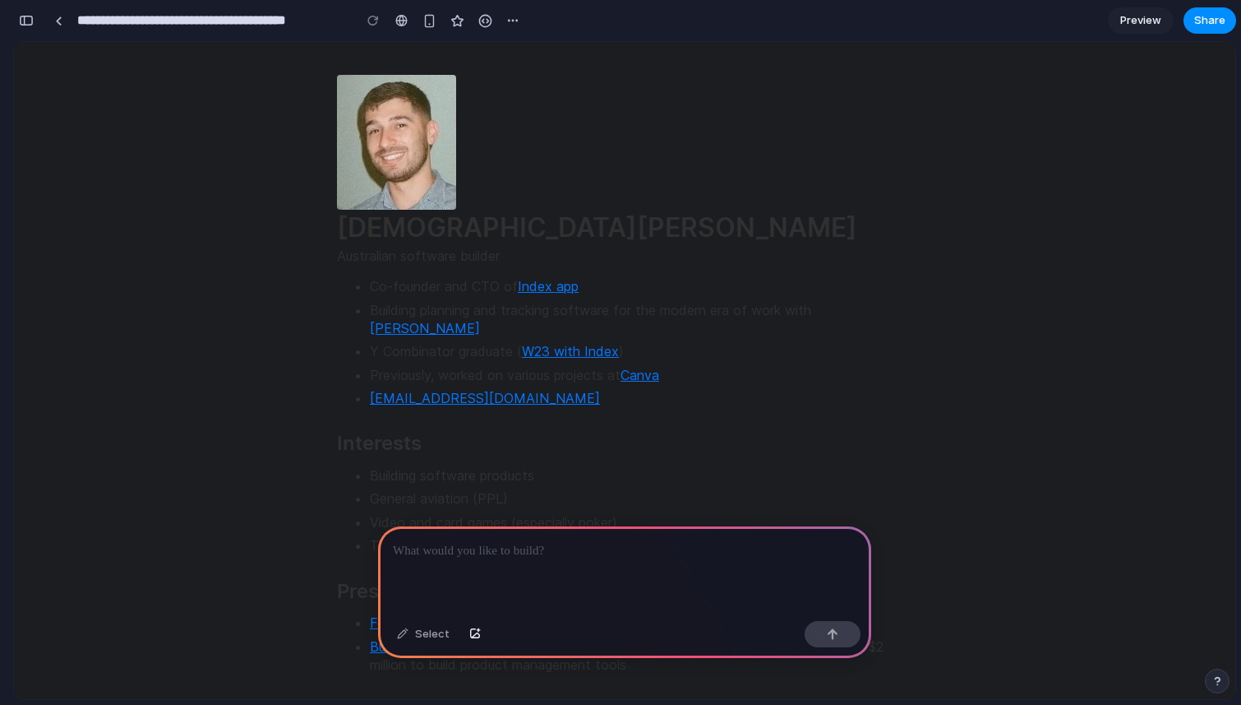
click at [30, 27] on button "button" at bounding box center [26, 20] width 26 height 26
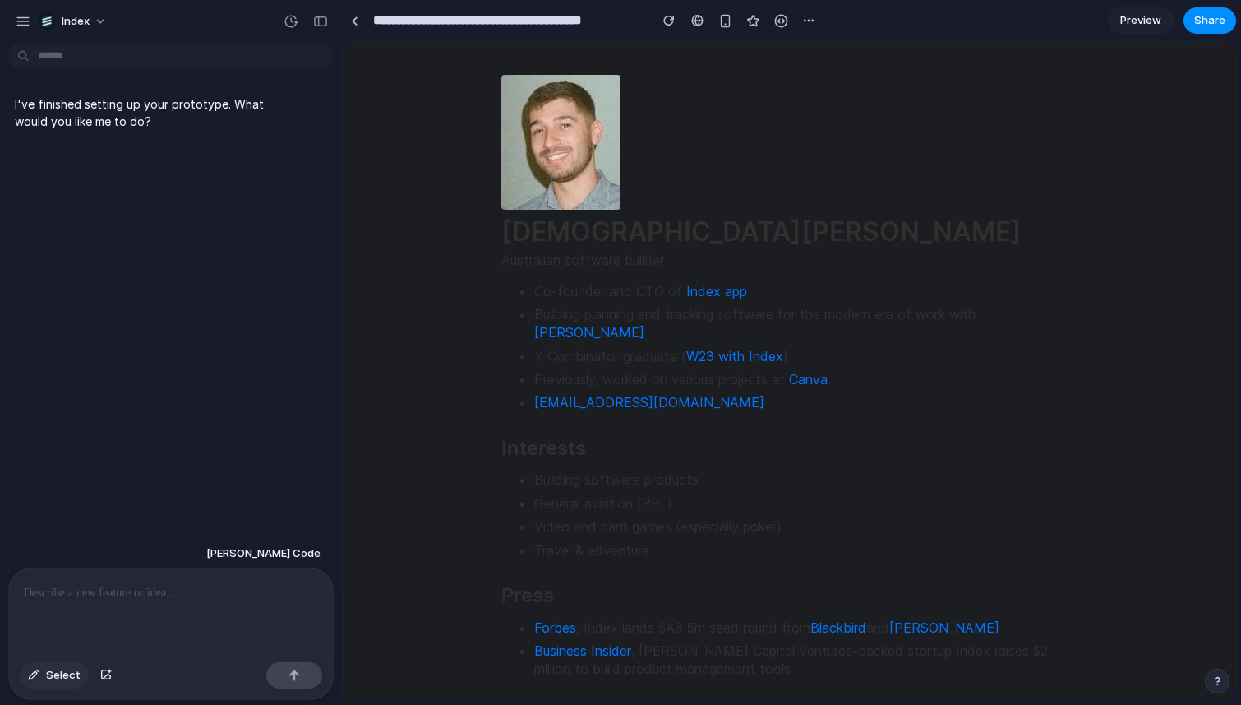
click at [64, 673] on span "Select" at bounding box center [63, 675] width 35 height 16
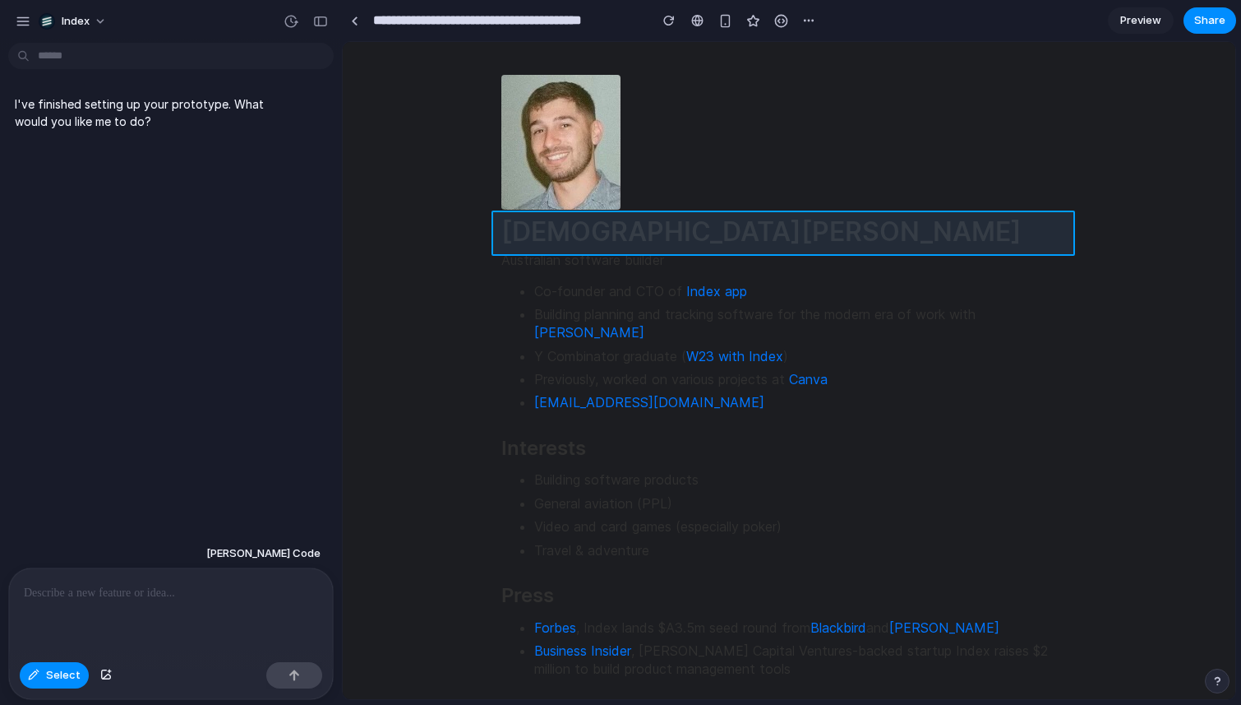
click at [574, 233] on div at bounding box center [790, 371] width 892 height 656
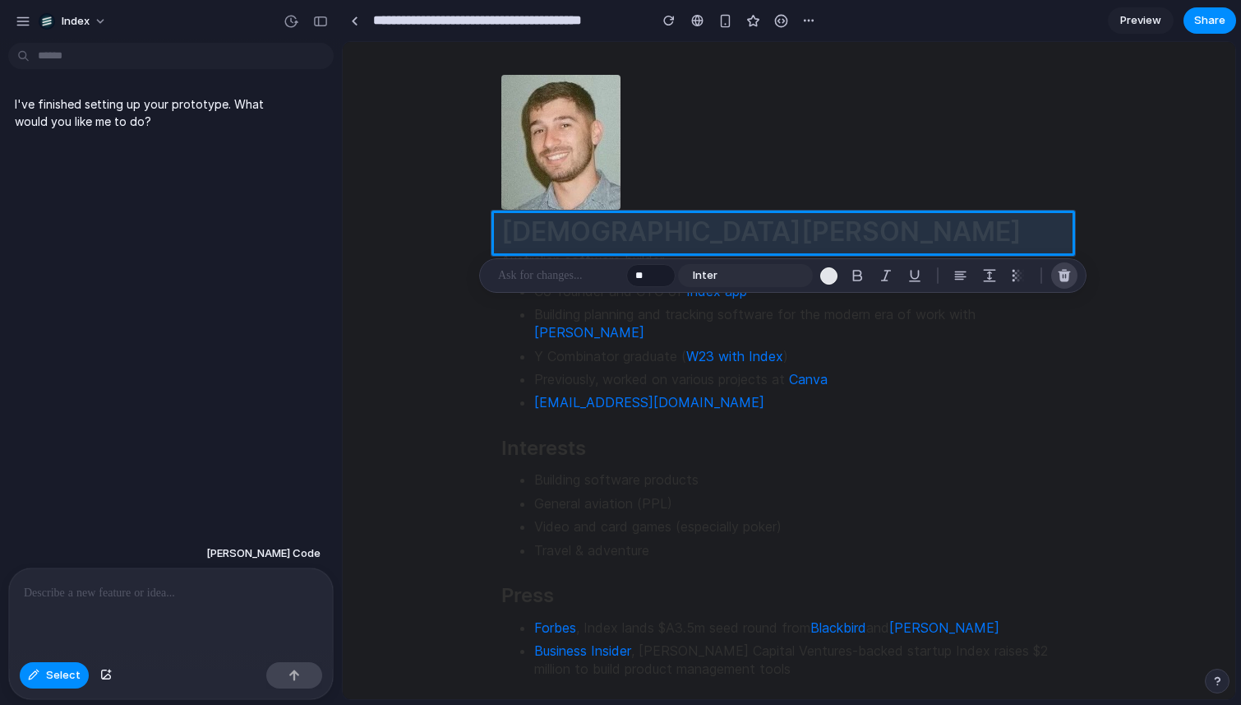
click at [1069, 270] on div "button" at bounding box center [1064, 275] width 15 height 15
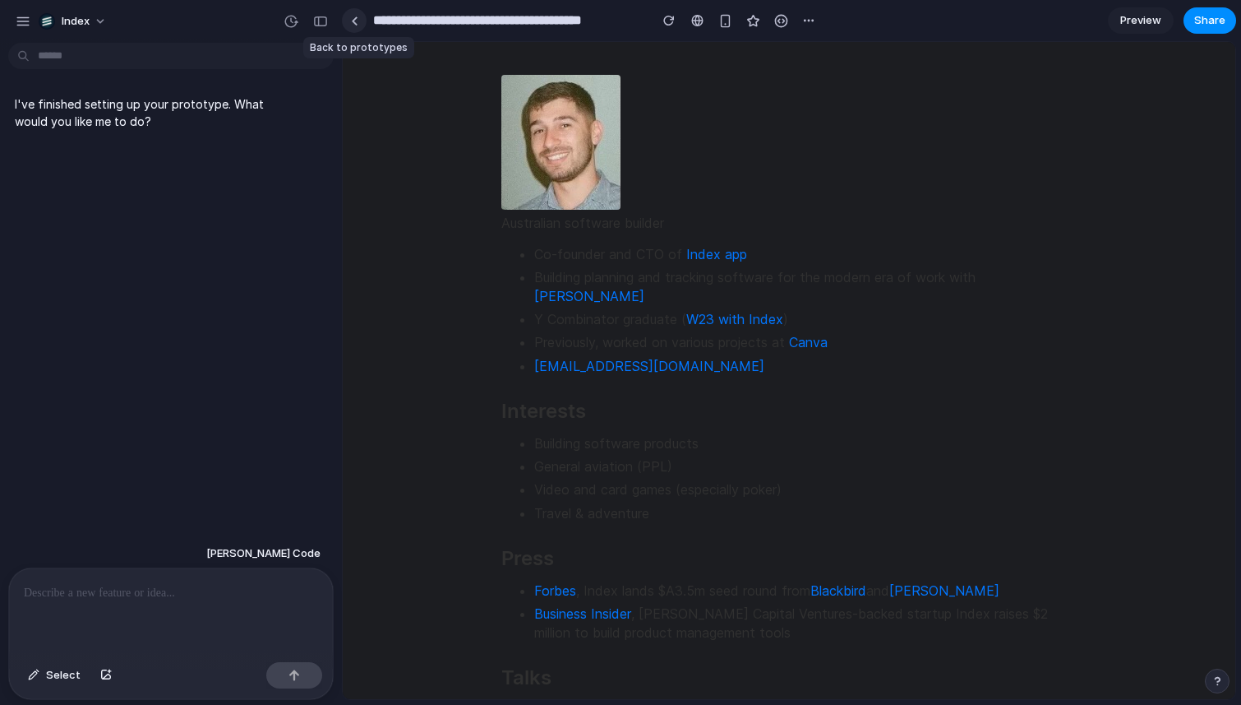
click at [359, 22] on link at bounding box center [354, 20] width 25 height 25
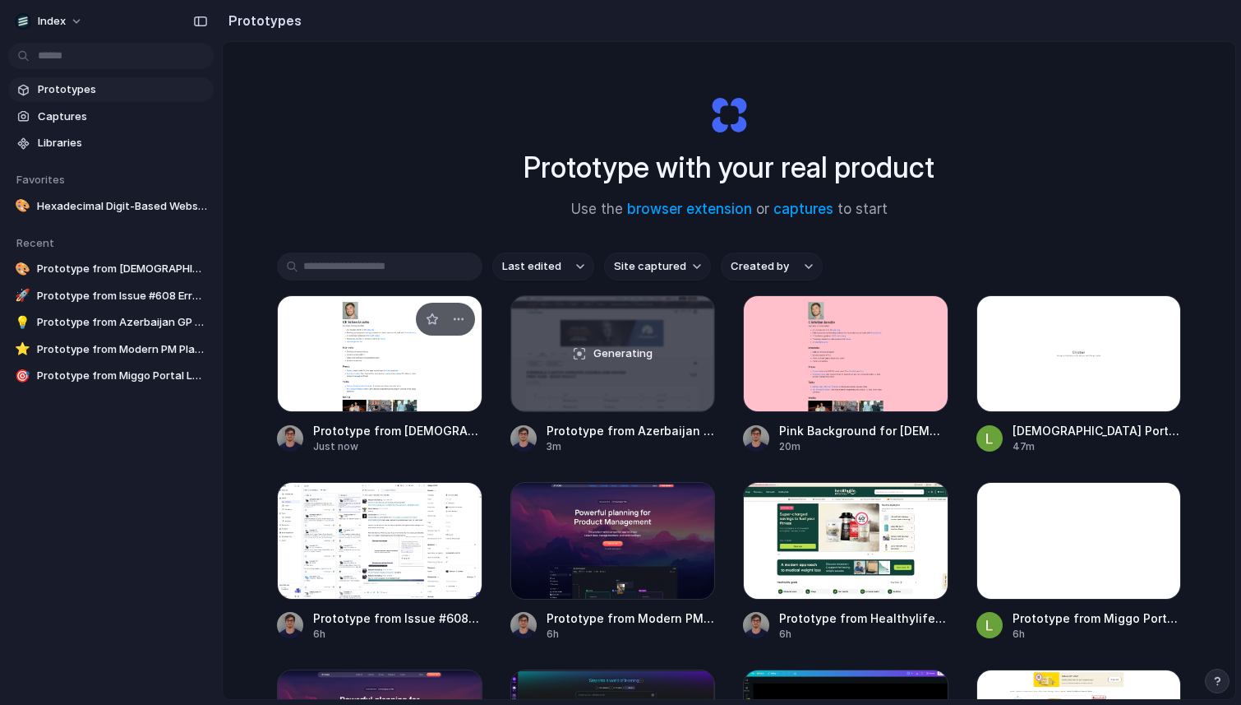
click at [340, 325] on div at bounding box center [380, 353] width 206 height 117
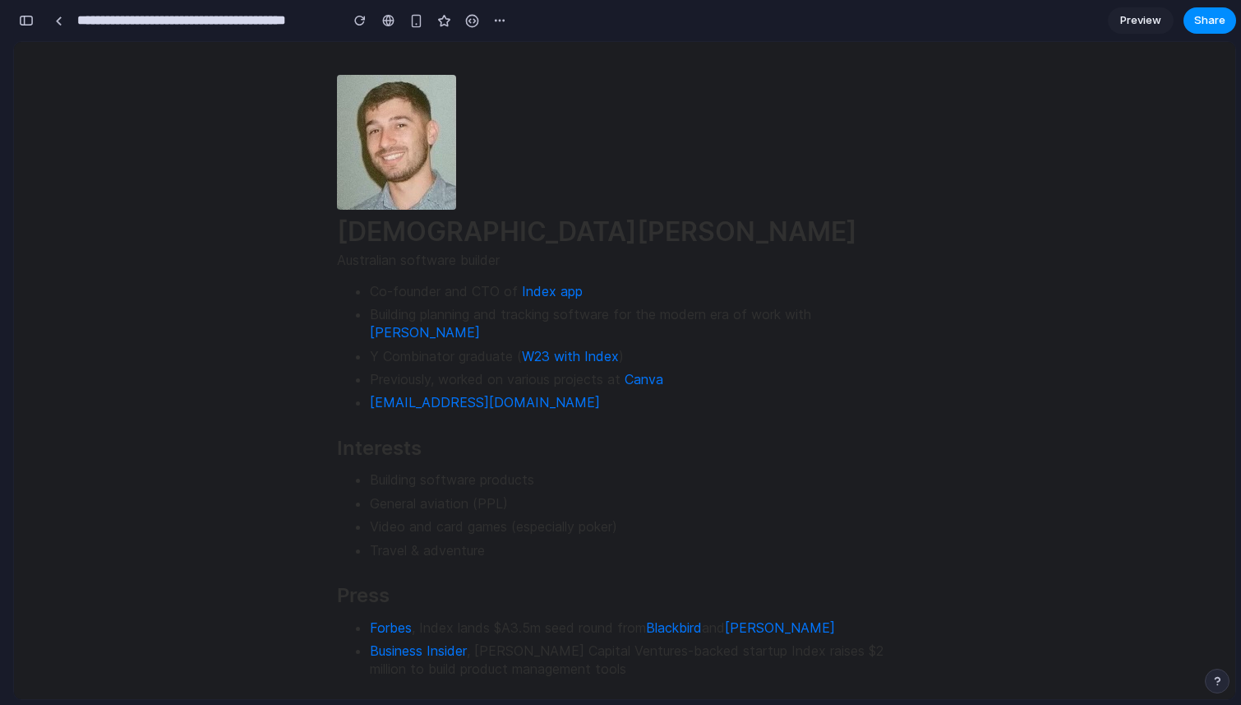
click at [25, 14] on button "button" at bounding box center [26, 20] width 26 height 26
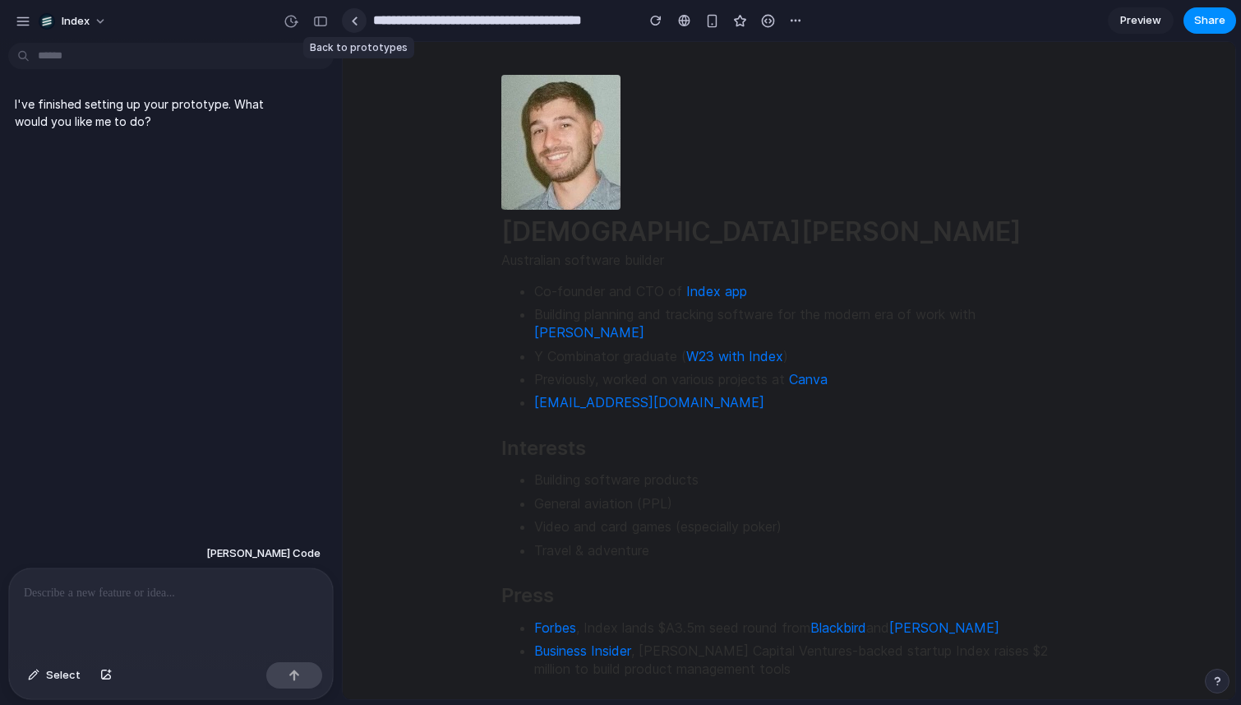
click at [351, 19] on div at bounding box center [354, 20] width 7 height 9
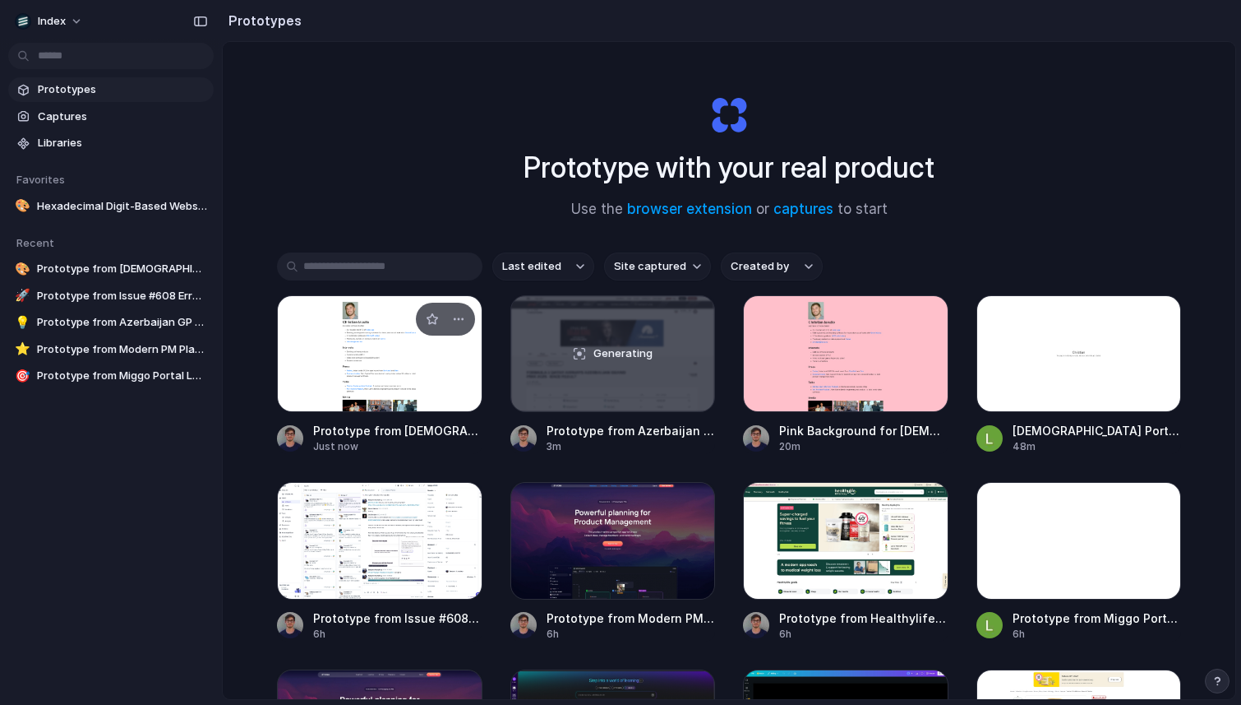
click at [341, 334] on div at bounding box center [380, 353] width 206 height 117
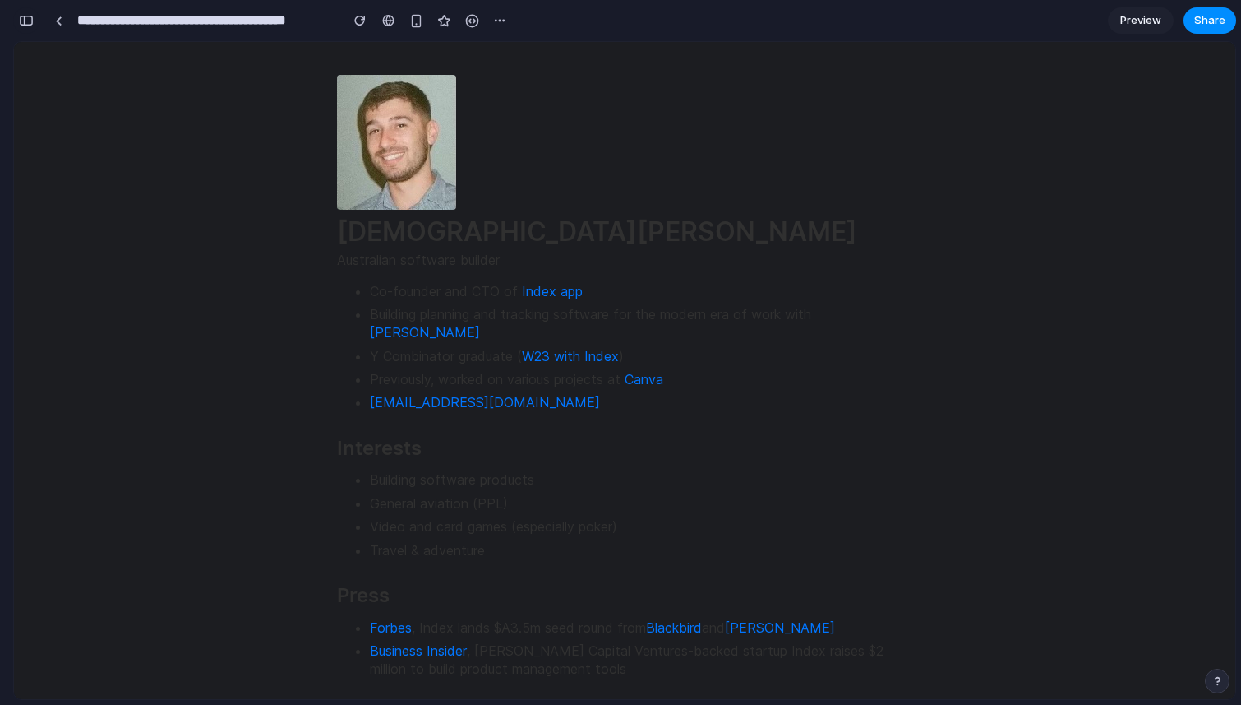
click at [22, 22] on div "button" at bounding box center [26, 21] width 15 height 12
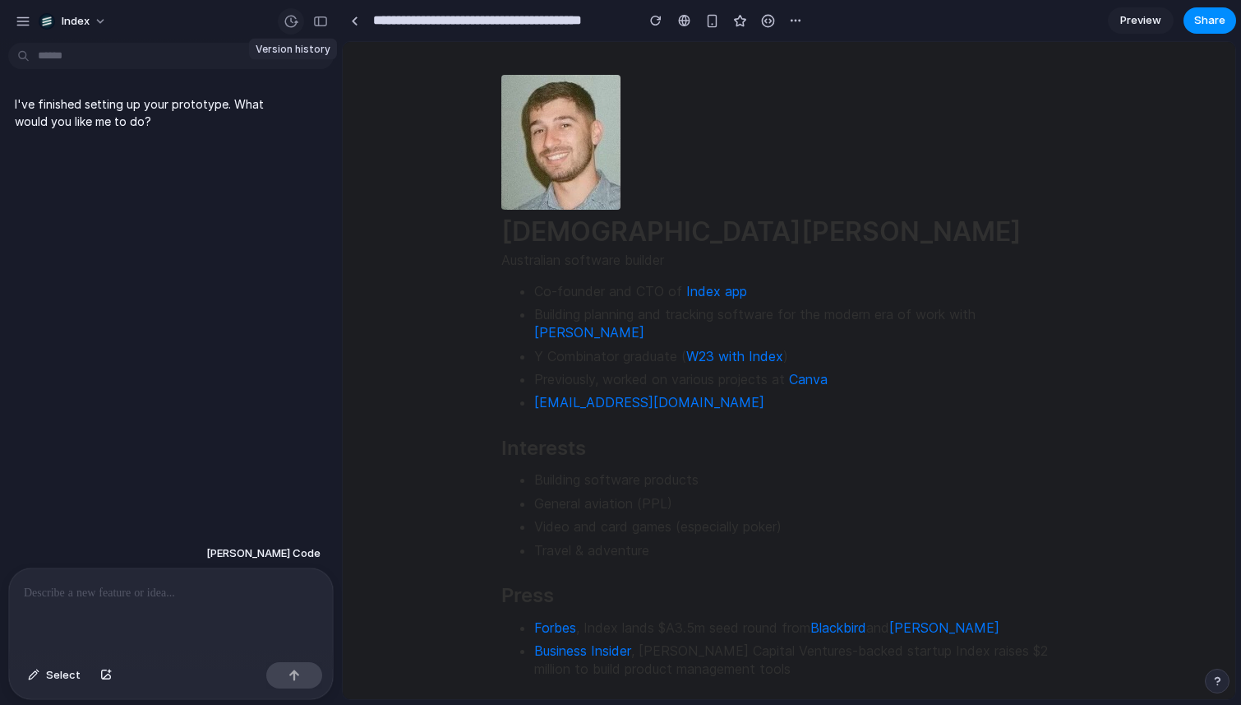
click at [285, 25] on div "button" at bounding box center [291, 21] width 15 height 15
click at [285, 25] on div "Version 1 Current" at bounding box center [620, 352] width 1241 height 705
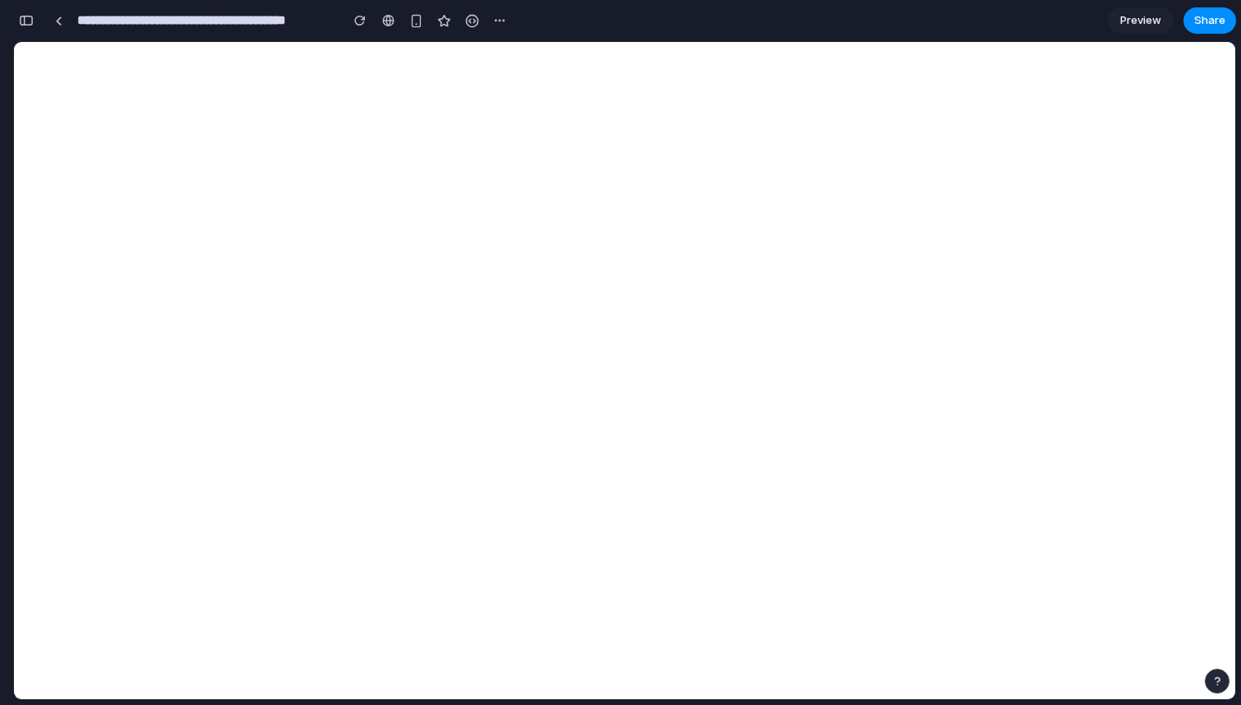
click at [25, 14] on button "button" at bounding box center [26, 20] width 26 height 26
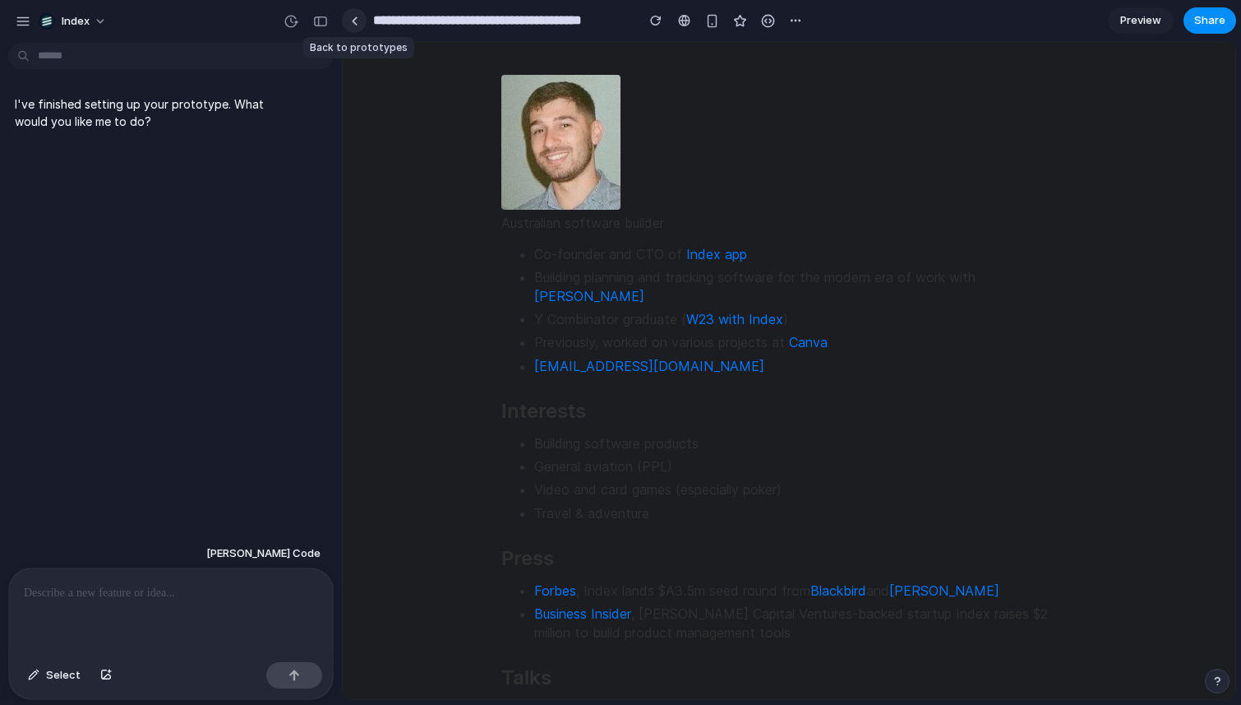
click at [363, 12] on link at bounding box center [354, 20] width 25 height 25
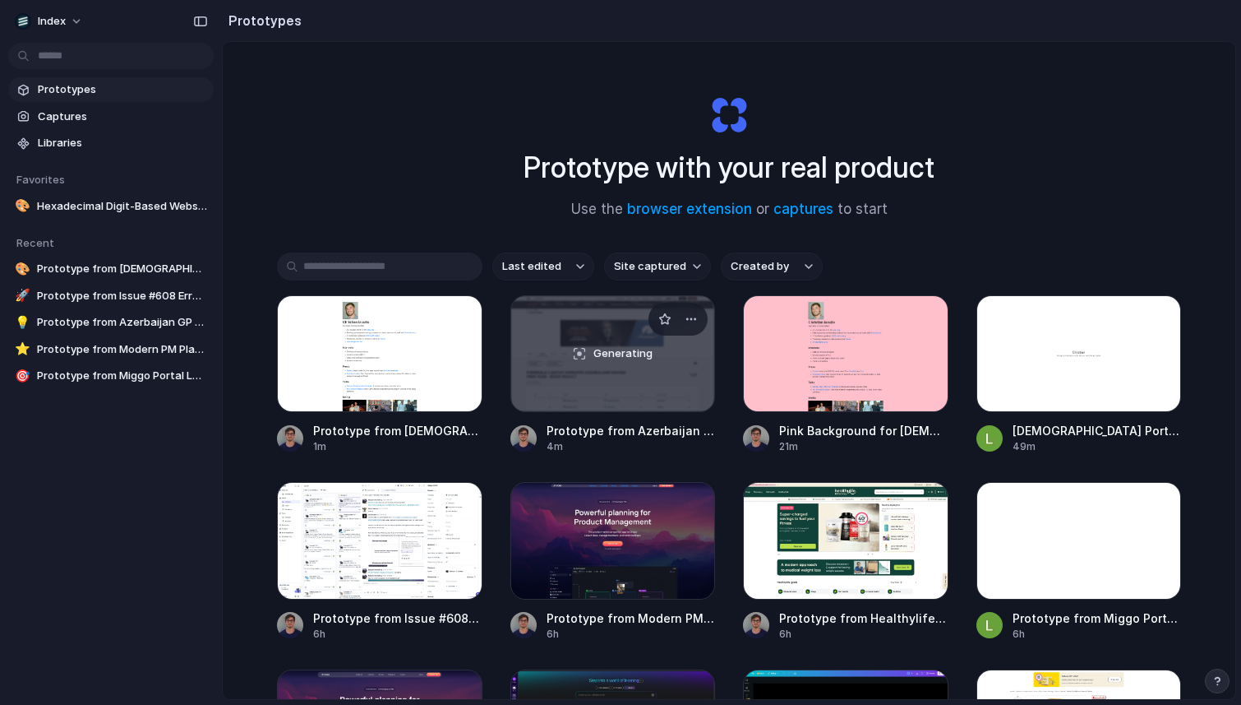
click at [600, 344] on div "Generating" at bounding box center [613, 353] width 204 height 115
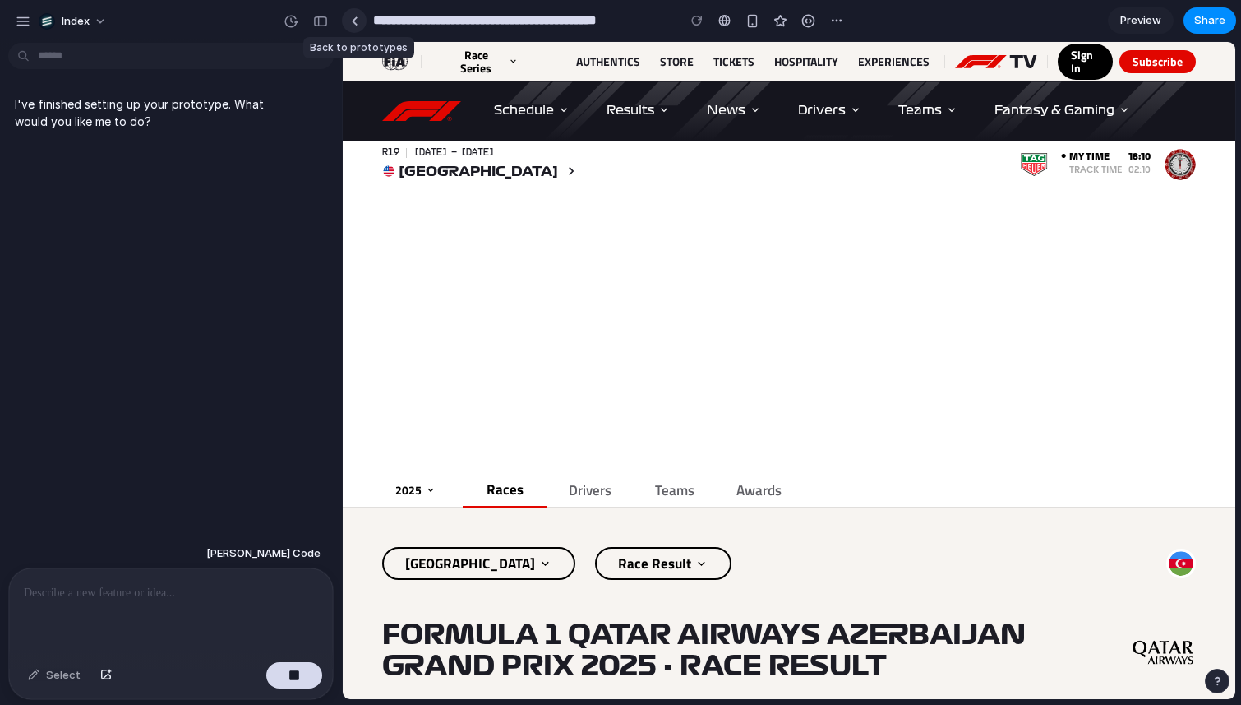
click at [358, 21] on link at bounding box center [354, 20] width 25 height 25
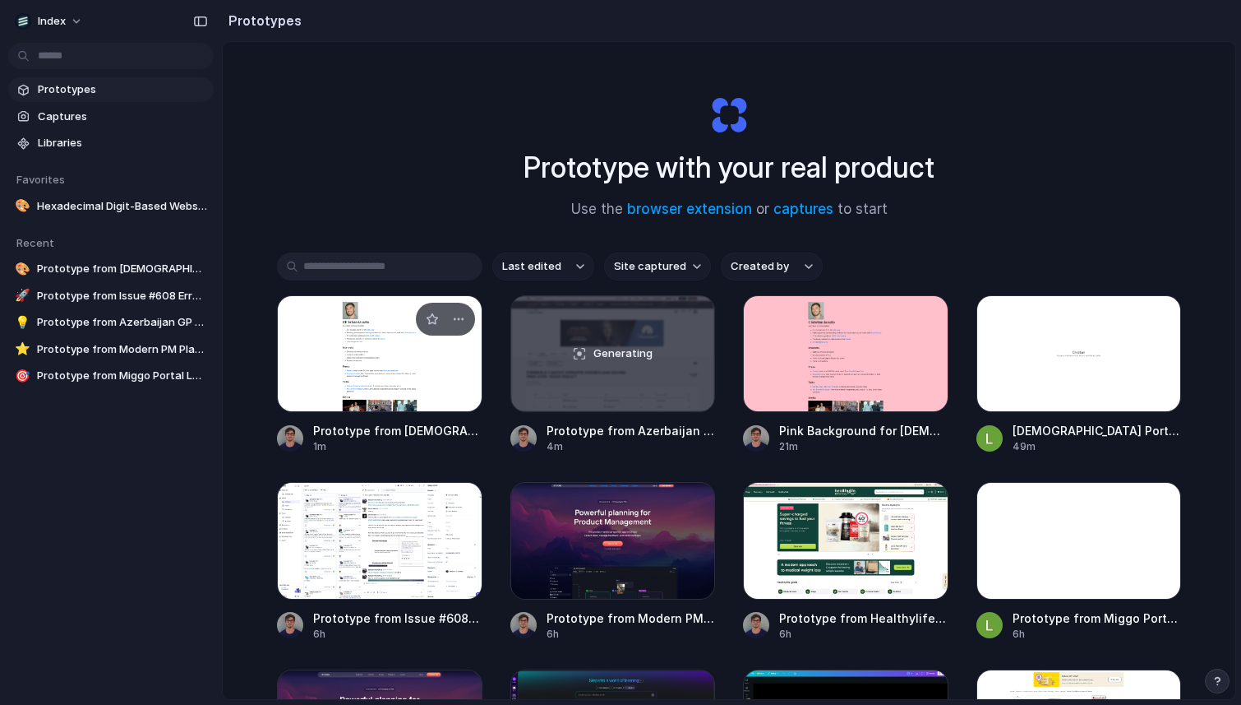
click at [377, 367] on div at bounding box center [380, 353] width 206 height 117
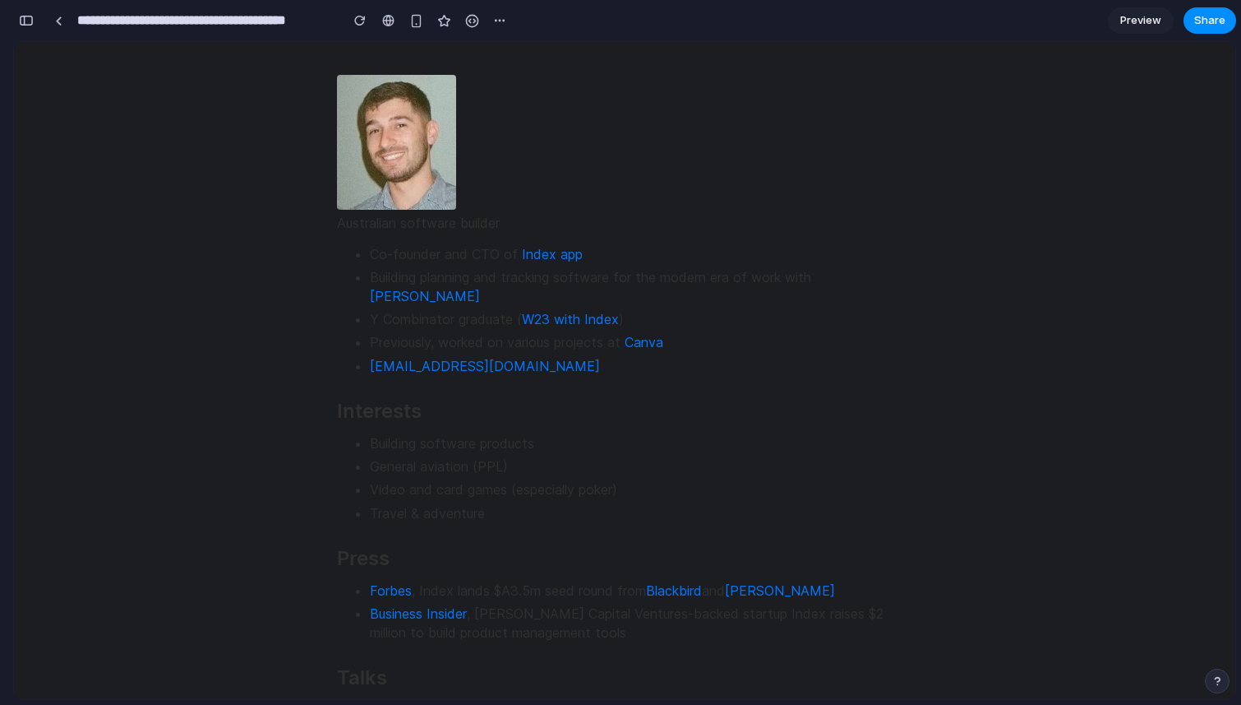
click at [32, 18] on div "button" at bounding box center [26, 21] width 15 height 12
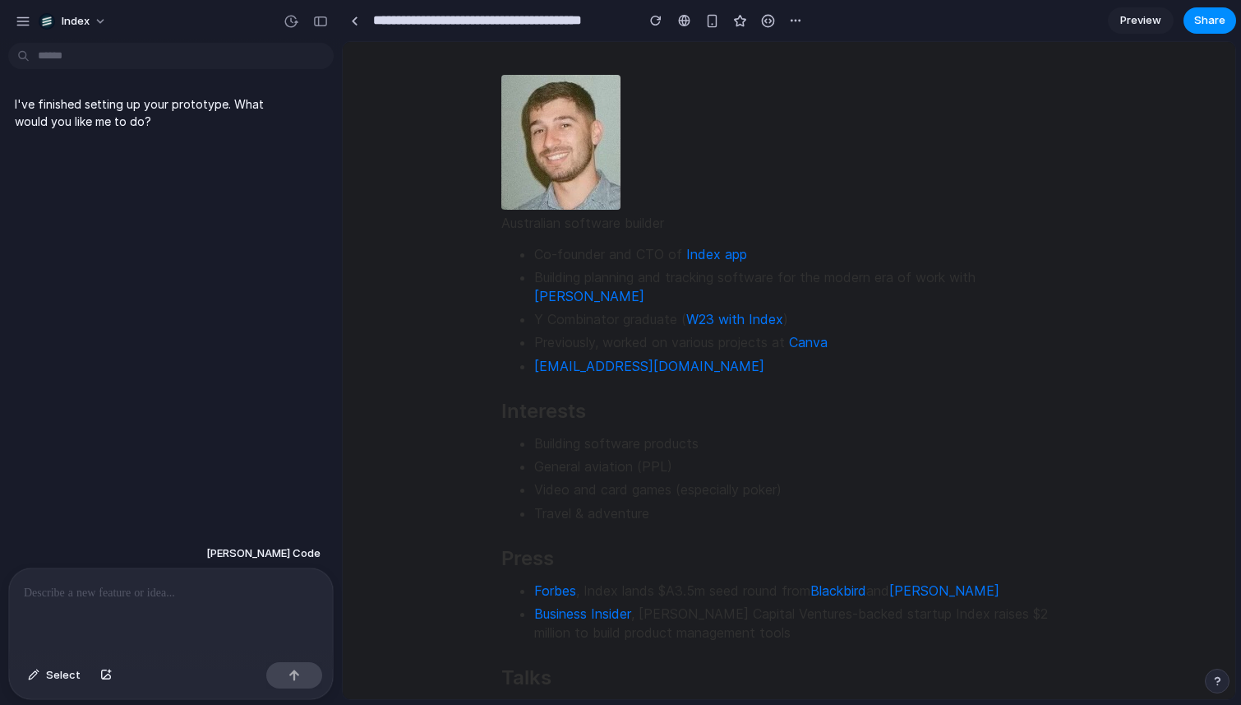
click at [227, 568] on div at bounding box center [171, 611] width 324 height 87
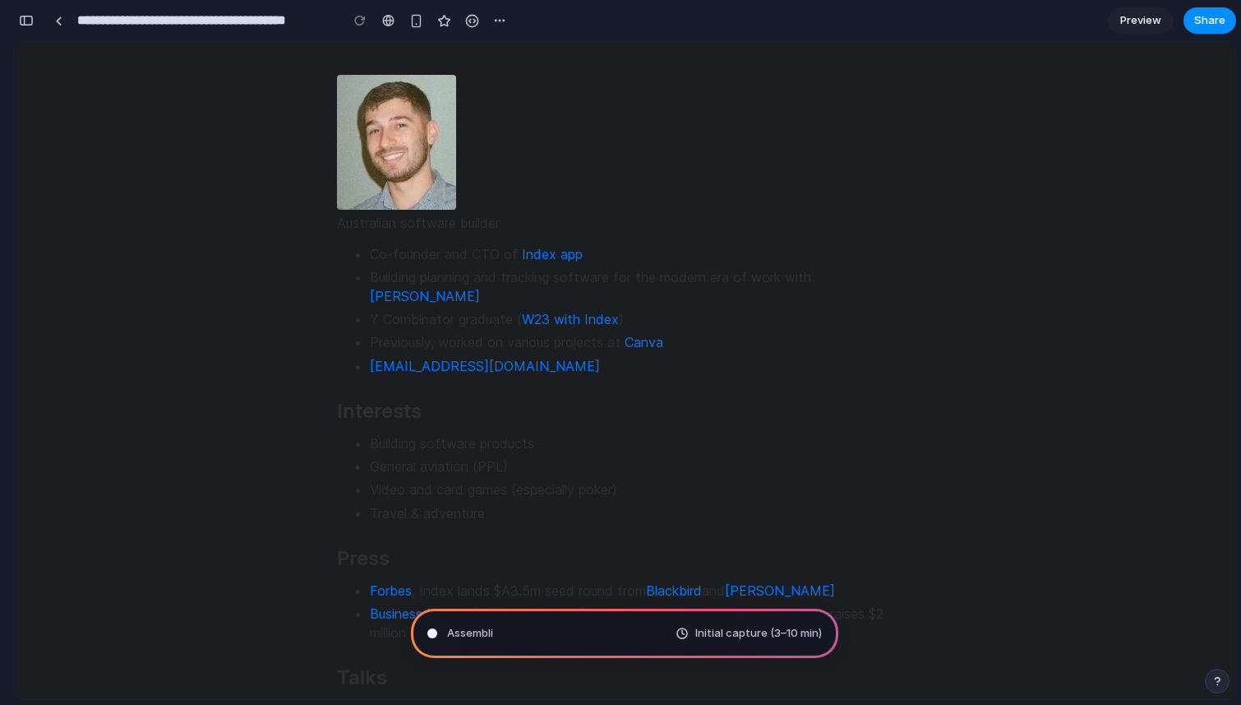
click at [30, 25] on div "button" at bounding box center [26, 21] width 15 height 12
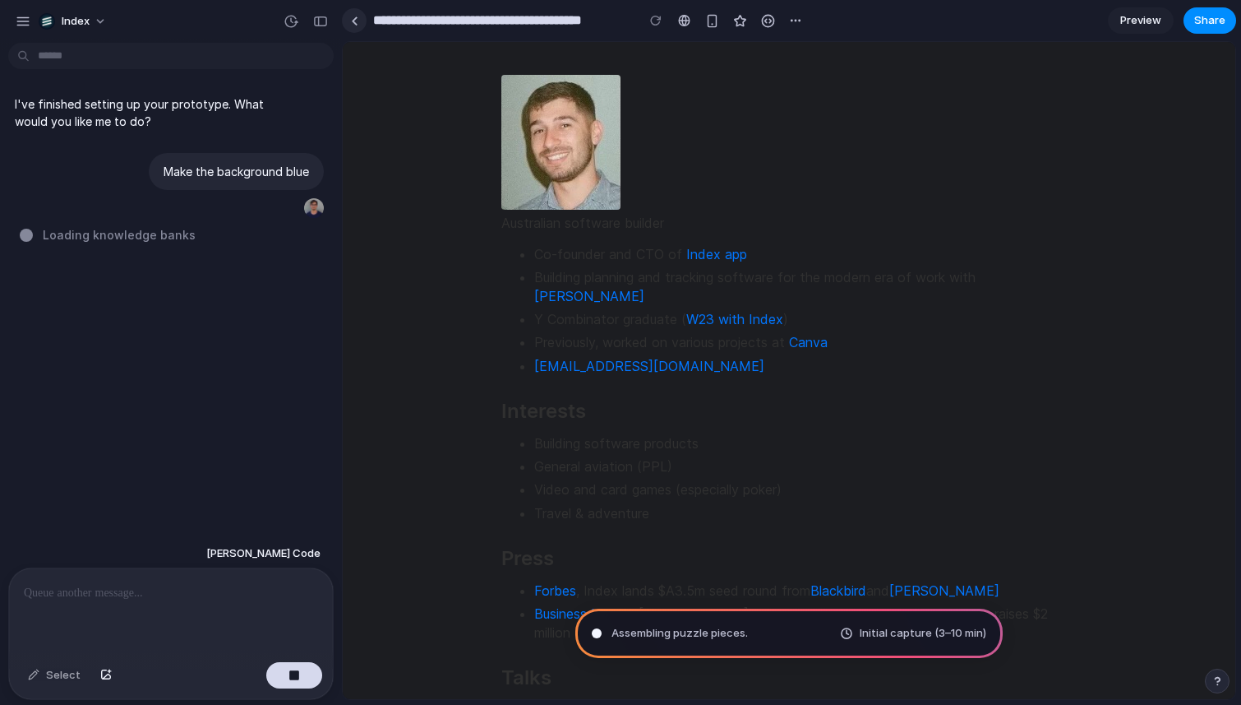
click at [354, 20] on div at bounding box center [354, 20] width 7 height 9
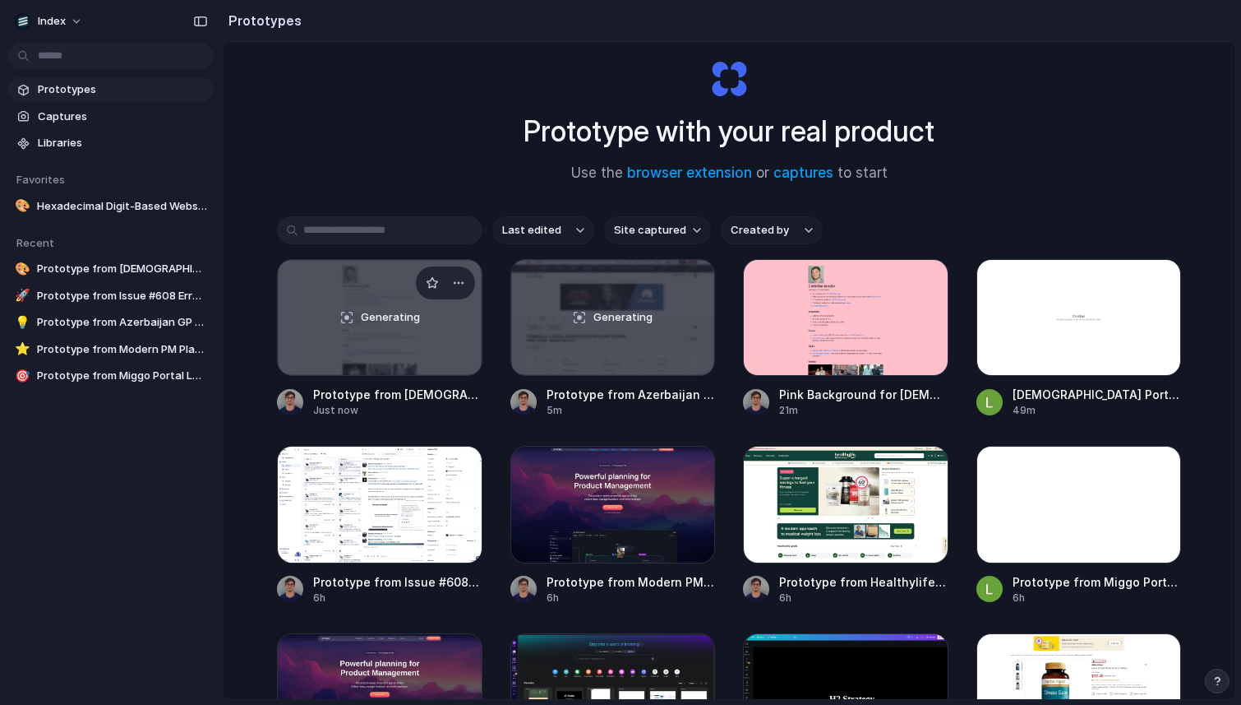
scroll to position [37, 0]
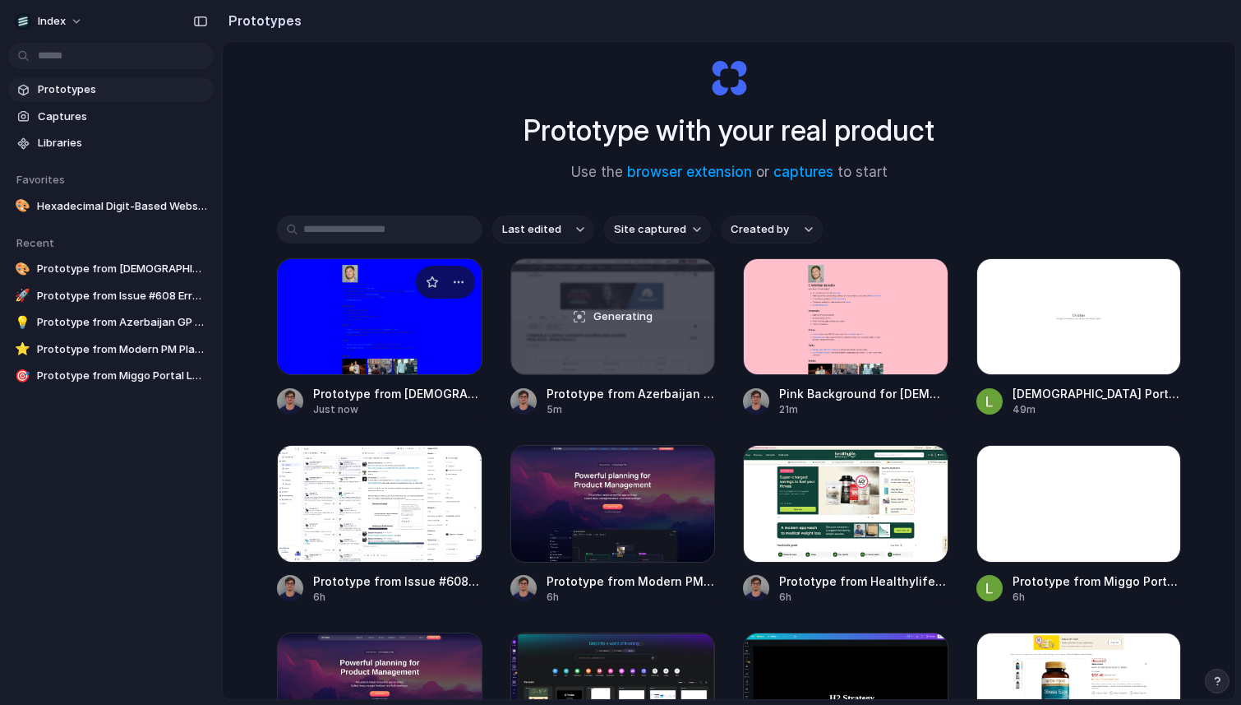
click at [377, 330] on div at bounding box center [380, 316] width 206 height 117
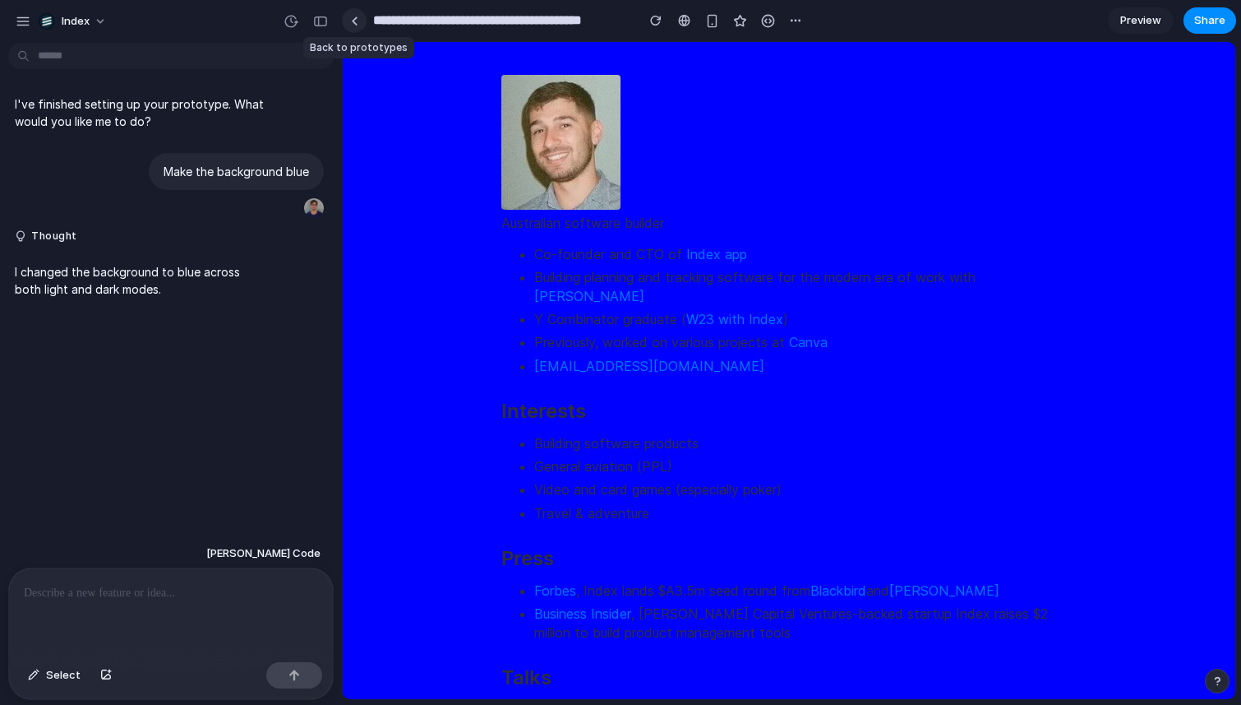
click at [352, 24] on div at bounding box center [354, 20] width 7 height 9
